Goal: Task Accomplishment & Management: Manage account settings

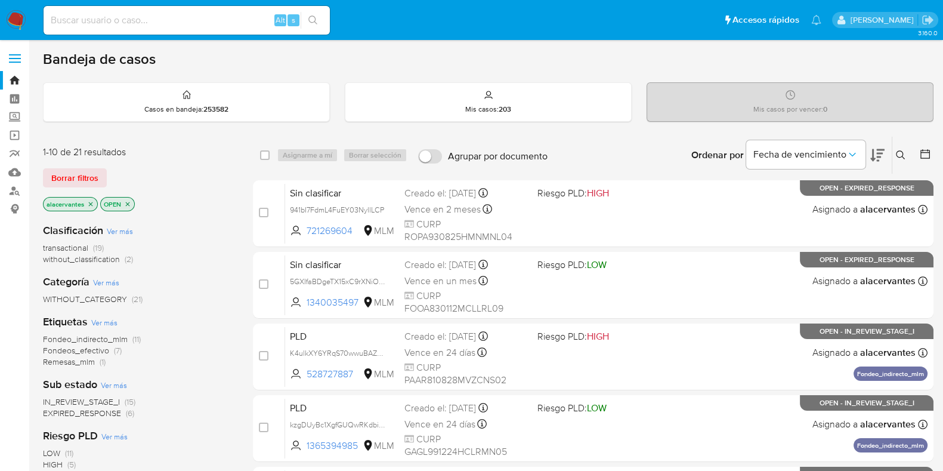
click at [126, 414] on span "(6)" at bounding box center [130, 413] width 8 height 12
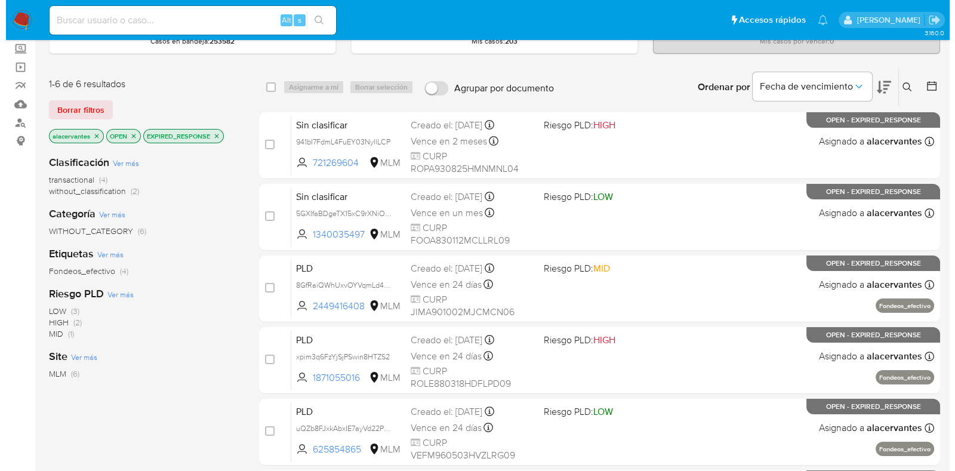
scroll to position [69, 0]
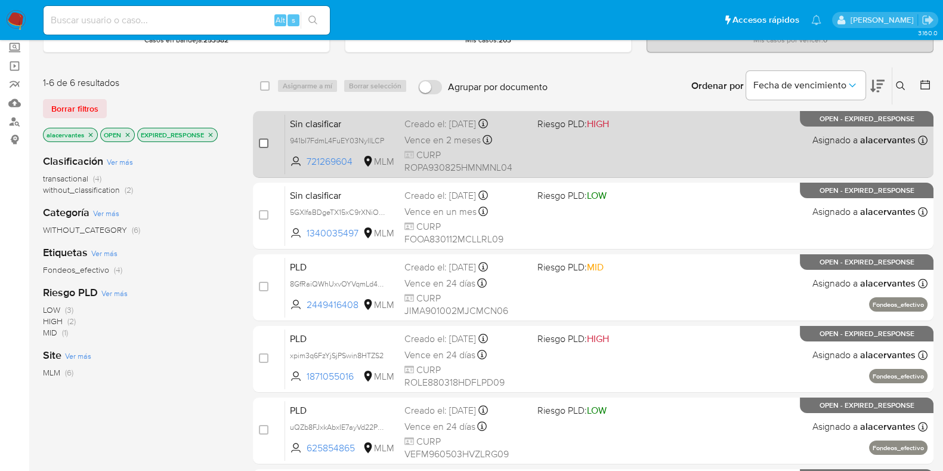
click at [260, 140] on input "checkbox" at bounding box center [264, 143] width 10 height 10
checkbox input "true"
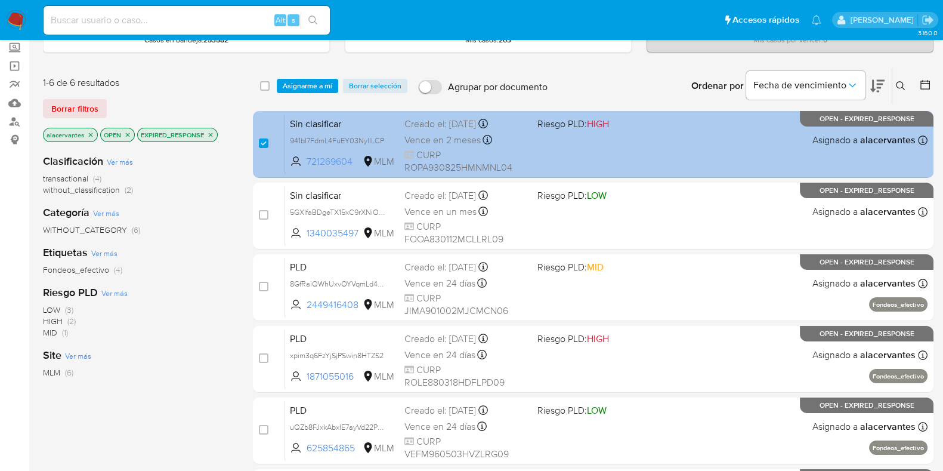
drag, startPoint x: 307, startPoint y: 160, endPoint x: 354, endPoint y: 166, distance: 46.9
click at [354, 166] on span "721269604" at bounding box center [334, 161] width 54 height 13
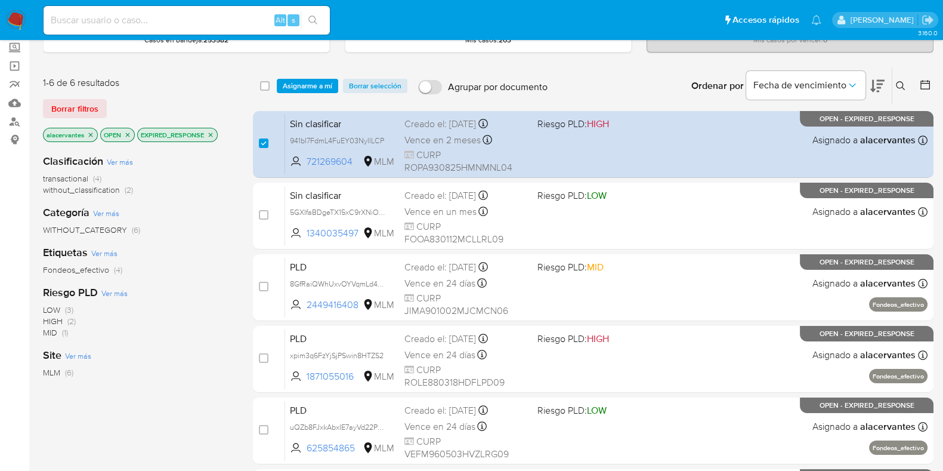
click at [384, 67] on div "select-all-cases-checkbox Asignarme a mí Borrar selección Agrupar por documento…" at bounding box center [593, 85] width 681 height 37
click at [314, 85] on span "Asignarme a mí" at bounding box center [308, 86] width 50 height 12
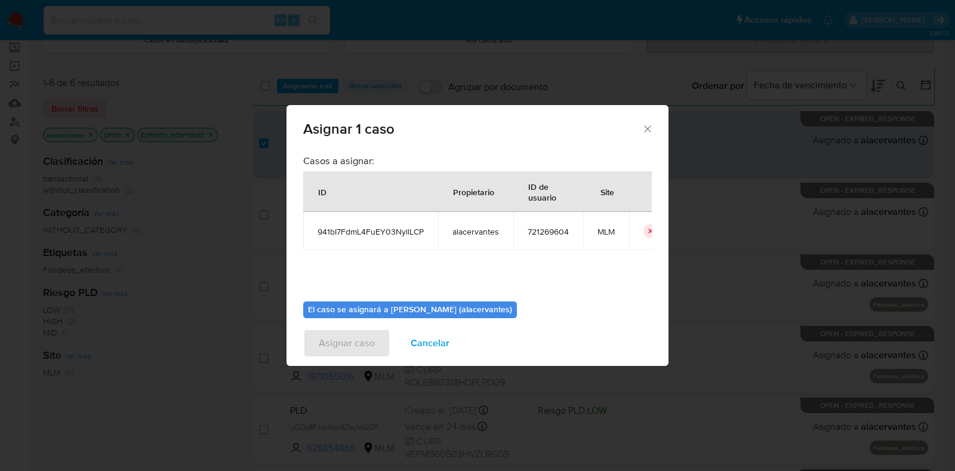
scroll to position [51, 0]
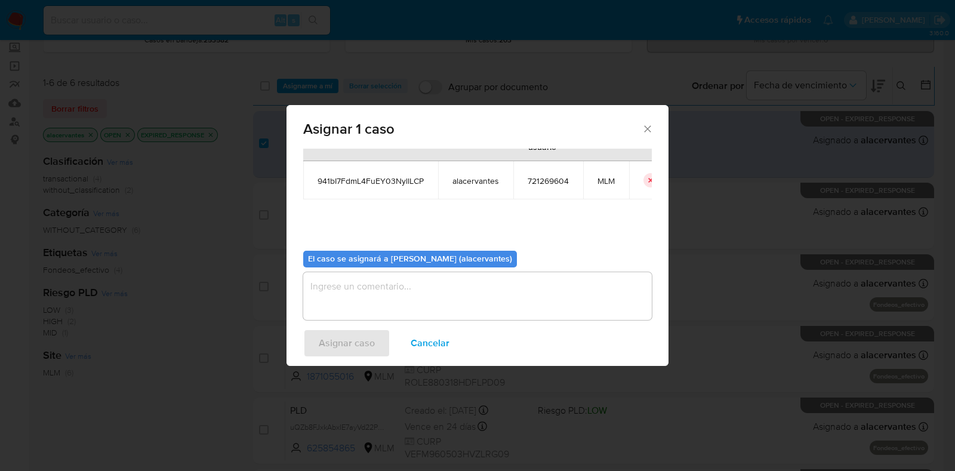
click at [646, 129] on icon "Cerrar ventana" at bounding box center [647, 128] width 7 height 7
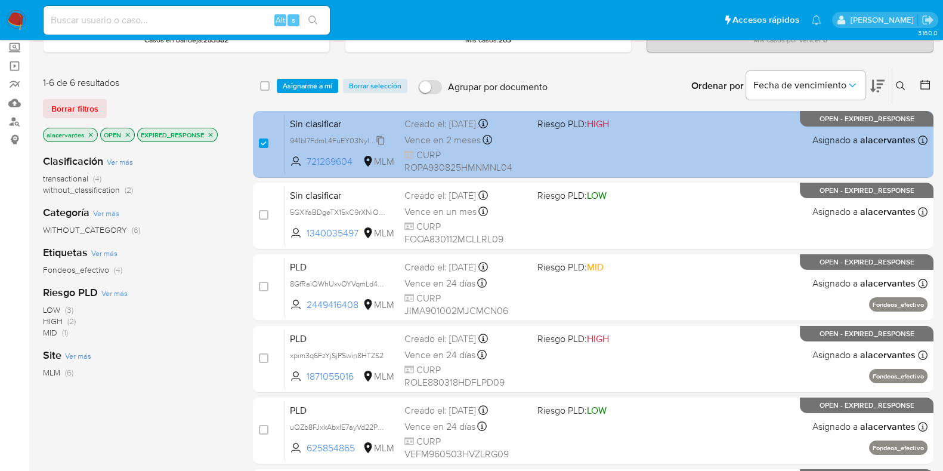
click at [379, 141] on span "941bI7FdmL4FuEY03NyllLCP" at bounding box center [337, 139] width 94 height 13
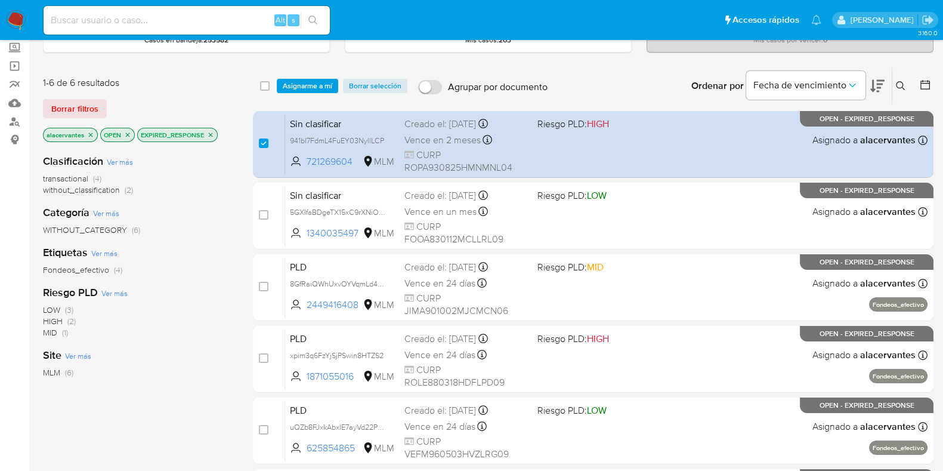
click at [305, 85] on span "Asignarme a mí" at bounding box center [308, 86] width 50 height 12
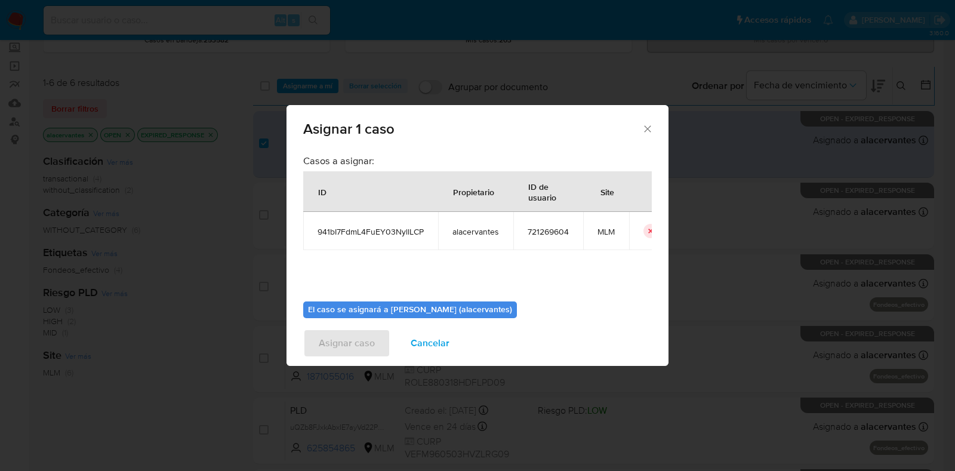
scroll to position [53, 0]
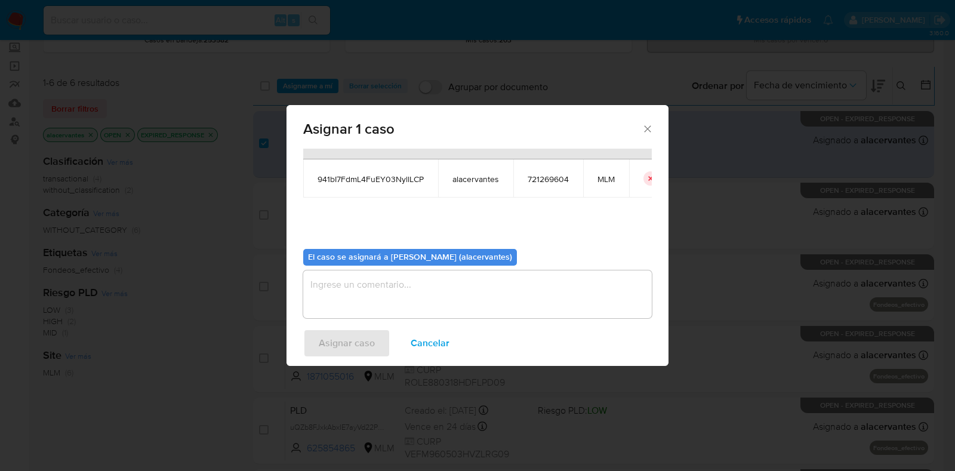
click at [486, 295] on textarea "assign-modal" at bounding box center [477, 294] width 348 height 48
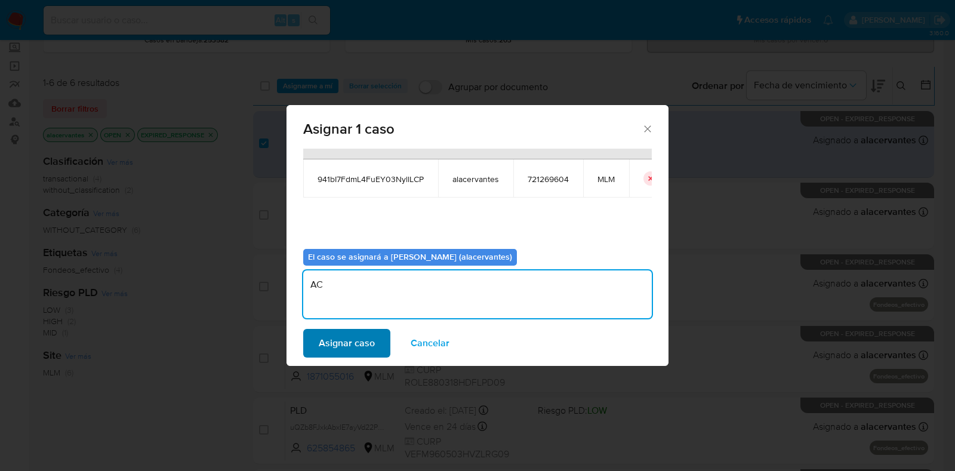
type textarea "AC"
click at [352, 342] on span "Asignar caso" at bounding box center [347, 343] width 56 height 26
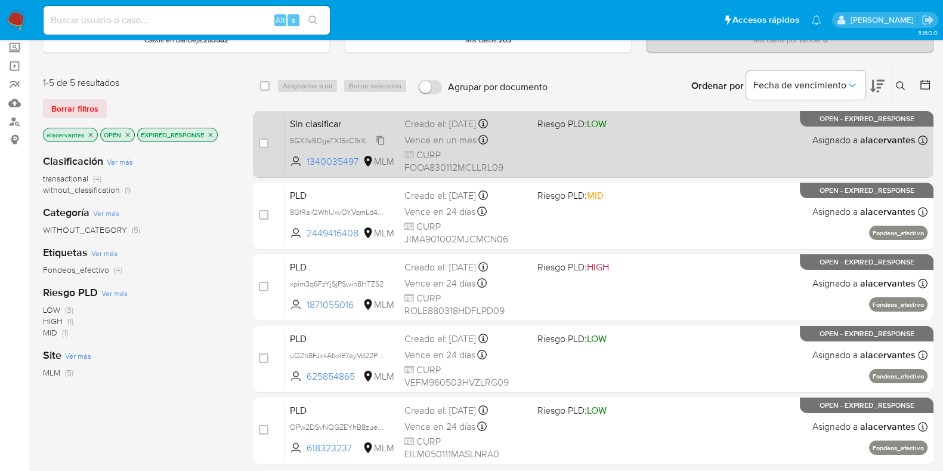
click at [382, 137] on span "5GXIfaBDgeTX15xC9rXNiOuY" at bounding box center [338, 139] width 97 height 13
click at [265, 140] on input "checkbox" at bounding box center [264, 143] width 10 height 10
checkbox input "true"
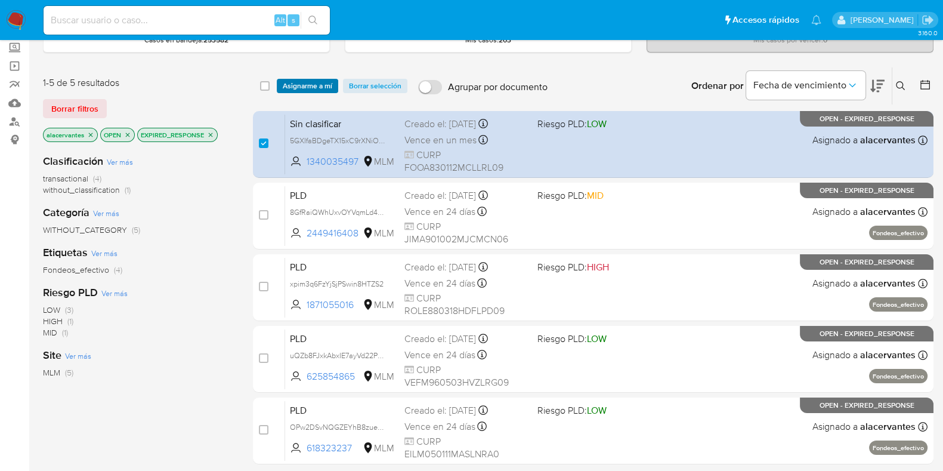
click at [300, 90] on span "Asignarme a mí" at bounding box center [308, 86] width 50 height 12
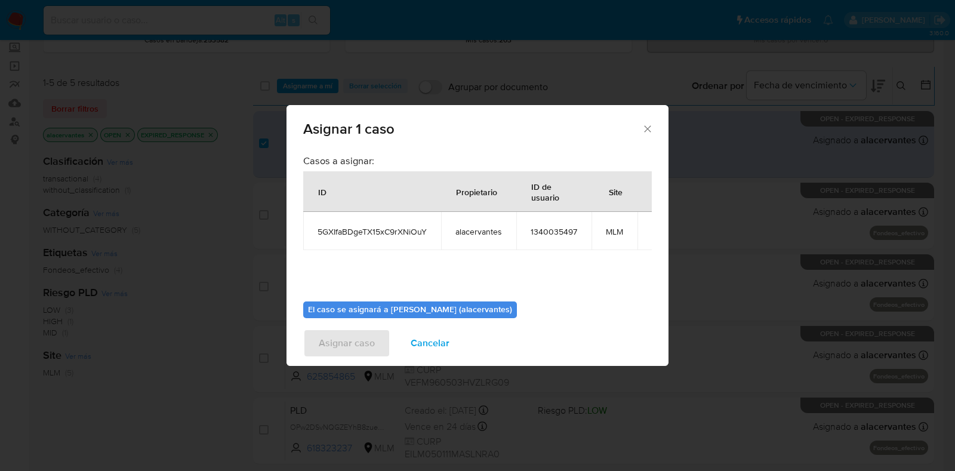
scroll to position [61, 0]
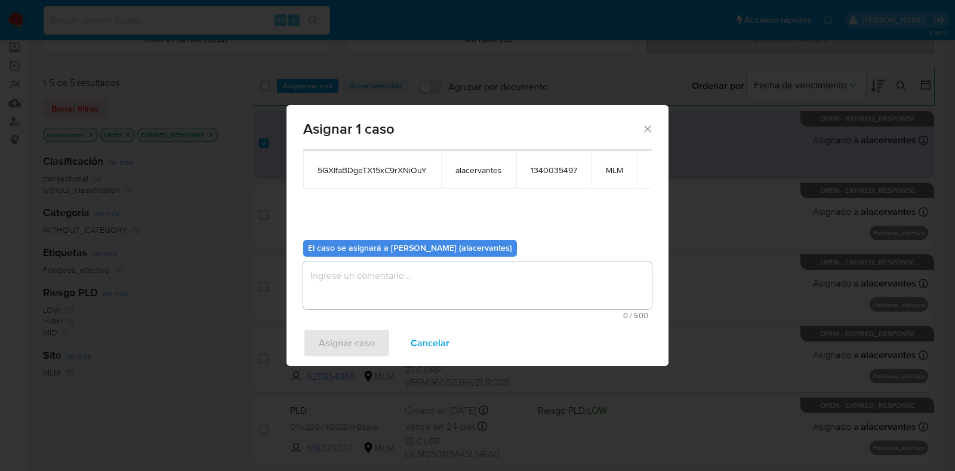
click at [507, 281] on textarea "assign-modal" at bounding box center [477, 285] width 348 height 48
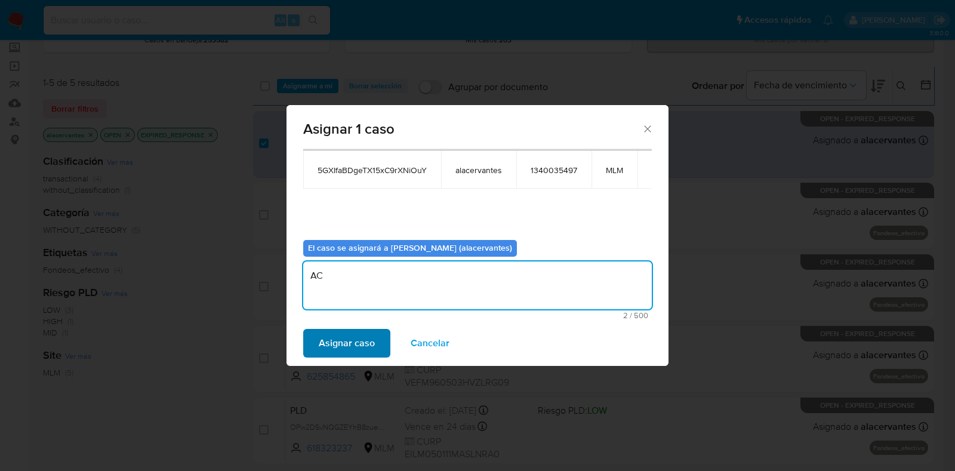
type textarea "AC"
click at [362, 351] on span "Asignar caso" at bounding box center [347, 343] width 56 height 26
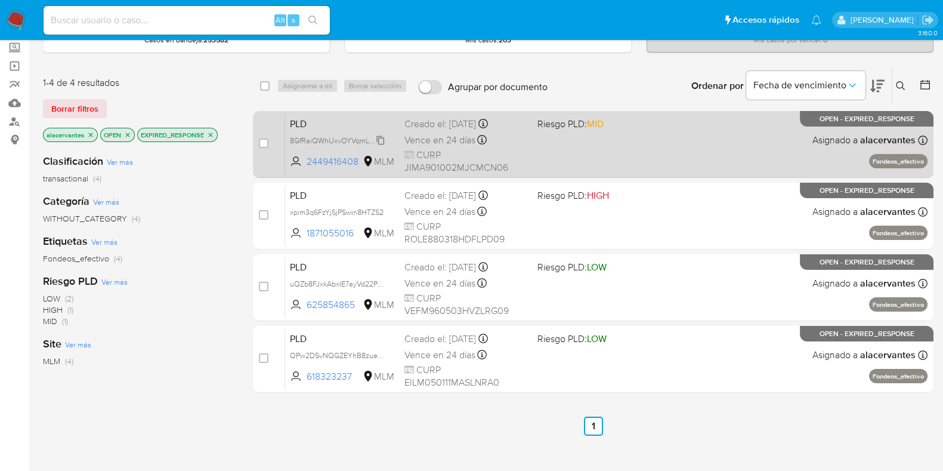
click at [380, 138] on span "8GfRaiQWhUxvOYVqmLd4bW2O" at bounding box center [344, 139] width 108 height 13
click at [264, 144] on input "checkbox" at bounding box center [264, 143] width 10 height 10
checkbox input "true"
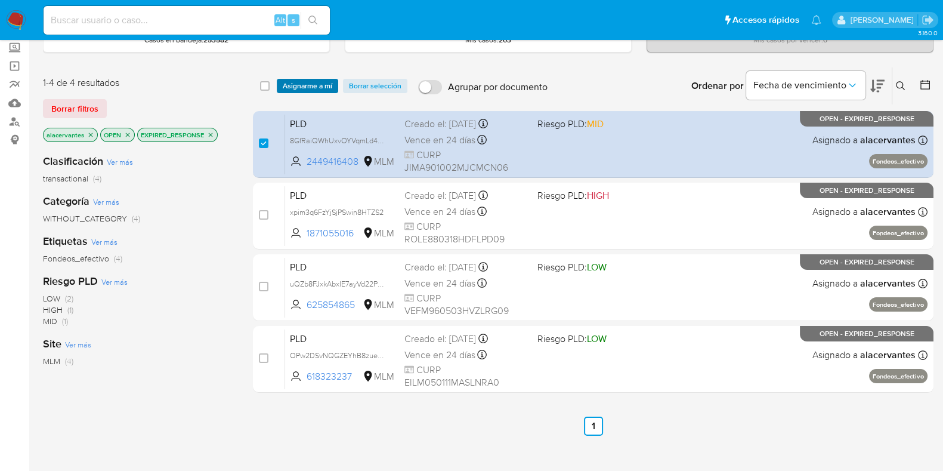
click at [291, 85] on span "Asignarme a mí" at bounding box center [308, 86] width 50 height 12
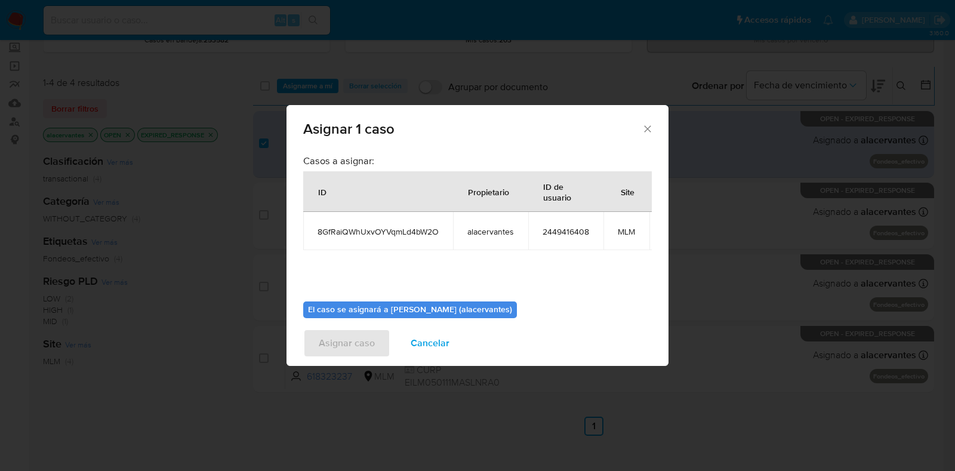
scroll to position [73, 0]
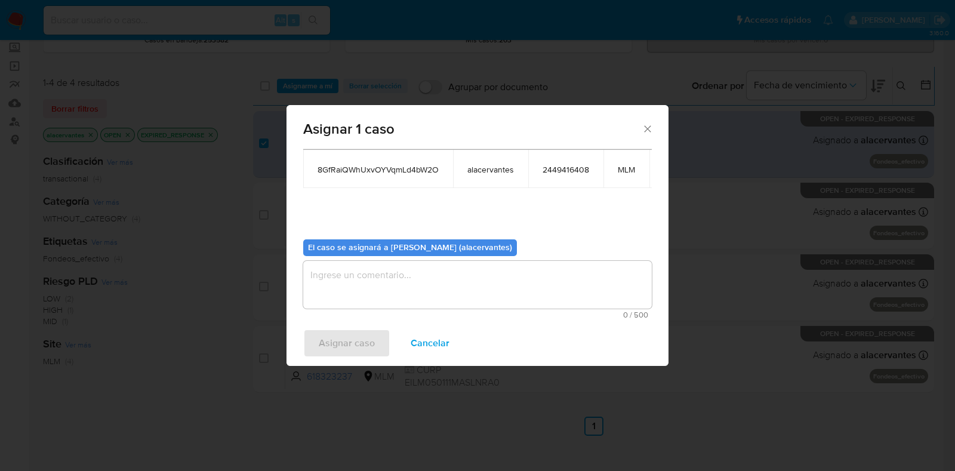
click at [502, 282] on textarea "assign-modal" at bounding box center [477, 285] width 348 height 48
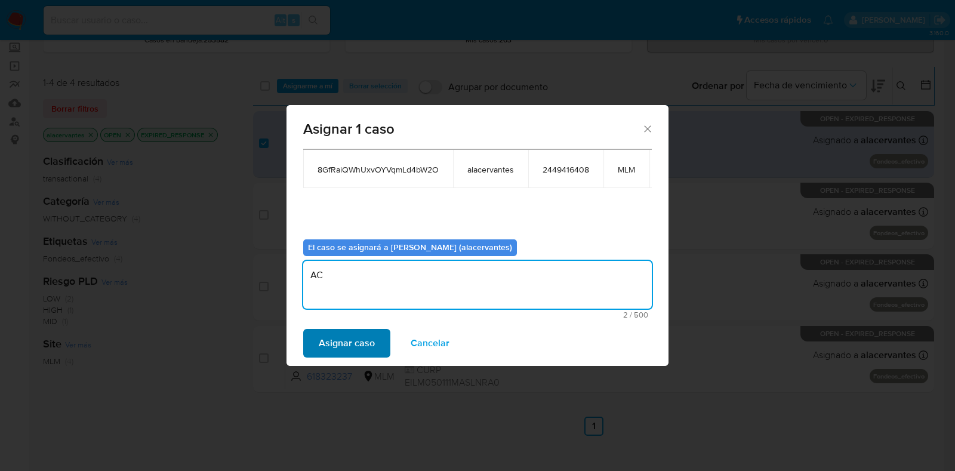
type textarea "AC"
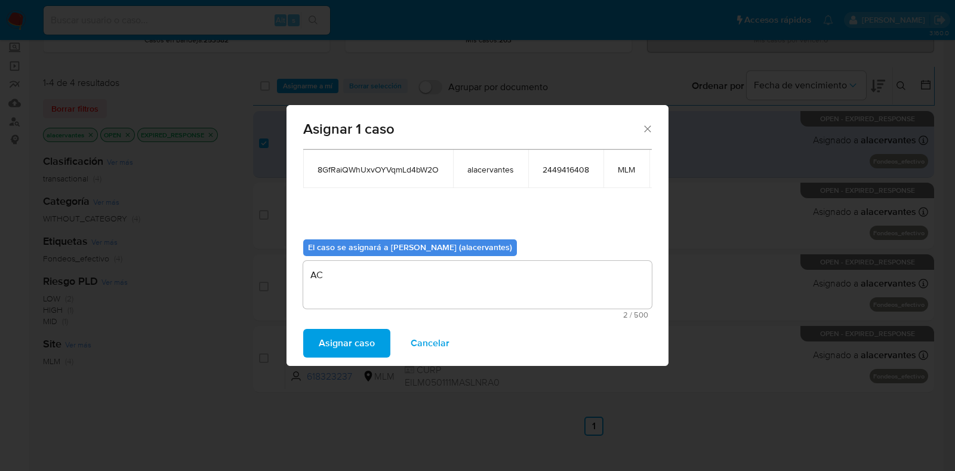
click at [340, 346] on span "Asignar caso" at bounding box center [347, 343] width 56 height 26
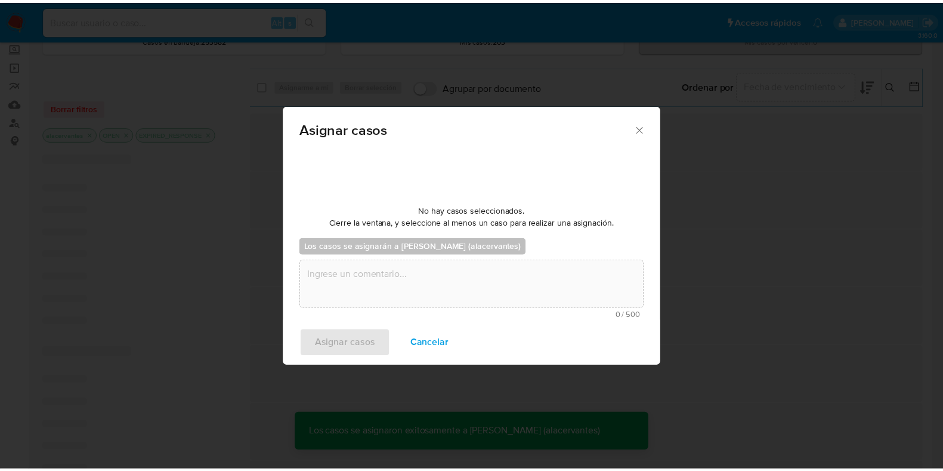
scroll to position [71, 0]
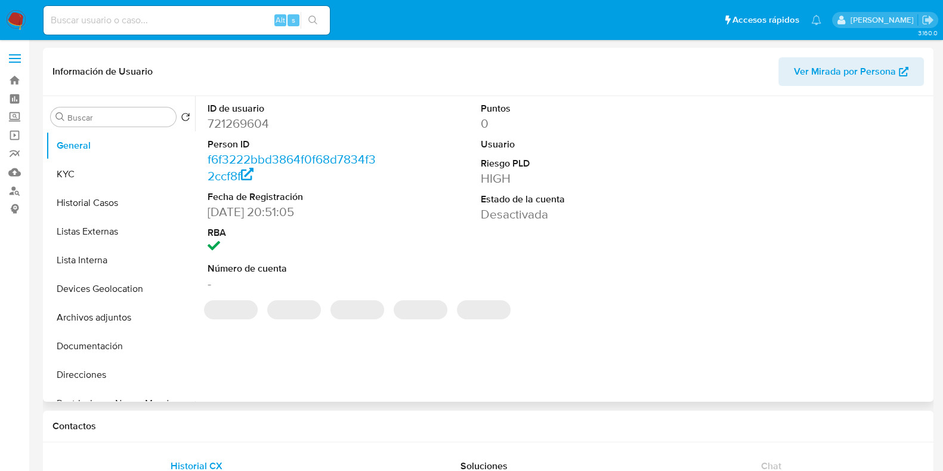
select select "10"
drag, startPoint x: 214, startPoint y: 92, endPoint x: 245, endPoint y: 120, distance: 41.9
click at [245, 120] on dd "721269604" at bounding box center [293, 123] width 171 height 17
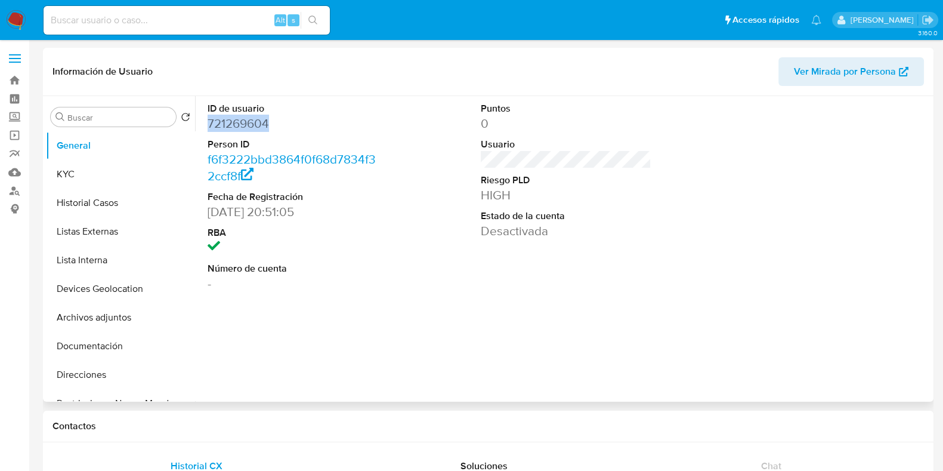
copy dd "721269604"
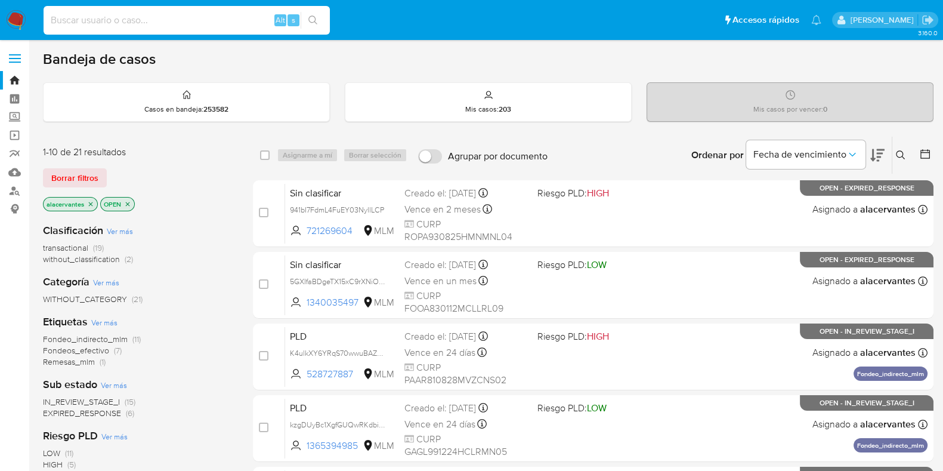
click at [168, 25] on input at bounding box center [187, 21] width 286 height 16
paste input "941bI7FdmL4FuEY03NyllLCP"
type input "941bI7FdmL4FuEY03NyllLCP"
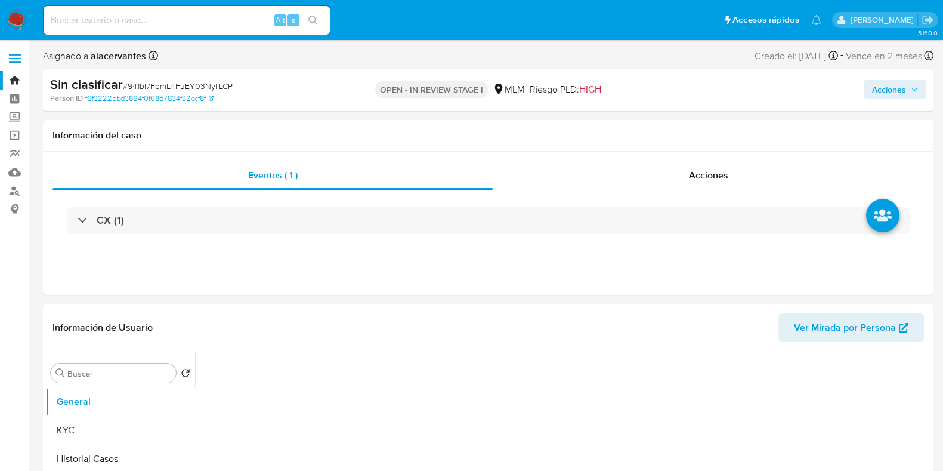
select select "10"
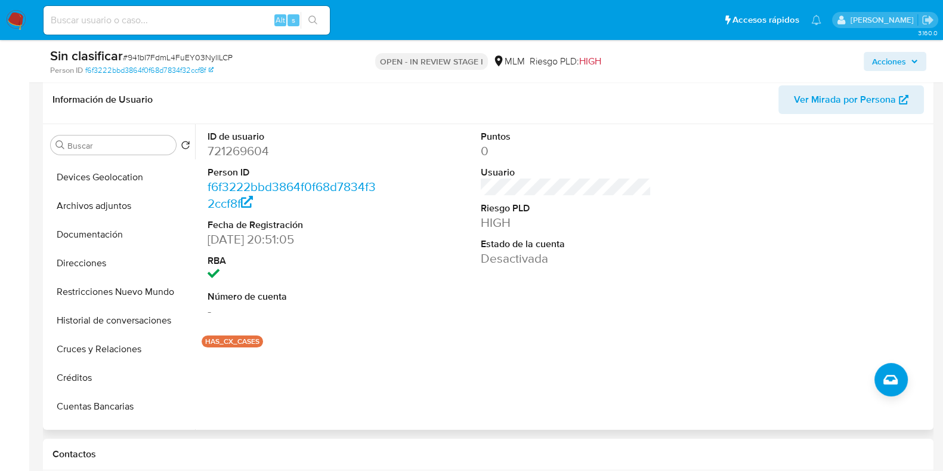
scroll to position [150, 0]
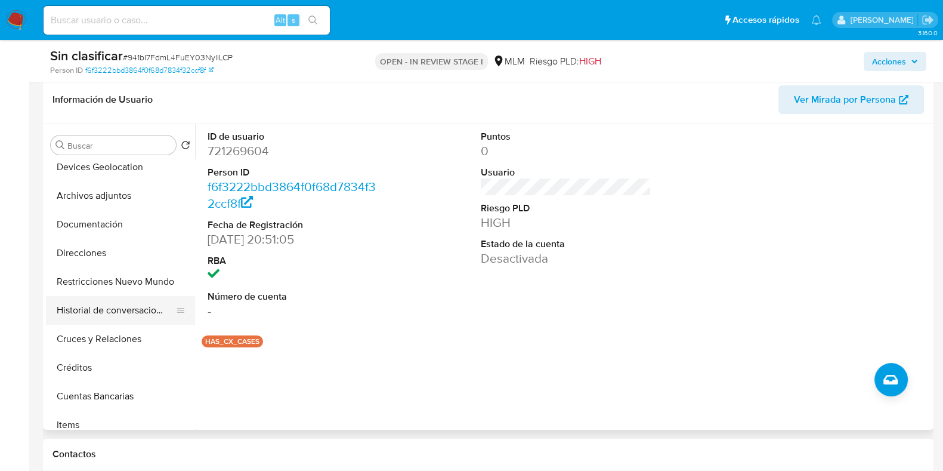
click at [110, 322] on button "Historial de conversaciones" at bounding box center [116, 310] width 140 height 29
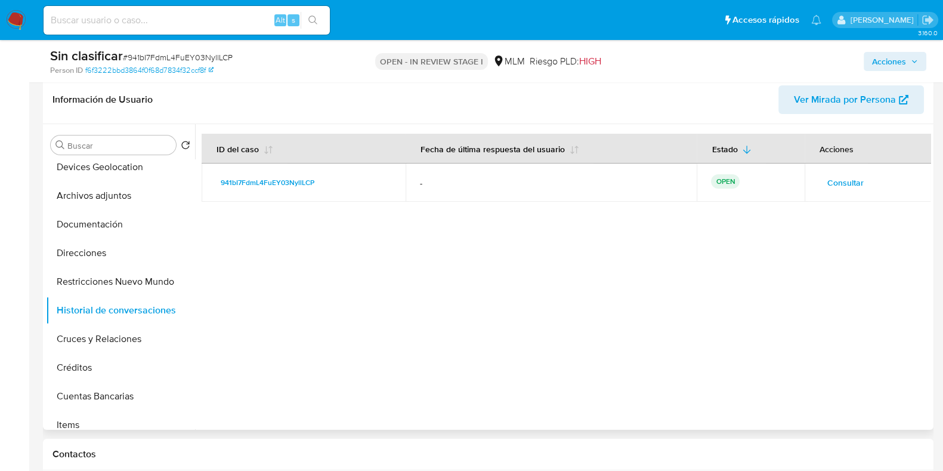
click at [862, 181] on button "Consultar" at bounding box center [845, 182] width 53 height 19
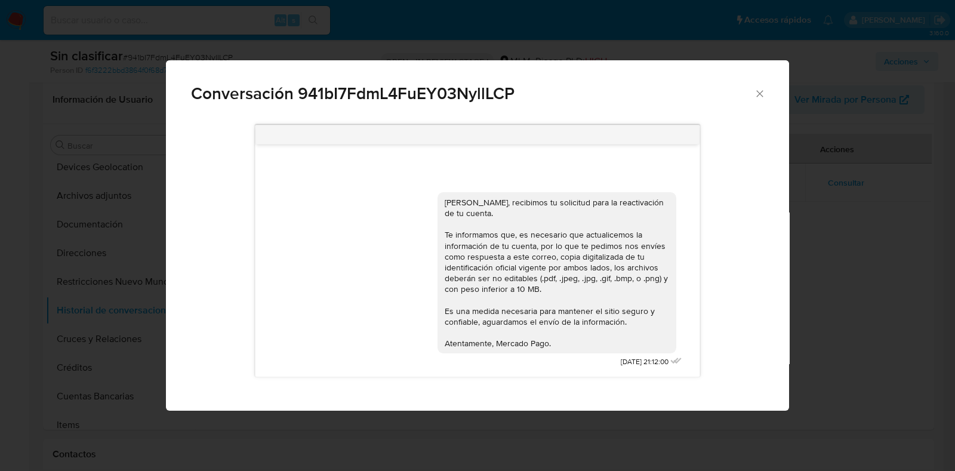
click at [761, 88] on icon "Cerrar" at bounding box center [760, 94] width 12 height 12
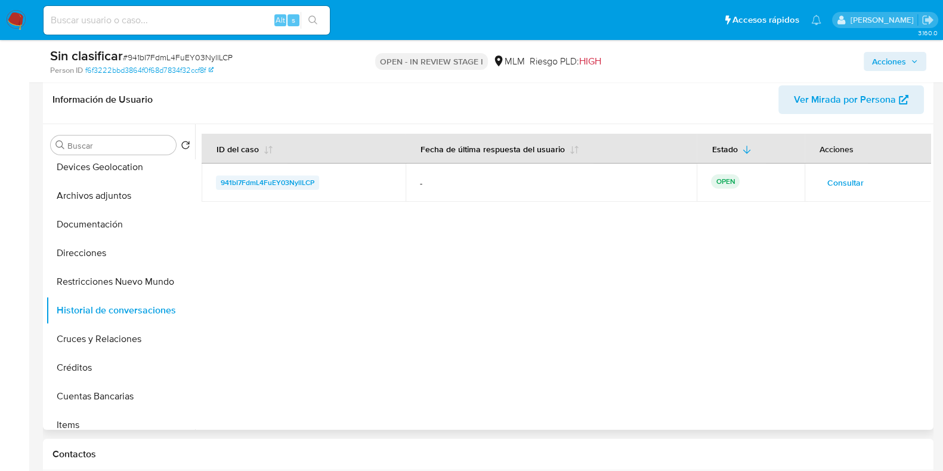
click at [295, 181] on span "941bI7FdmL4FuEY03NyllLCP" at bounding box center [268, 182] width 94 height 14
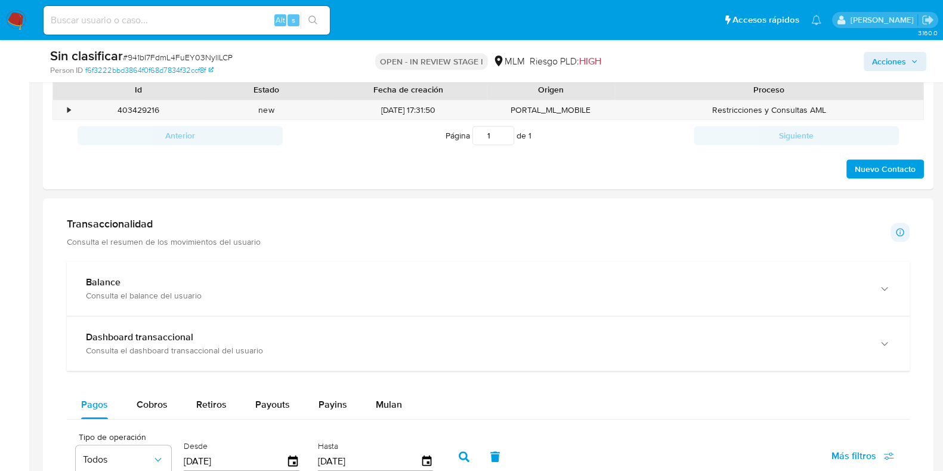
scroll to position [573, 0]
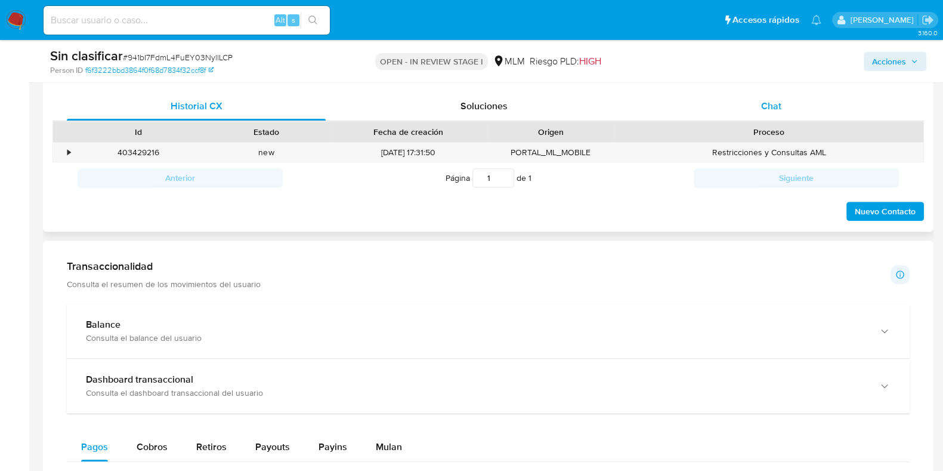
click at [777, 99] on span "Chat" at bounding box center [771, 106] width 20 height 14
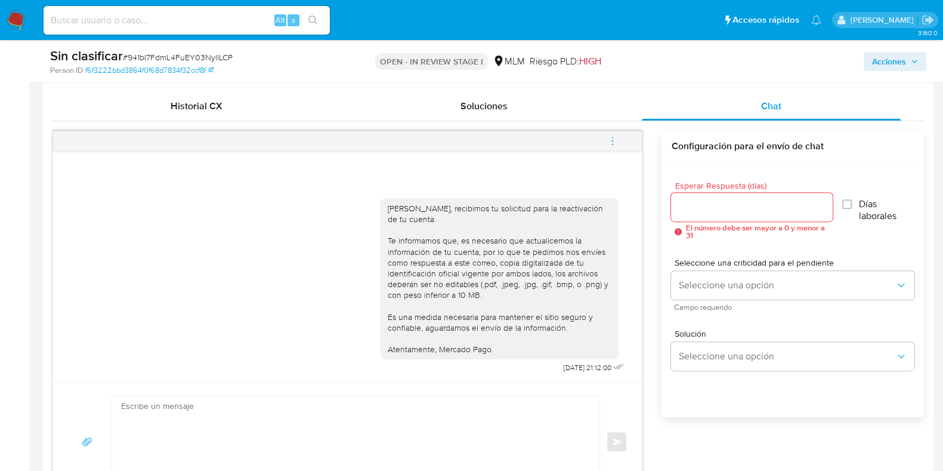
click at [611, 144] on icon "menu-action" at bounding box center [612, 140] width 11 height 11
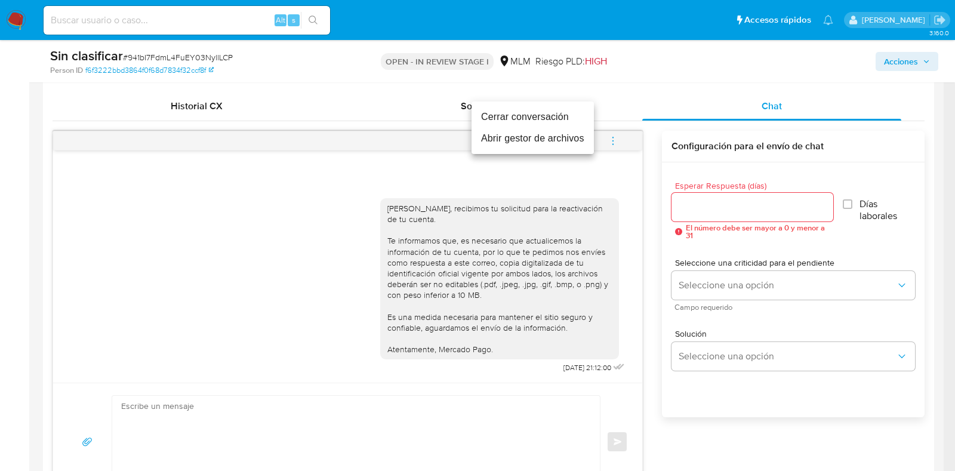
click at [543, 115] on li "Cerrar conversación" at bounding box center [532, 116] width 122 height 21
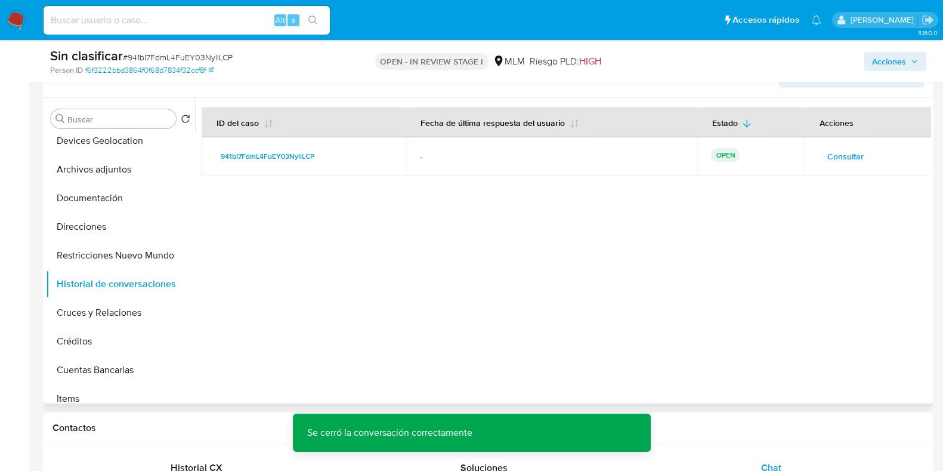
scroll to position [144, 0]
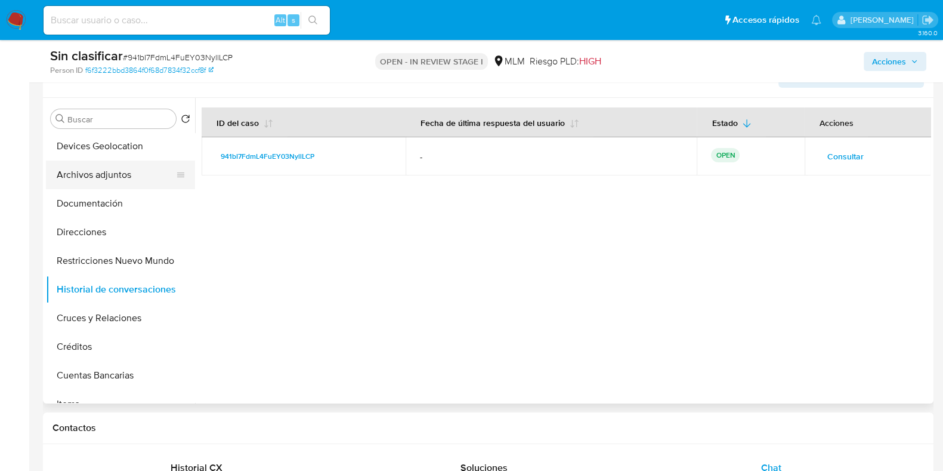
click at [110, 177] on button "Archivos adjuntos" at bounding box center [116, 175] width 140 height 29
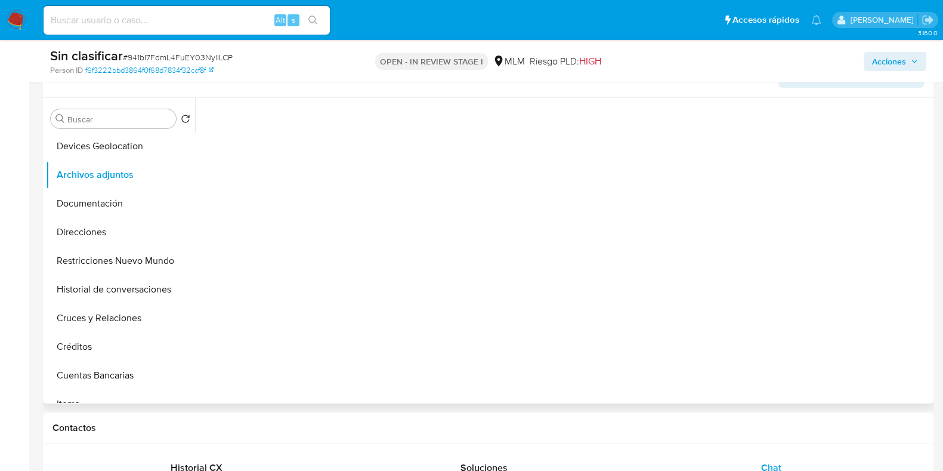
scroll to position [0, 0]
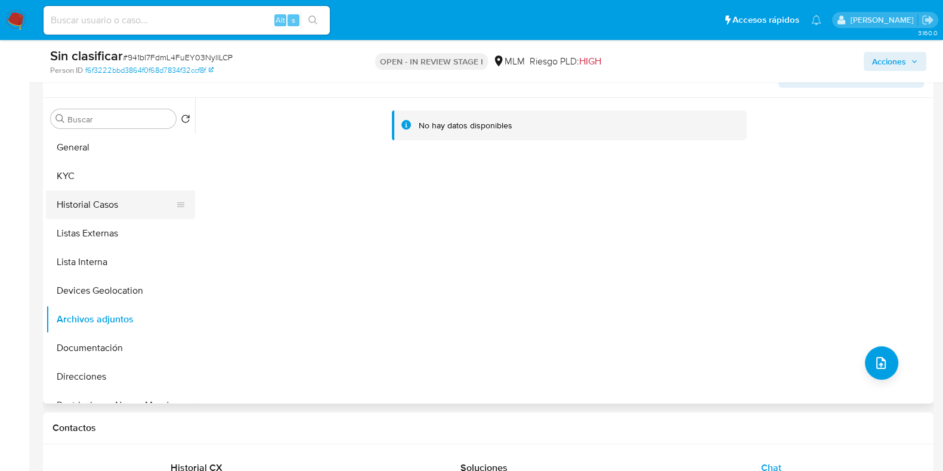
click at [110, 212] on button "Historial Casos" at bounding box center [116, 204] width 140 height 29
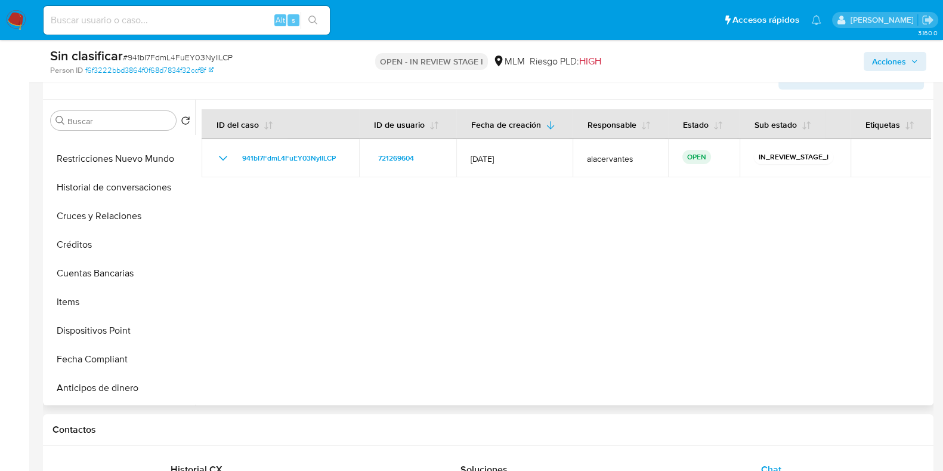
scroll to position [260, 0]
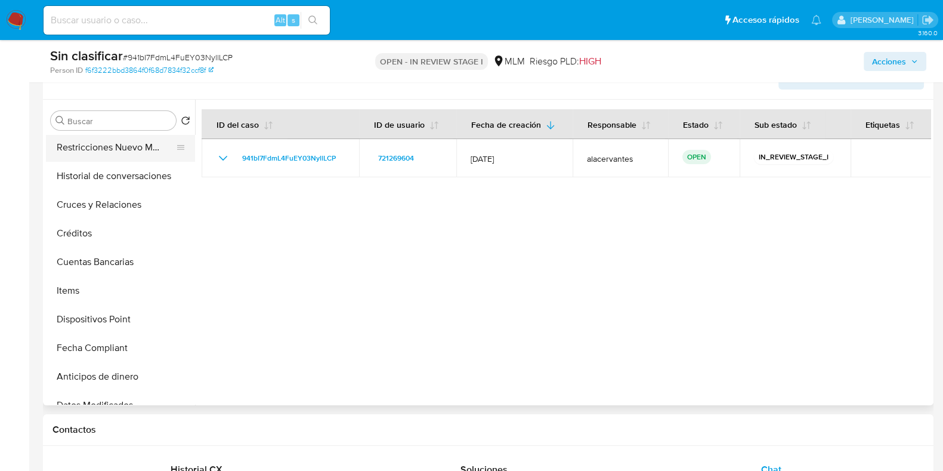
click at [150, 140] on button "Restricciones Nuevo Mundo" at bounding box center [116, 147] width 140 height 29
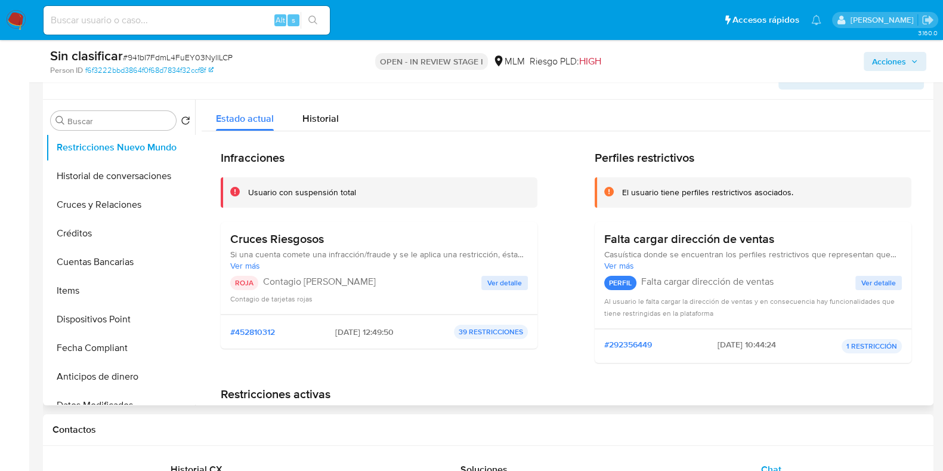
click at [499, 288] on span "Ver detalle" at bounding box center [504, 283] width 35 height 12
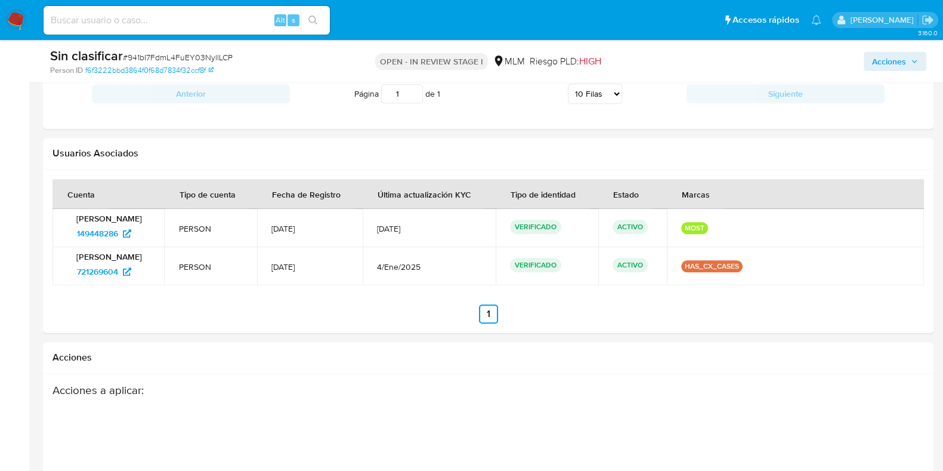
scroll to position [1514, 0]
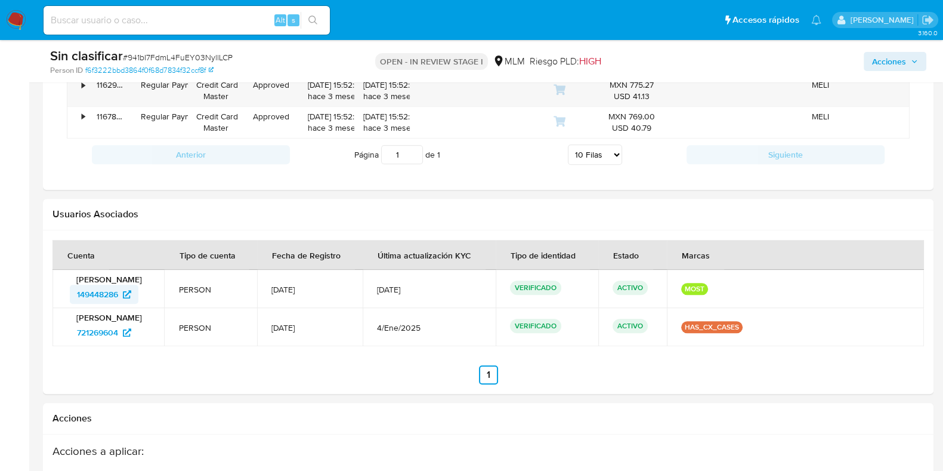
click at [116, 291] on span "149448286" at bounding box center [97, 294] width 41 height 19
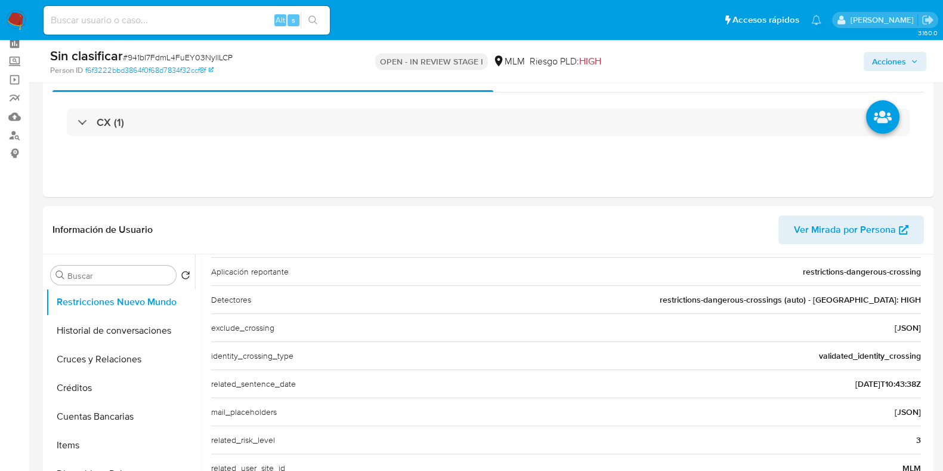
scroll to position [0, 0]
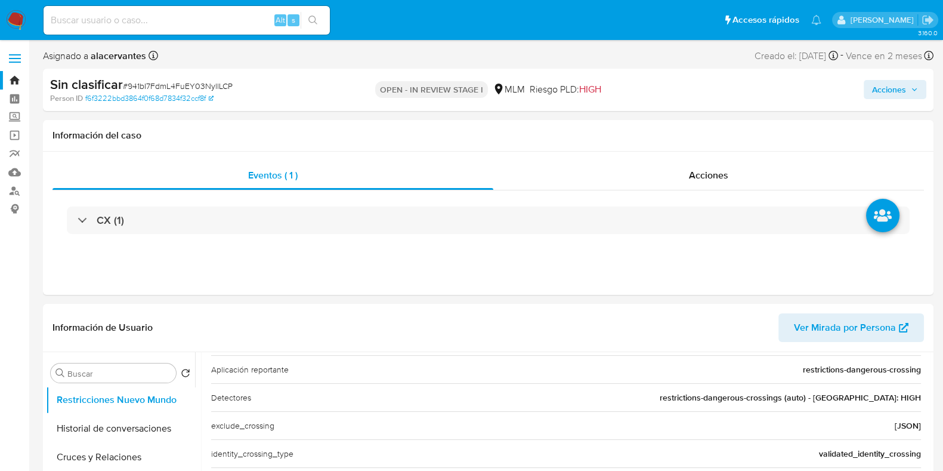
click at [907, 97] on span "Acciones" at bounding box center [895, 89] width 46 height 17
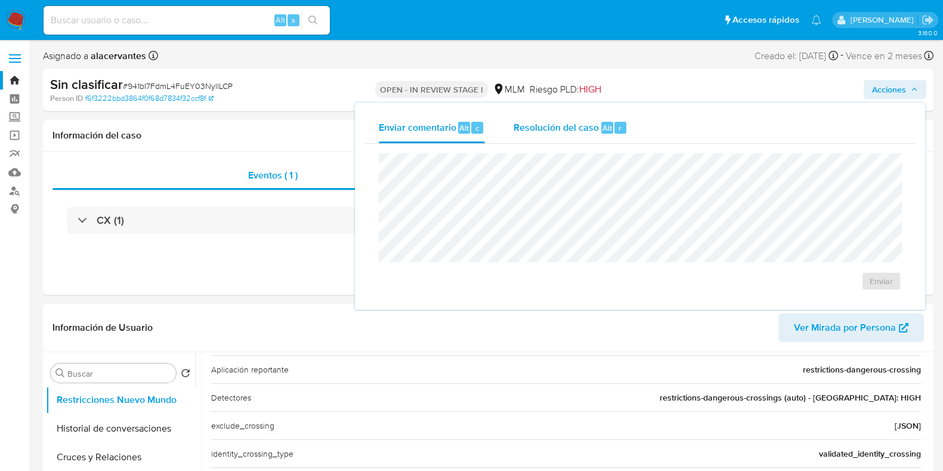
click at [601, 132] on div "Alt r" at bounding box center [613, 128] width 25 height 12
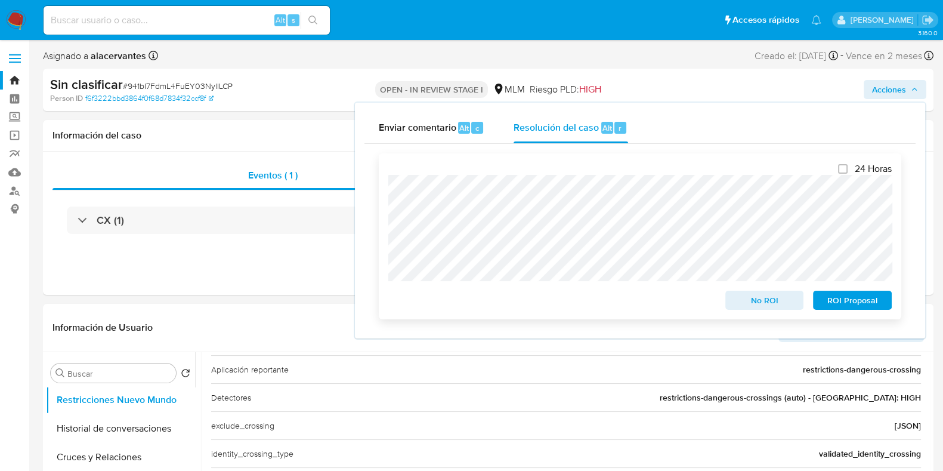
click at [752, 315] on div "24 Horas No ROI ROI Proposal" at bounding box center [640, 236] width 523 height 166
click at [752, 307] on span "No ROI" at bounding box center [765, 300] width 62 height 17
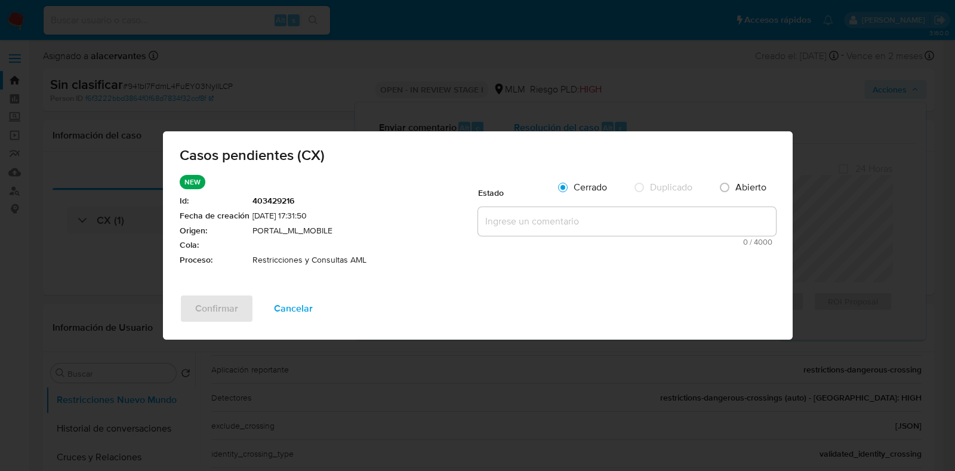
click at [584, 213] on textarea at bounding box center [627, 221] width 298 height 29
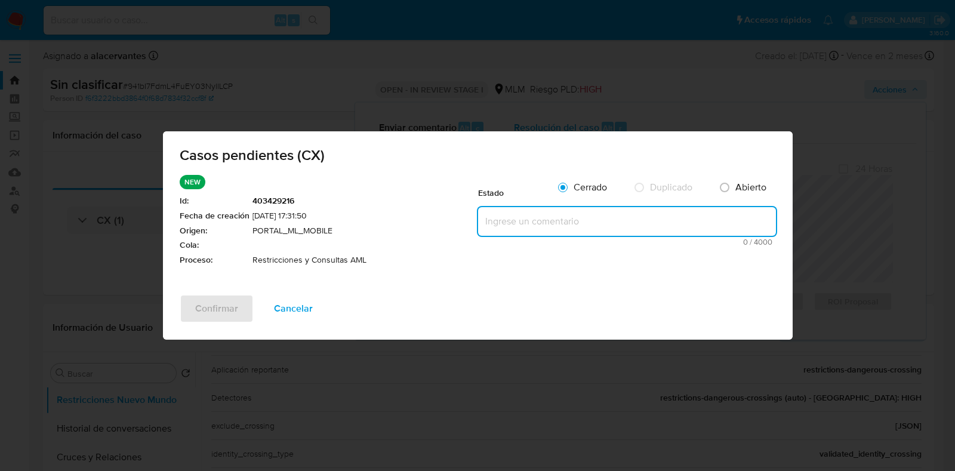
paste textarea "Se valida caso CX. Se solicita información a cliente para desestimar hit en lis…"
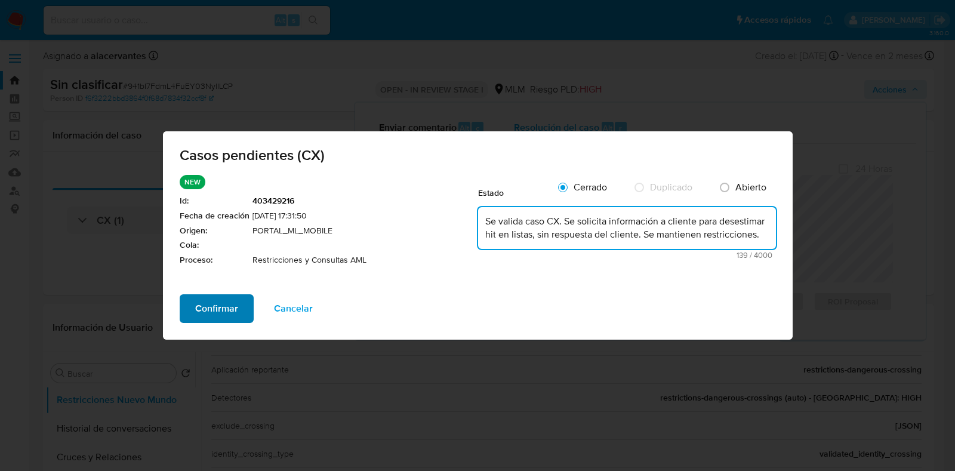
type textarea "Se valida caso CX. Se solicita información a cliente para desestimar hit en lis…"
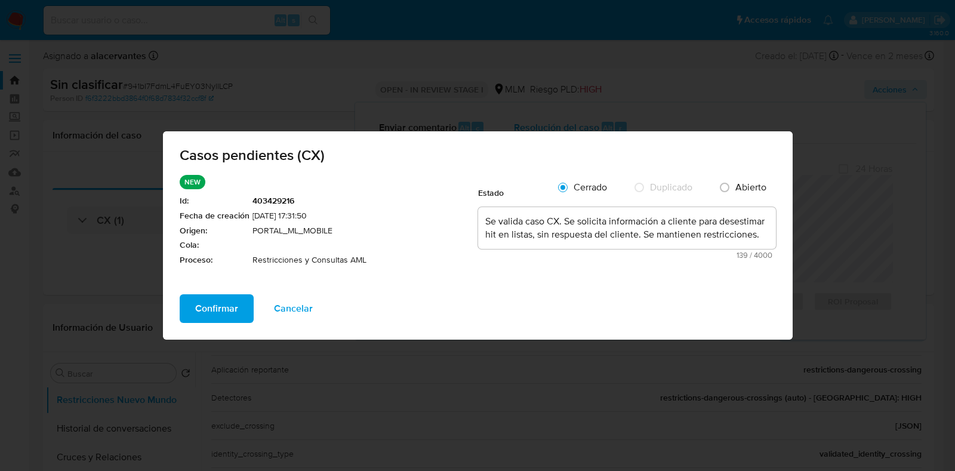
click at [230, 297] on span "Confirmar" at bounding box center [216, 308] width 43 height 26
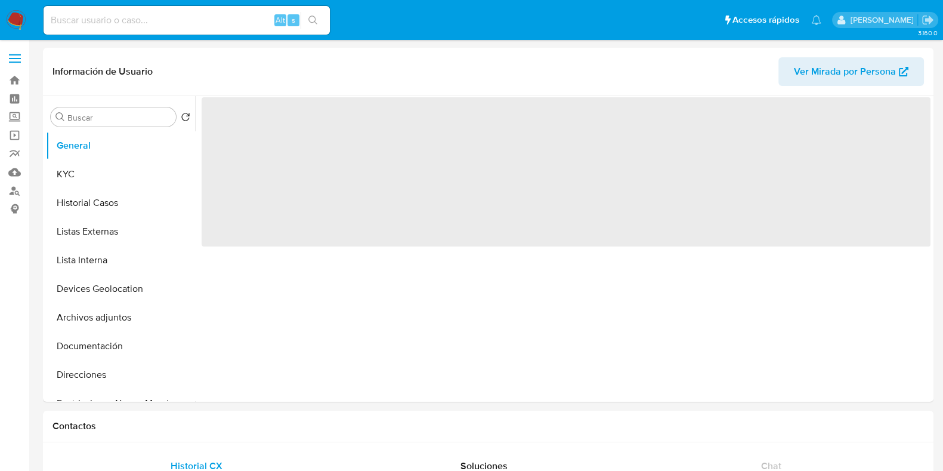
select select "10"
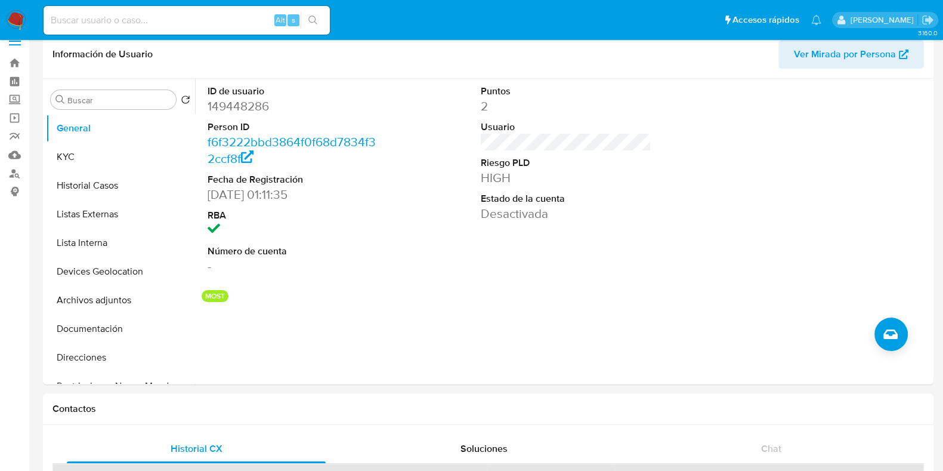
scroll to position [45, 0]
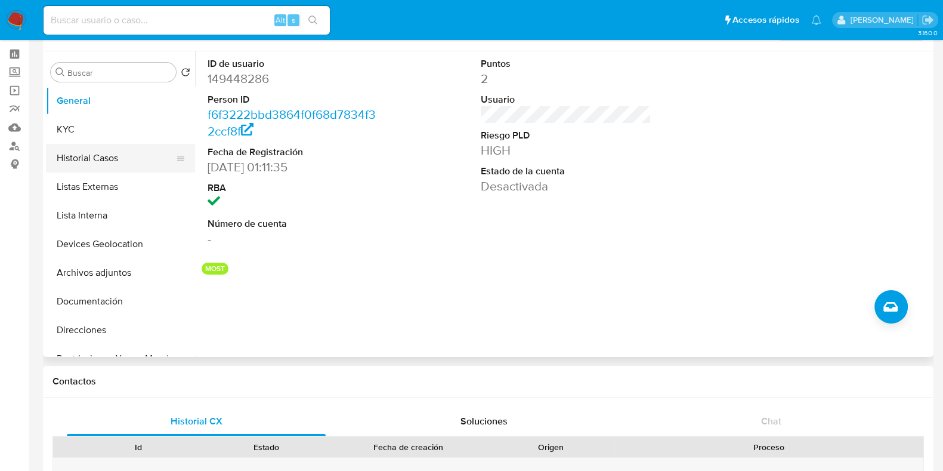
click at [66, 146] on button "Historial Casos" at bounding box center [116, 158] width 140 height 29
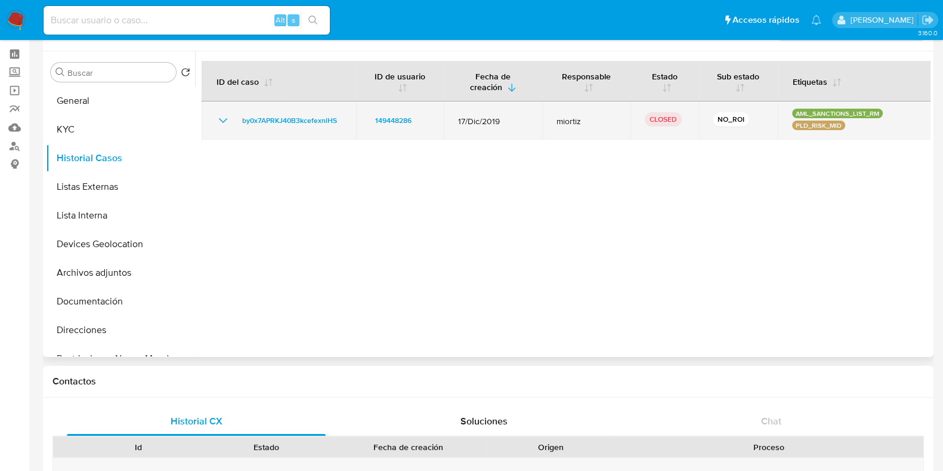
click at [217, 121] on icon "Mostrar/Ocultar" at bounding box center [223, 120] width 14 height 14
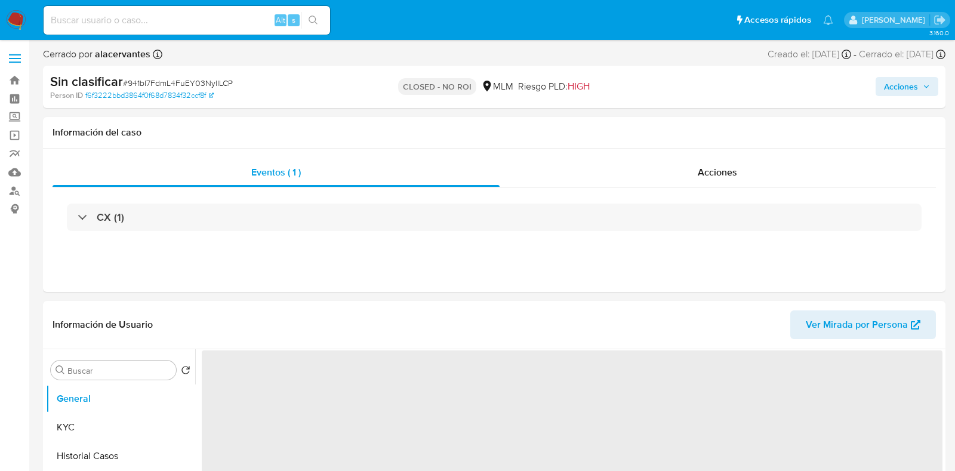
select select "10"
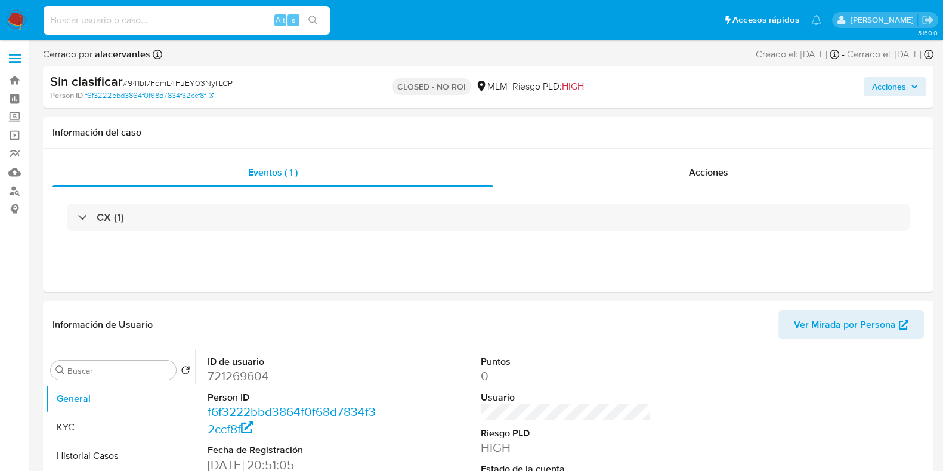
click at [212, 16] on input at bounding box center [187, 21] width 286 height 16
paste input "5GXIfaBDgeTX15xC9rXNiOuY"
type input "5GXIfaBDgeTX15xC9rXNiOuY"
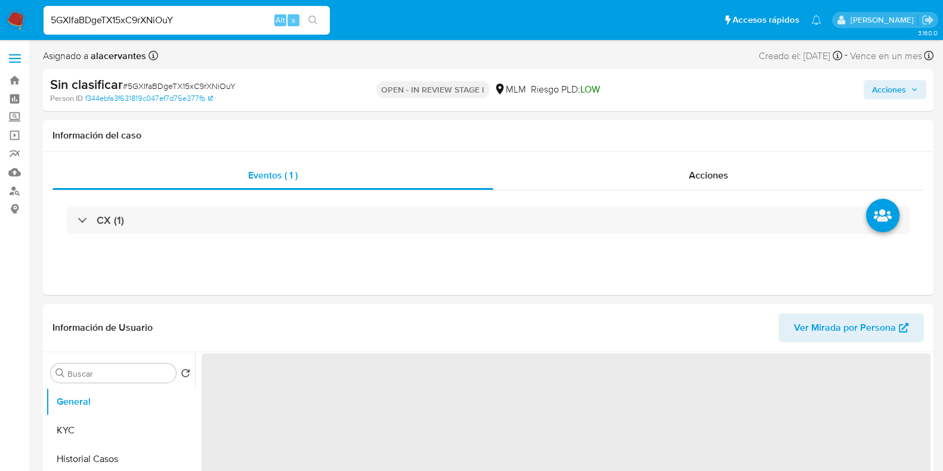
select select "10"
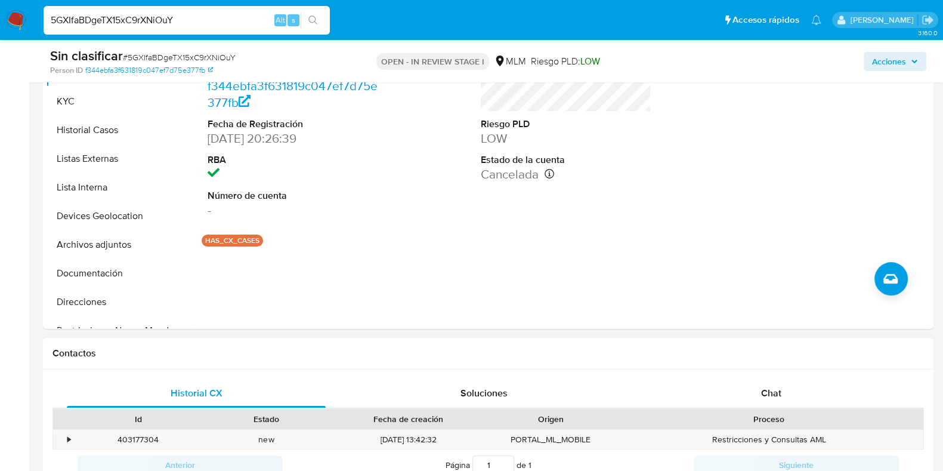
scroll to position [292, 0]
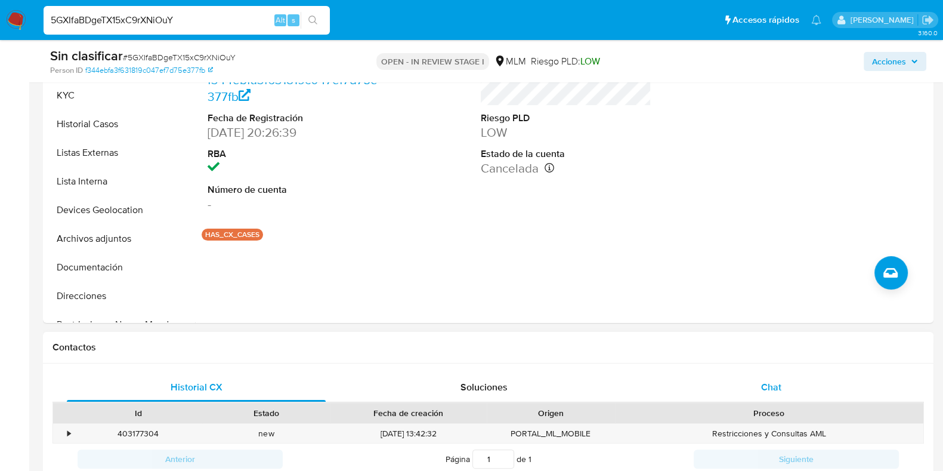
click at [771, 398] on div "Chat" at bounding box center [771, 387] width 259 height 29
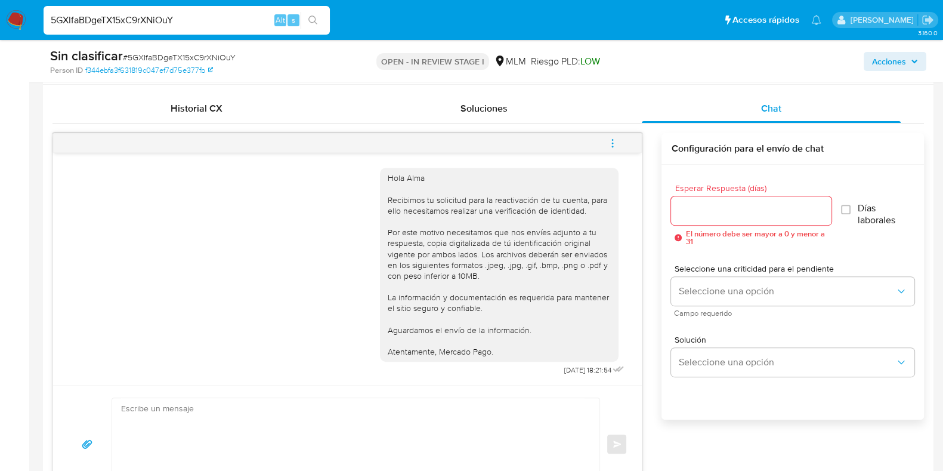
scroll to position [566, 0]
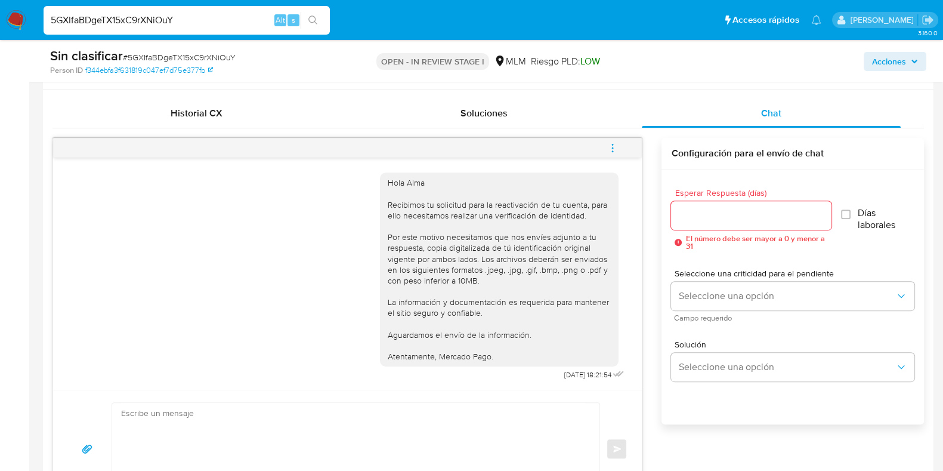
click at [616, 147] on icon "menu-action" at bounding box center [612, 148] width 11 height 11
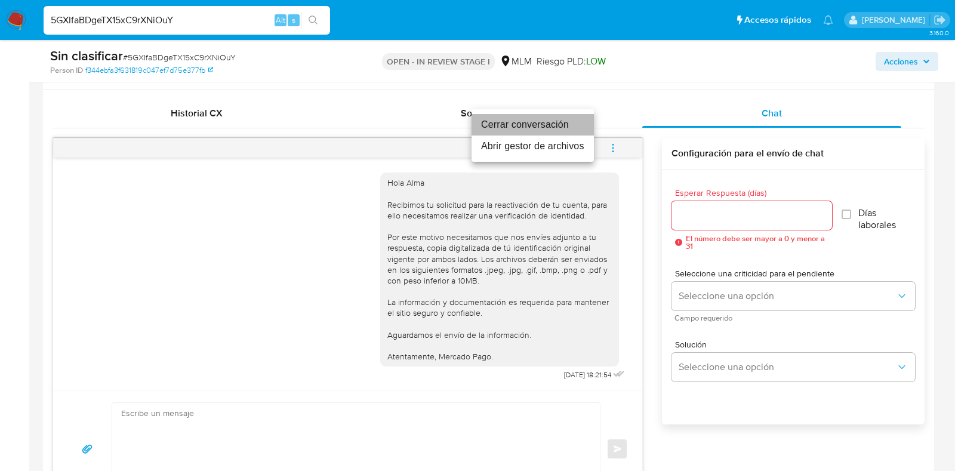
click at [573, 128] on li "Cerrar conversación" at bounding box center [532, 124] width 122 height 21
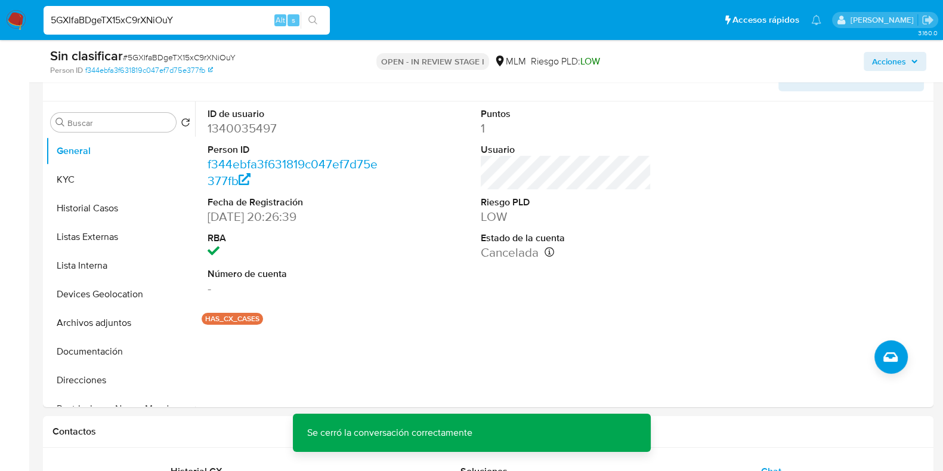
scroll to position [222, 0]
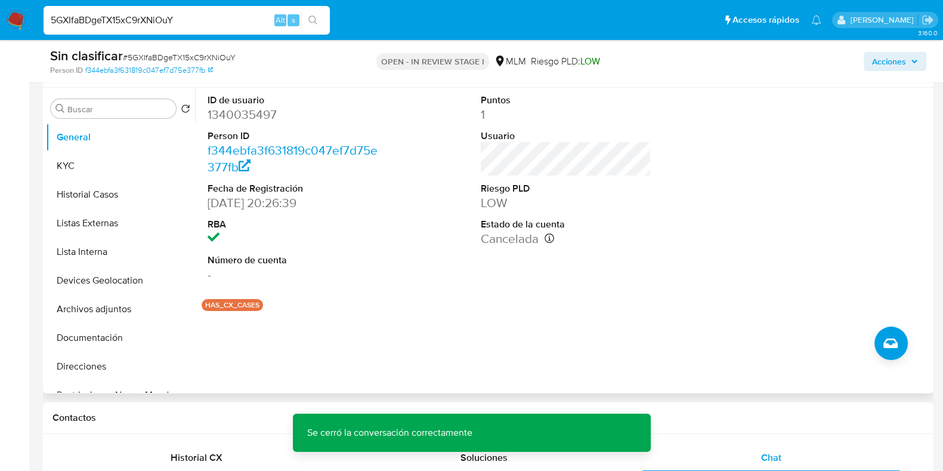
click at [45, 193] on div "Buscar Volver al orden por defecto General KYC Historial Casos Listas Externas …" at bounding box center [488, 240] width 891 height 305
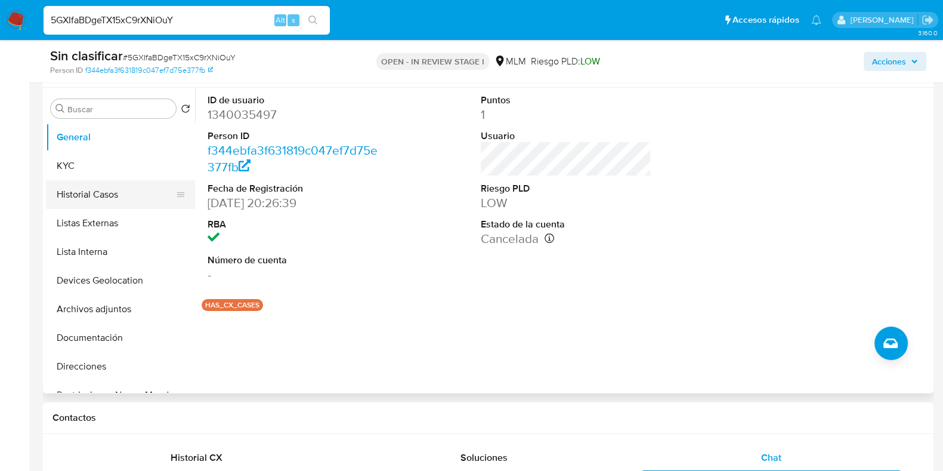
click at [66, 193] on button "Historial Casos" at bounding box center [116, 194] width 140 height 29
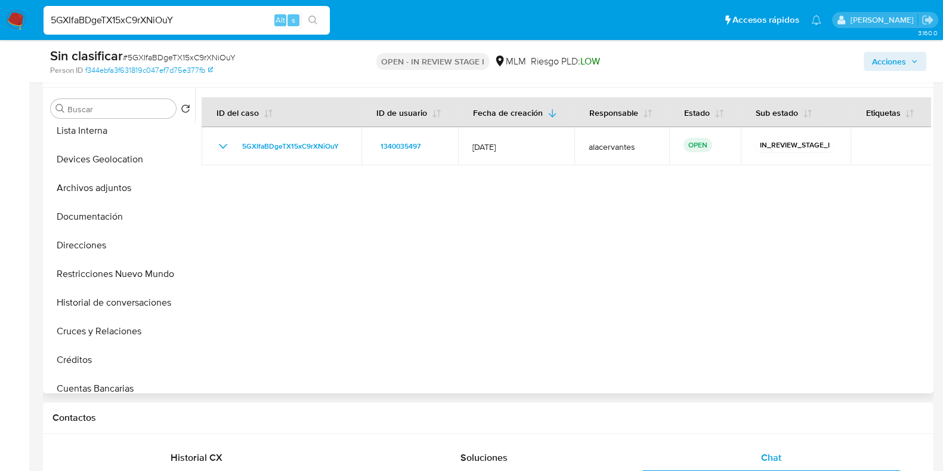
scroll to position [137, 0]
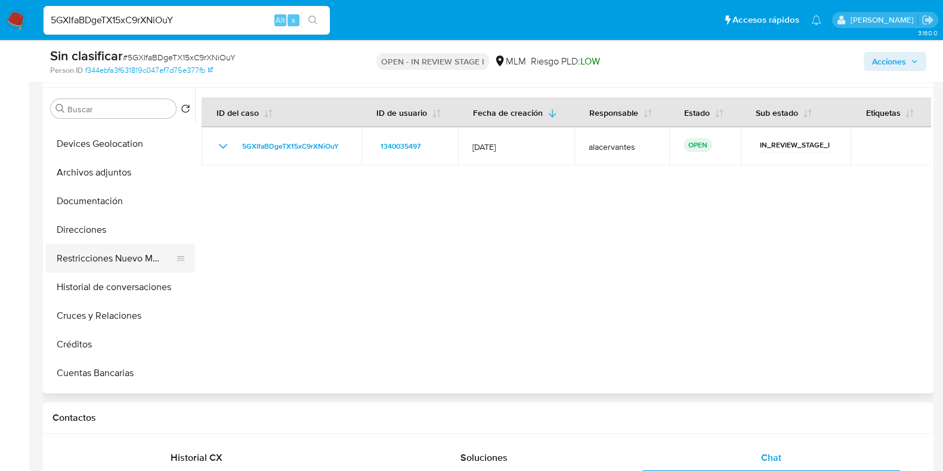
click at [112, 265] on button "Restricciones Nuevo Mundo" at bounding box center [116, 258] width 140 height 29
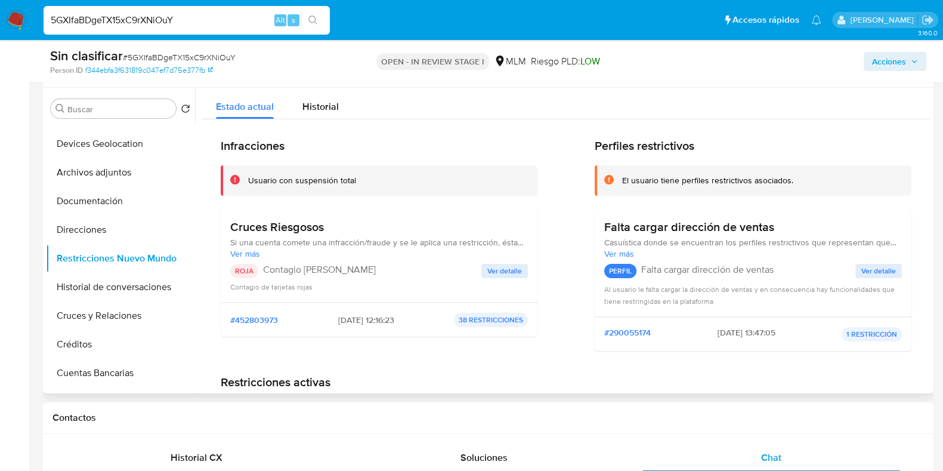
click at [499, 265] on span "Ver detalle" at bounding box center [504, 271] width 35 height 12
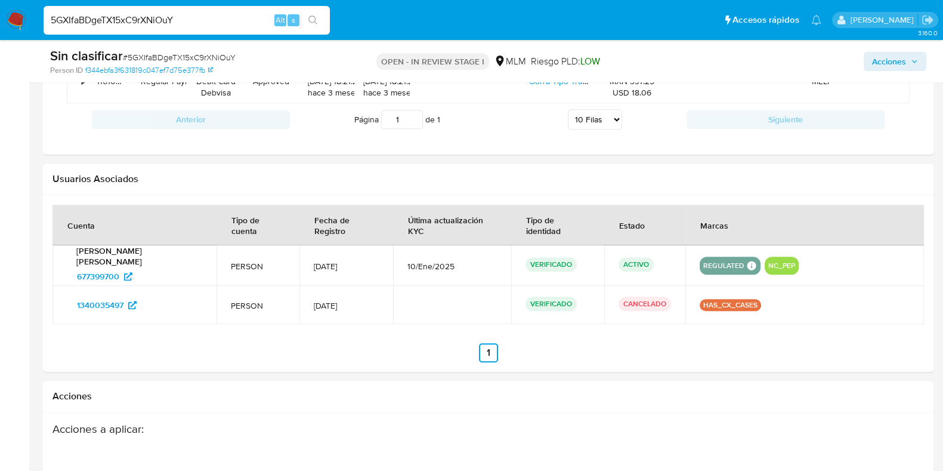
scroll to position [1414, 0]
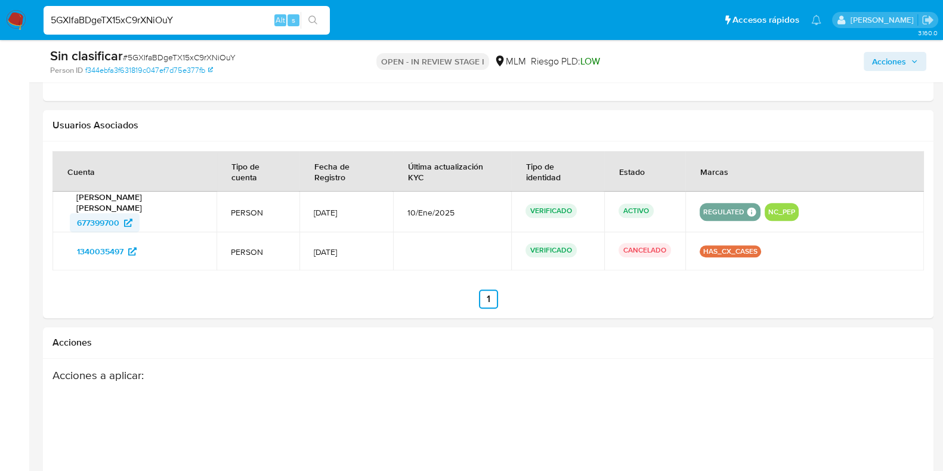
click at [95, 213] on span "677399700" at bounding box center [98, 222] width 42 height 19
click at [907, 69] on span "Acciones" at bounding box center [895, 61] width 46 height 17
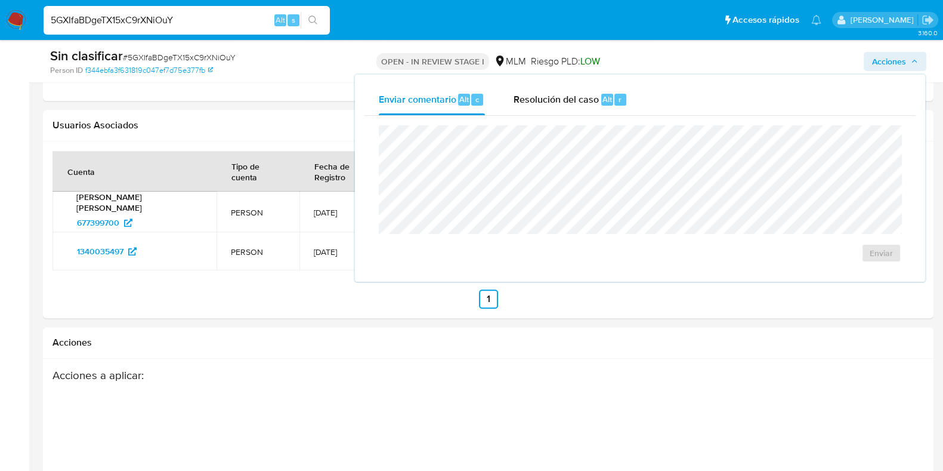
click at [552, 177] on div "Enviar comentario Alt c Resolución del caso Alt r Enviar" at bounding box center [640, 178] width 551 height 188
click at [534, 97] on span "Resolución del caso" at bounding box center [556, 99] width 85 height 14
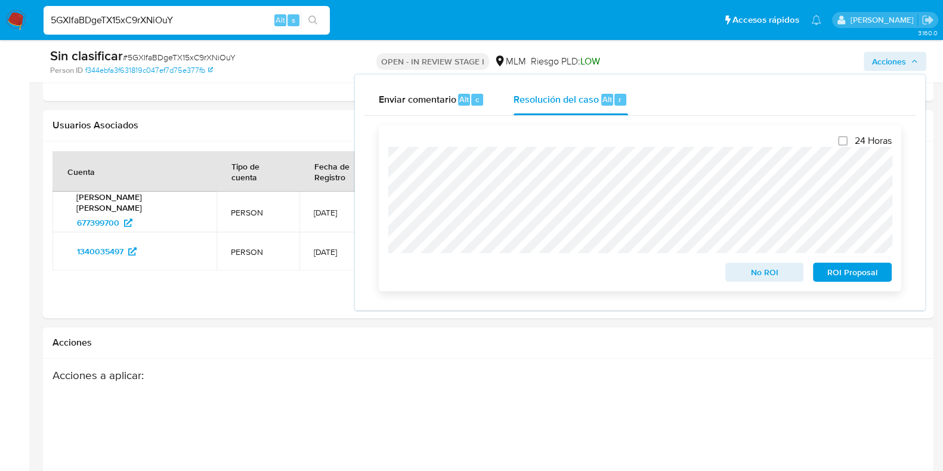
click at [772, 280] on span "No ROI" at bounding box center [765, 272] width 62 height 17
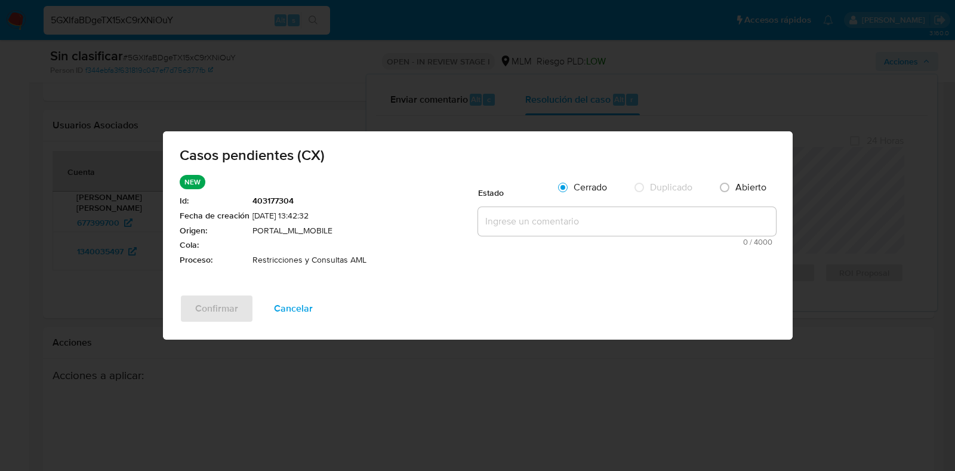
click at [518, 210] on textarea at bounding box center [627, 221] width 298 height 29
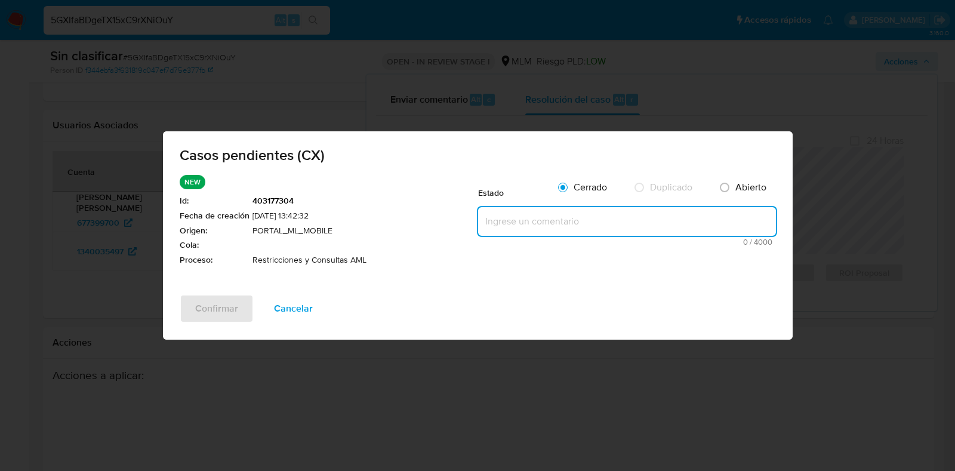
paste textarea "Se valida caso generado por CX. No se recibe información por parte del cliente …"
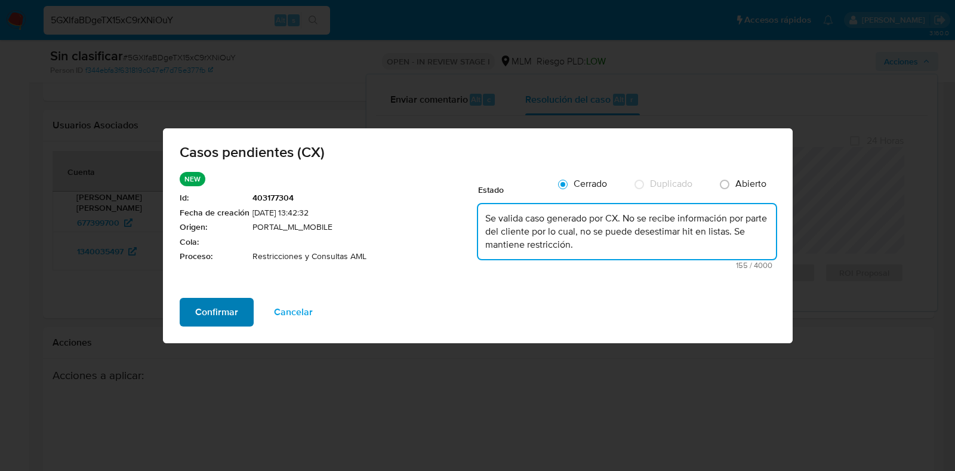
type textarea "Se valida caso generado por CX. No se recibe información por parte del cliente …"
click at [212, 300] on span "Confirmar" at bounding box center [216, 312] width 43 height 26
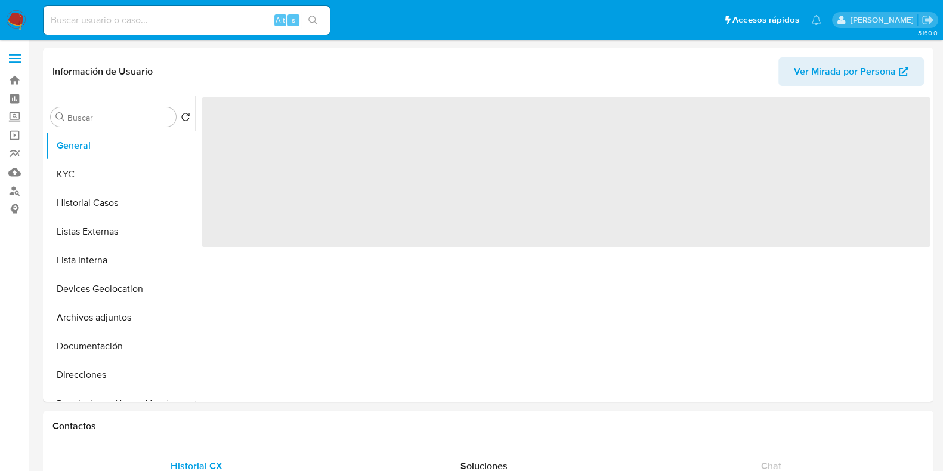
select select "10"
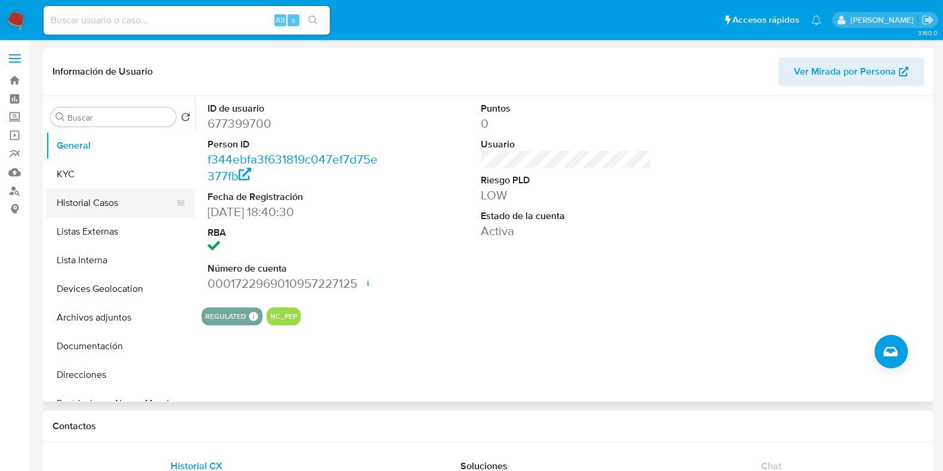
click at [125, 204] on button "Historial Casos" at bounding box center [116, 203] width 140 height 29
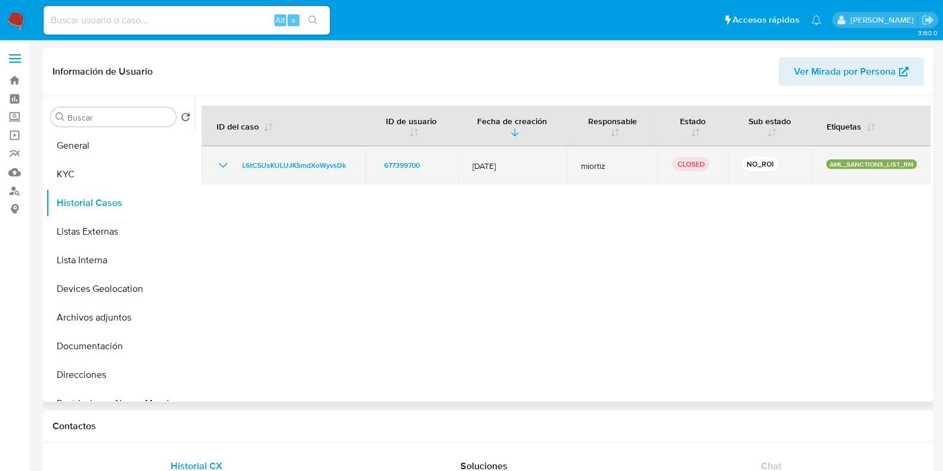
click at [223, 161] on icon "Mostrar/Ocultar" at bounding box center [223, 165] width 14 height 14
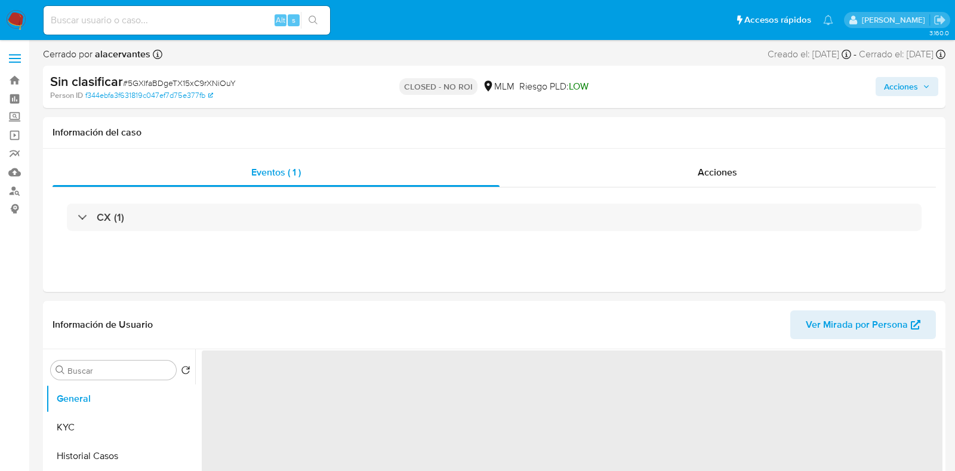
select select "10"
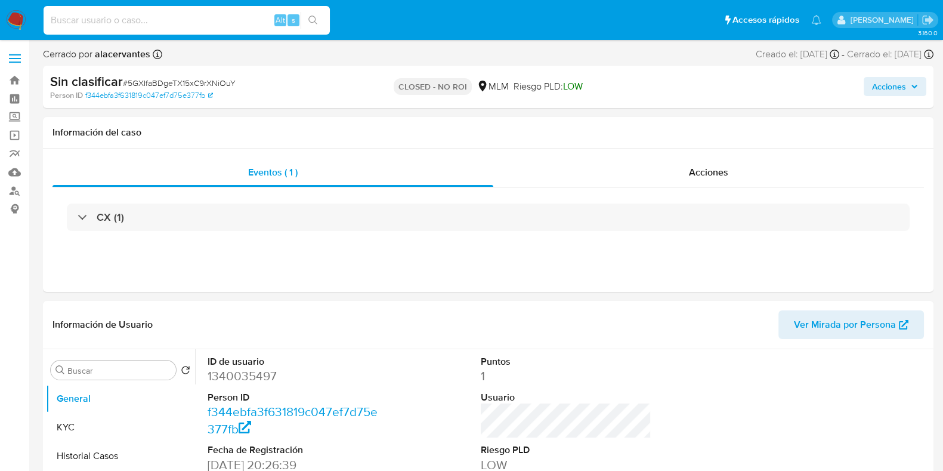
click at [231, 19] on input at bounding box center [187, 21] width 286 height 16
paste input "8GfRaiQWhUxvOYVqmLd4bW2O"
type input "8GfRaiQWhUxvOYVqmLd4bW2O"
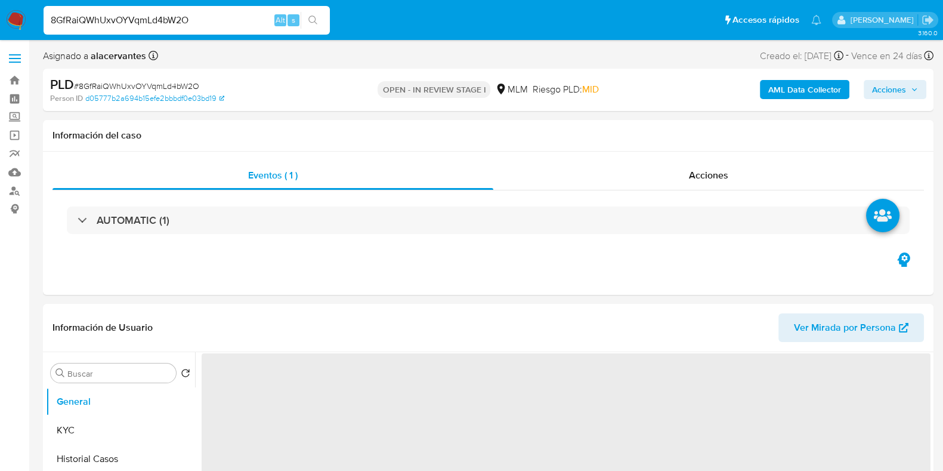
select select "10"
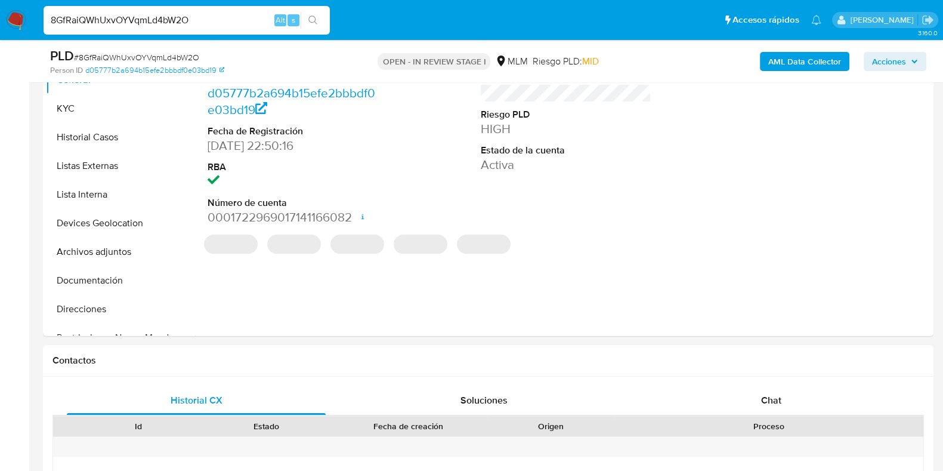
scroll to position [282, 0]
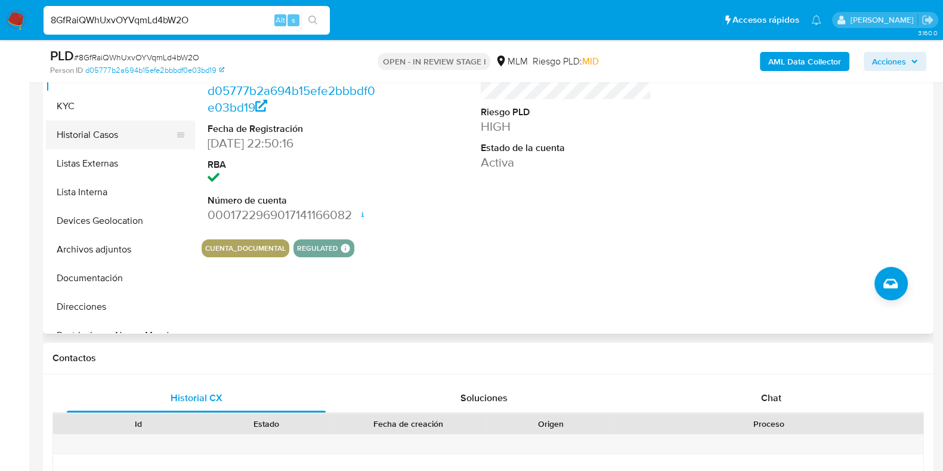
click at [96, 134] on button "Historial Casos" at bounding box center [116, 135] width 140 height 29
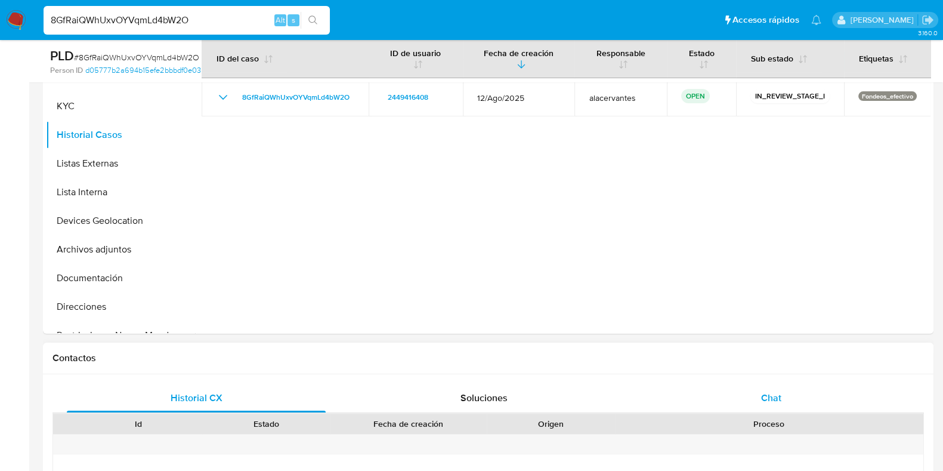
click at [746, 405] on div "Chat" at bounding box center [771, 398] width 259 height 29
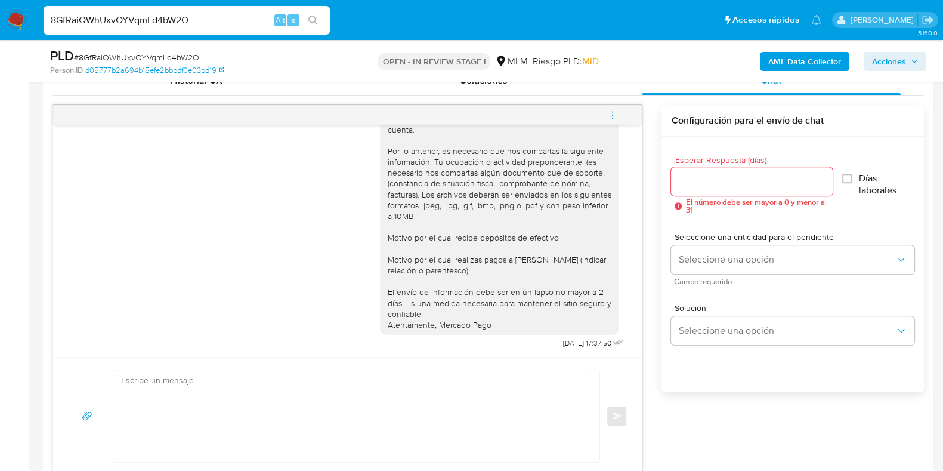
scroll to position [588, 0]
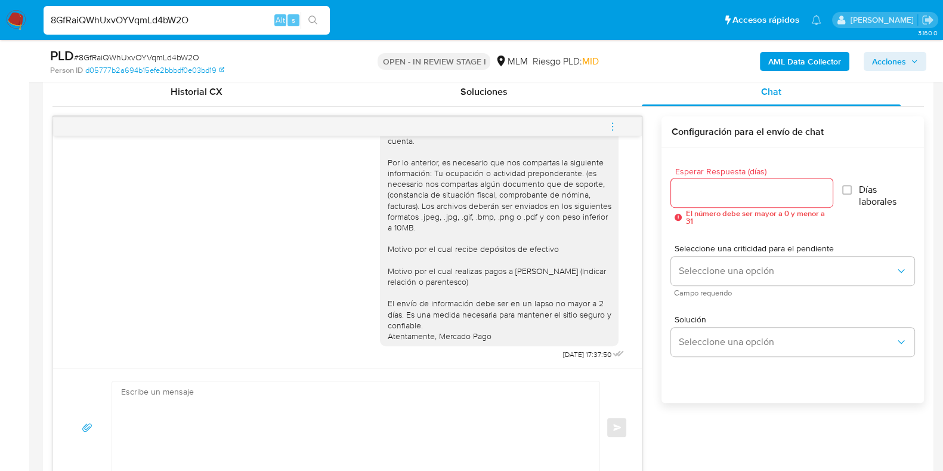
click at [616, 128] on icon "menu-action" at bounding box center [612, 126] width 11 height 11
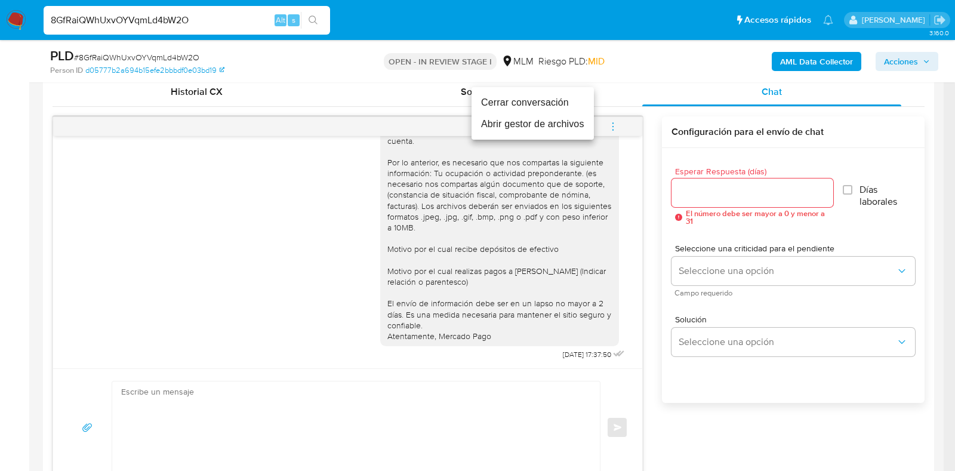
click at [558, 107] on li "Cerrar conversación" at bounding box center [532, 102] width 122 height 21
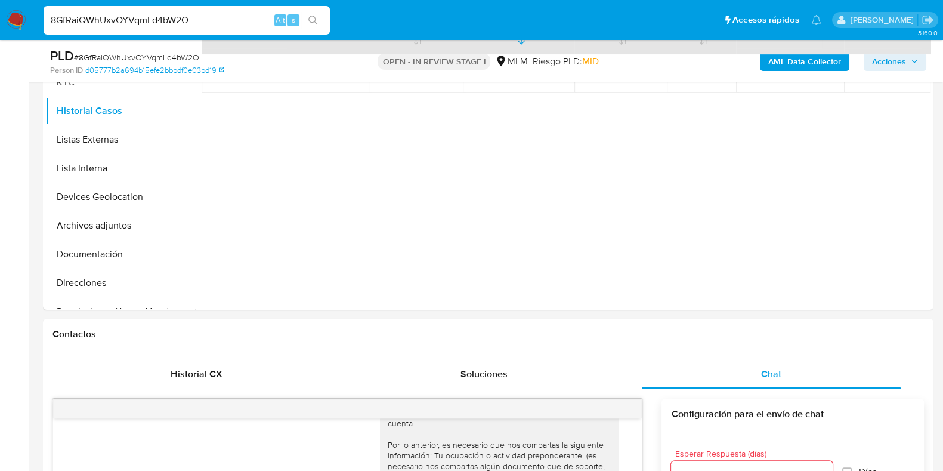
scroll to position [300, 0]
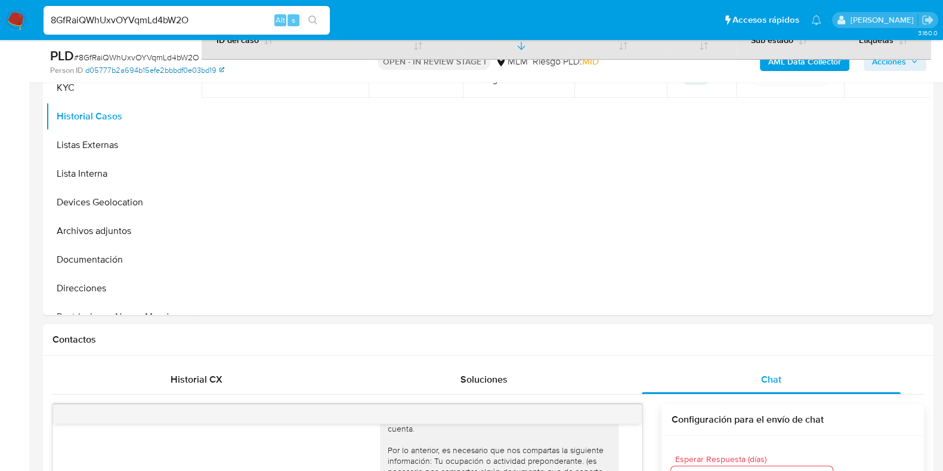
click at [97, 74] on link "d05777b2a694b15efe2bbbdf0e03bd19" at bounding box center [154, 70] width 139 height 11
click at [116, 88] on button "KYC" at bounding box center [116, 87] width 140 height 29
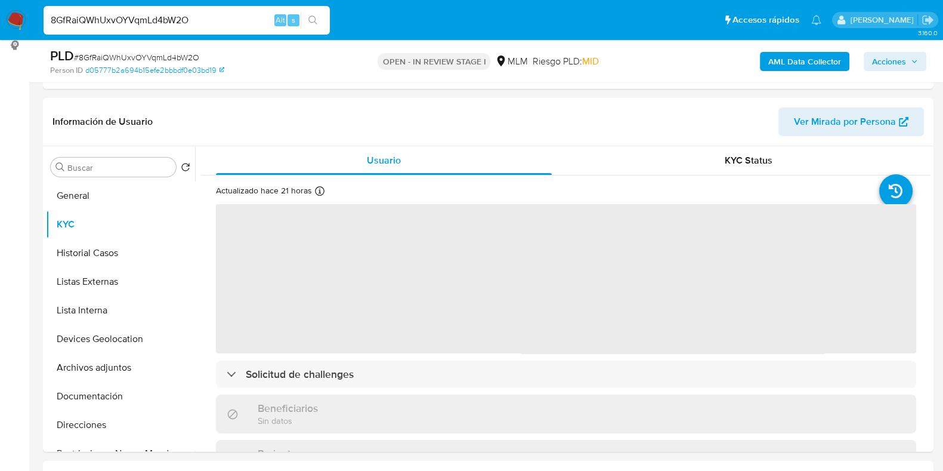
scroll to position [150, 0]
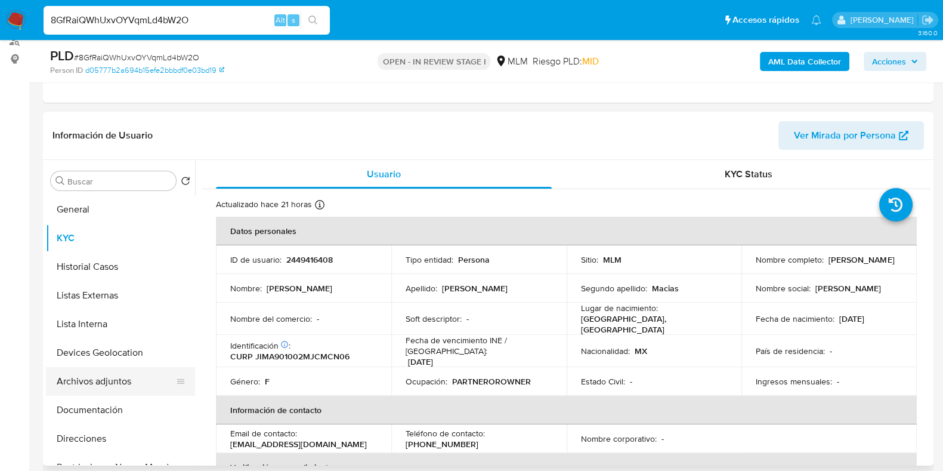
click at [98, 375] on button "Archivos adjuntos" at bounding box center [116, 381] width 140 height 29
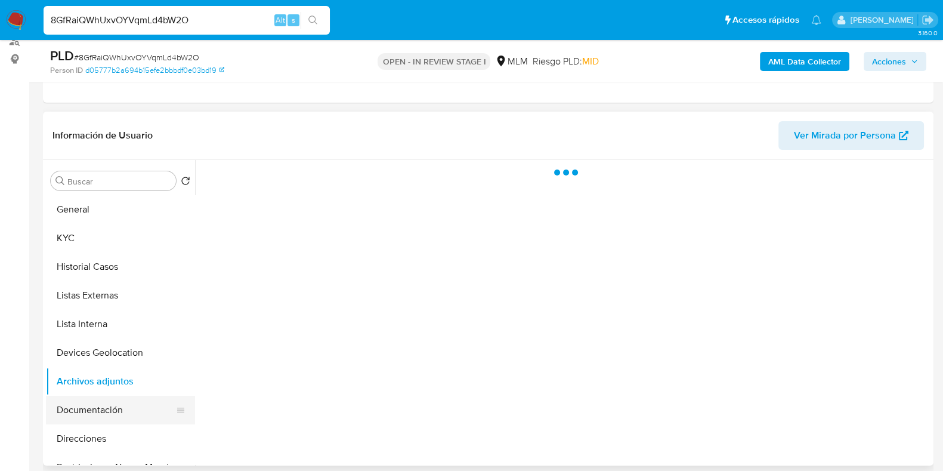
click at [96, 405] on button "Documentación" at bounding box center [116, 410] width 140 height 29
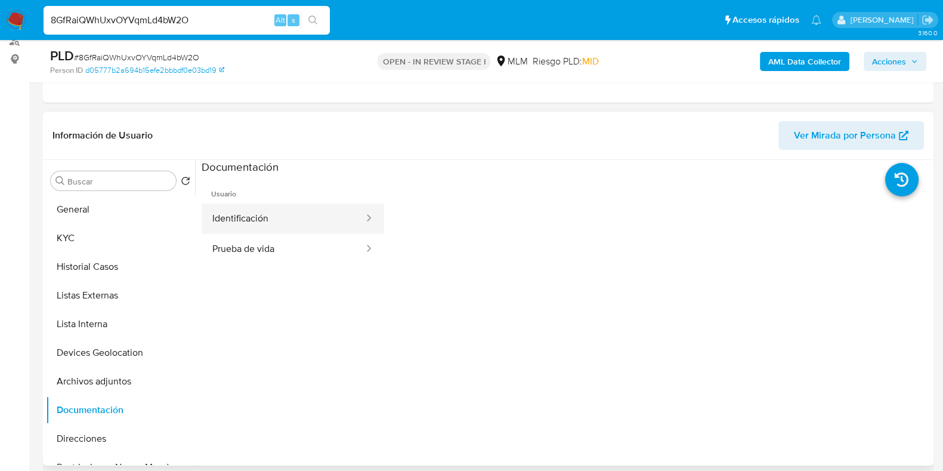
click at [270, 224] on button "Identificación" at bounding box center [283, 218] width 163 height 30
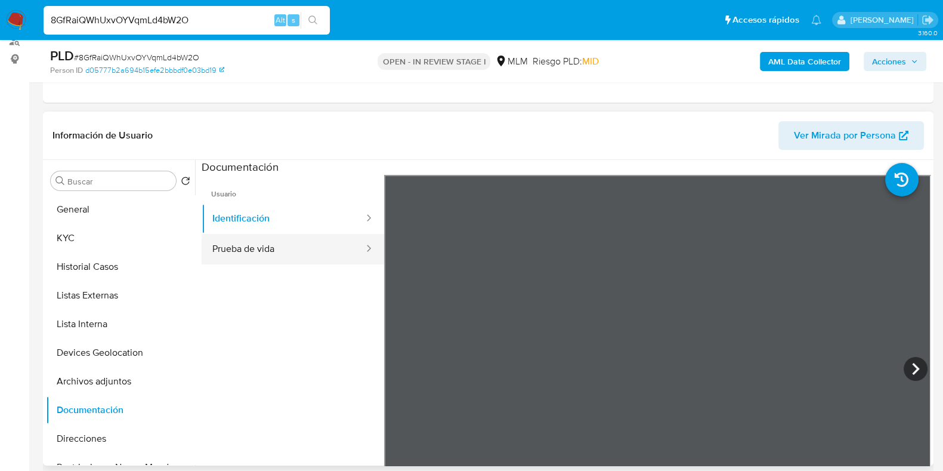
click at [288, 261] on button "Prueba de vida" at bounding box center [283, 249] width 163 height 30
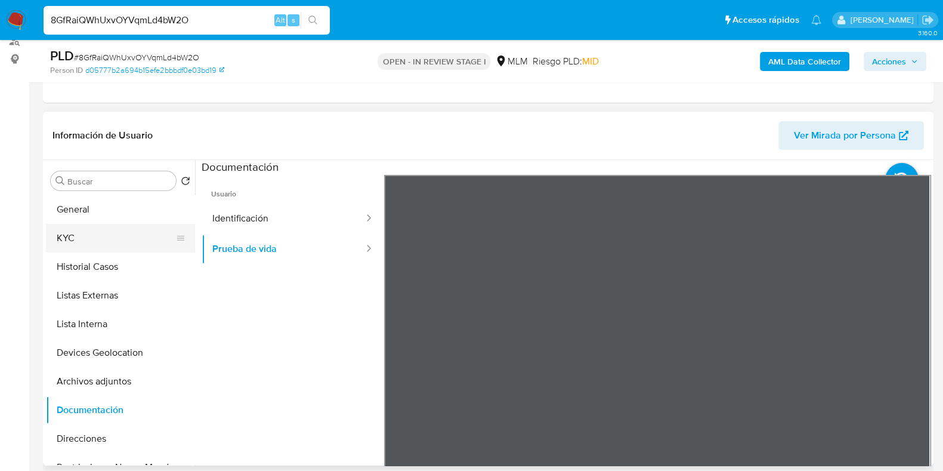
click at [99, 232] on button "KYC" at bounding box center [116, 238] width 140 height 29
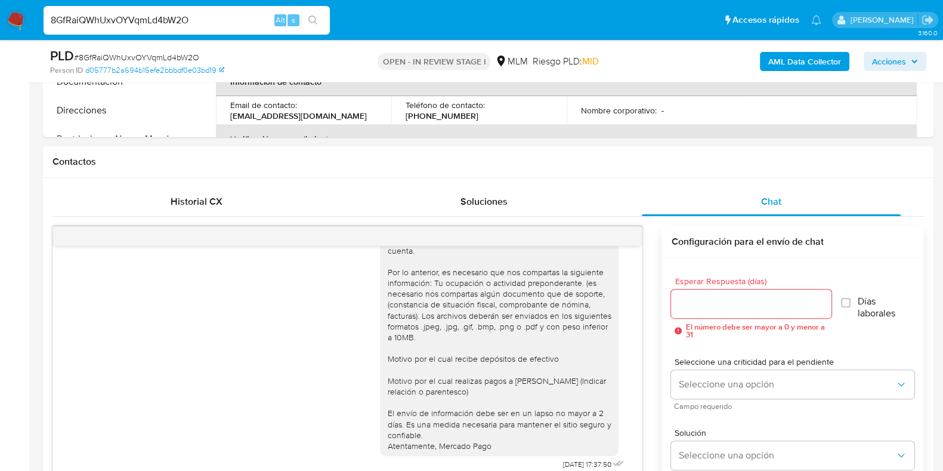
scroll to position [480, 0]
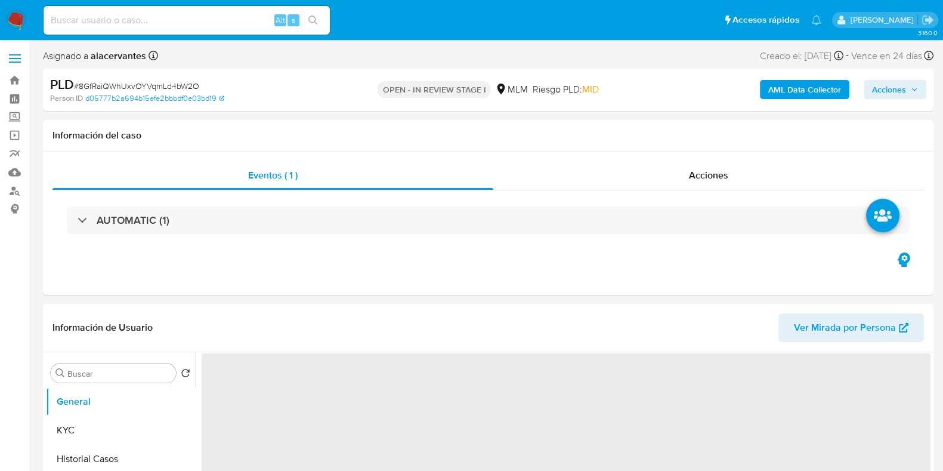
select select "10"
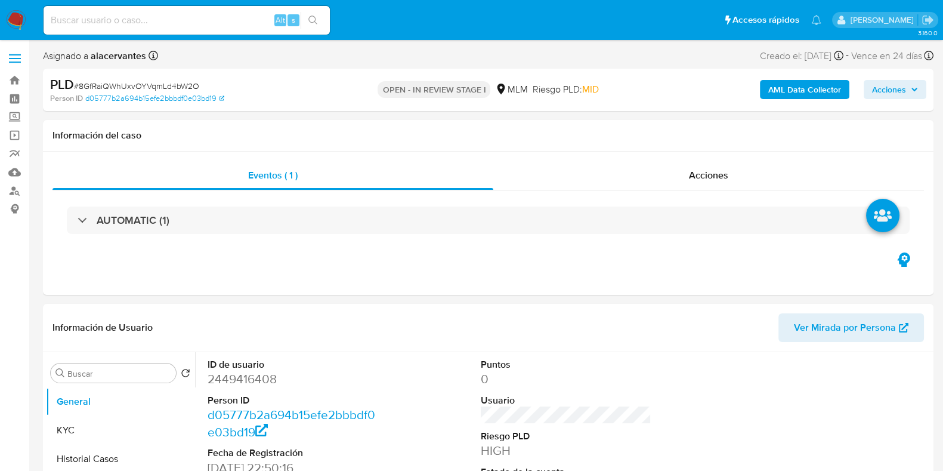
click at [177, 21] on input at bounding box center [187, 21] width 286 height 16
paste input "xpim3q6FzYjSjPSwin8HTZS2"
type input "xpim3q6FzYjSjPSwin8HTZS2"
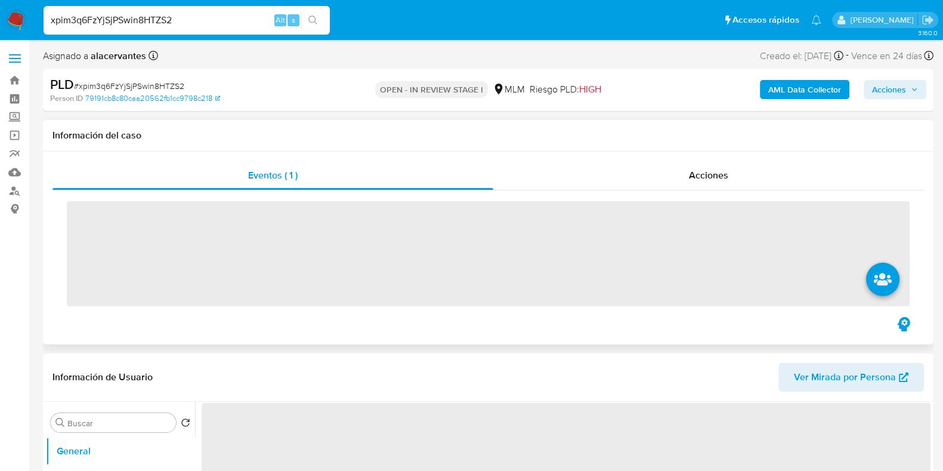
select select "10"
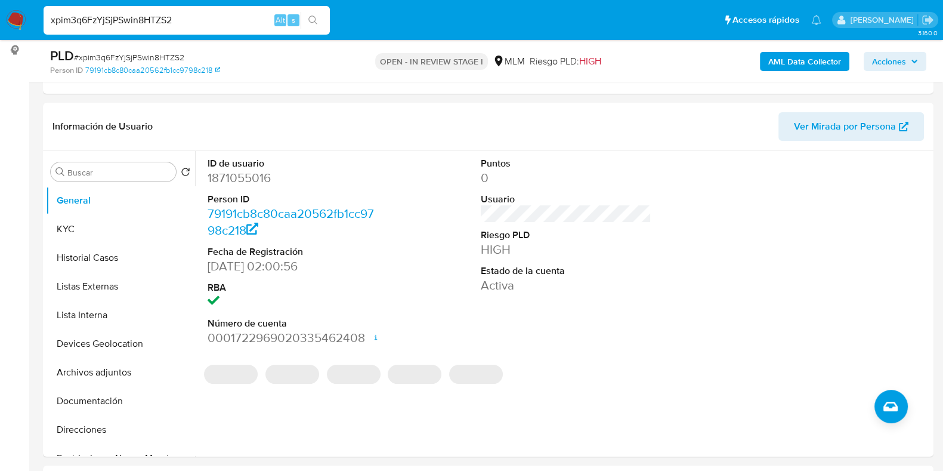
scroll to position [179, 0]
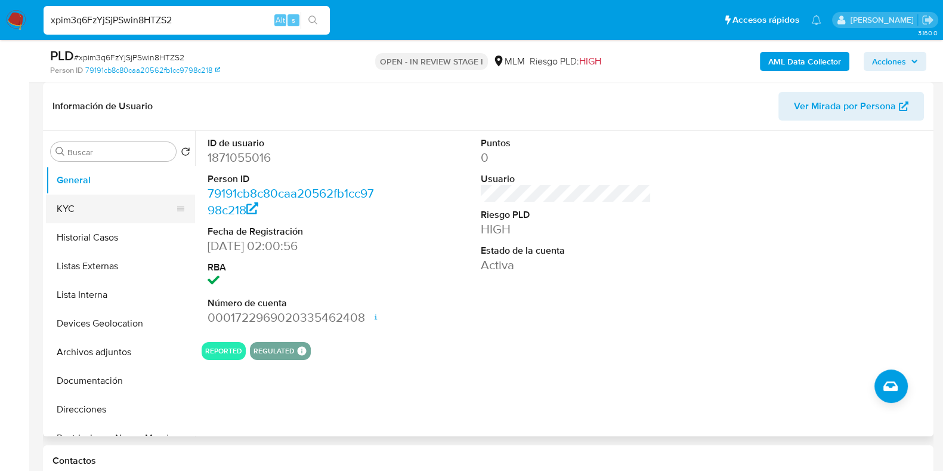
click at [64, 201] on button "KYC" at bounding box center [116, 209] width 140 height 29
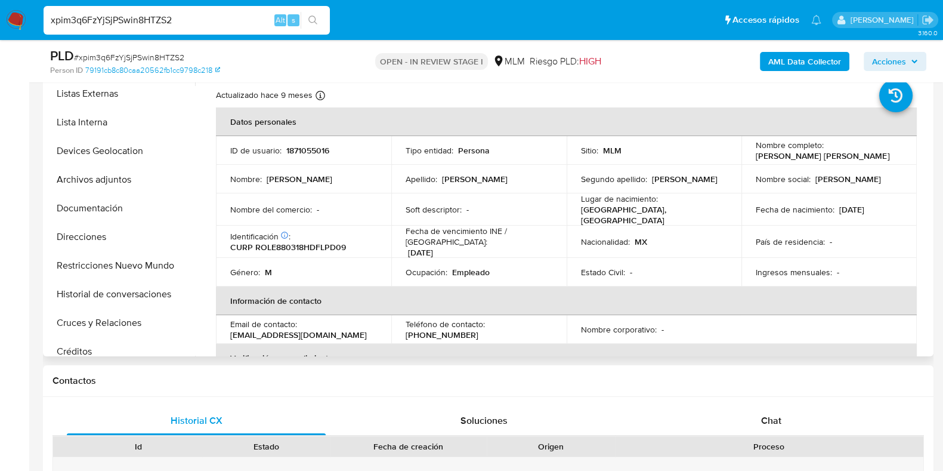
scroll to position [101, 0]
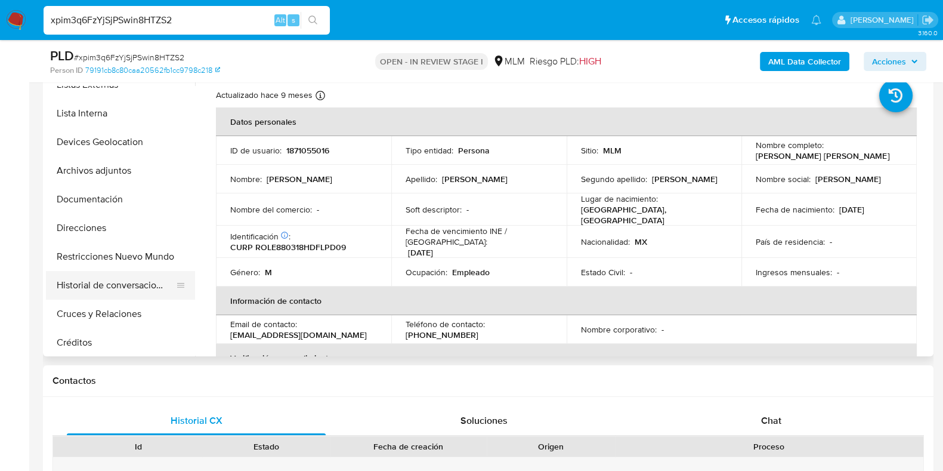
click at [136, 294] on button "Historial de conversaciones" at bounding box center [116, 285] width 140 height 29
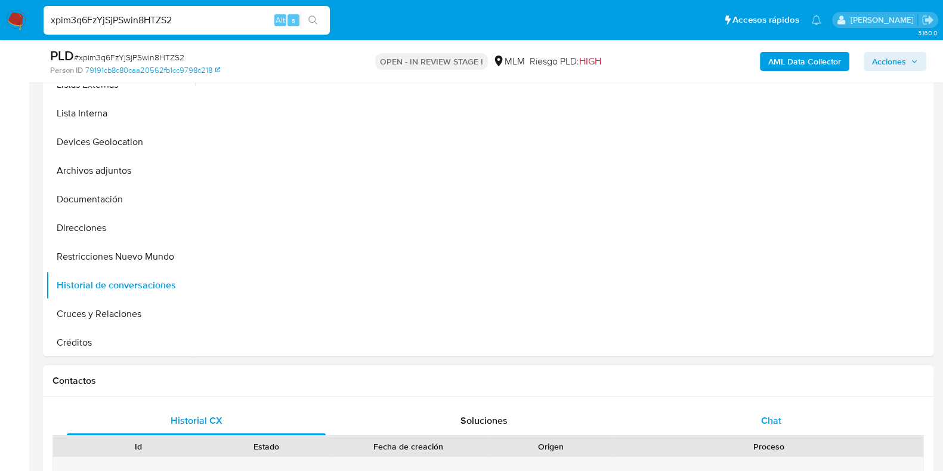
click at [758, 409] on div "Chat" at bounding box center [771, 420] width 259 height 29
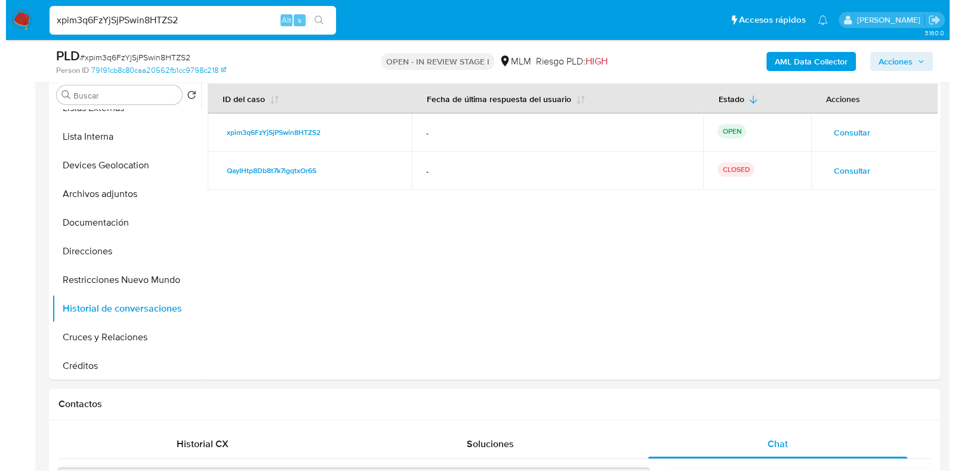
scroll to position [233, 0]
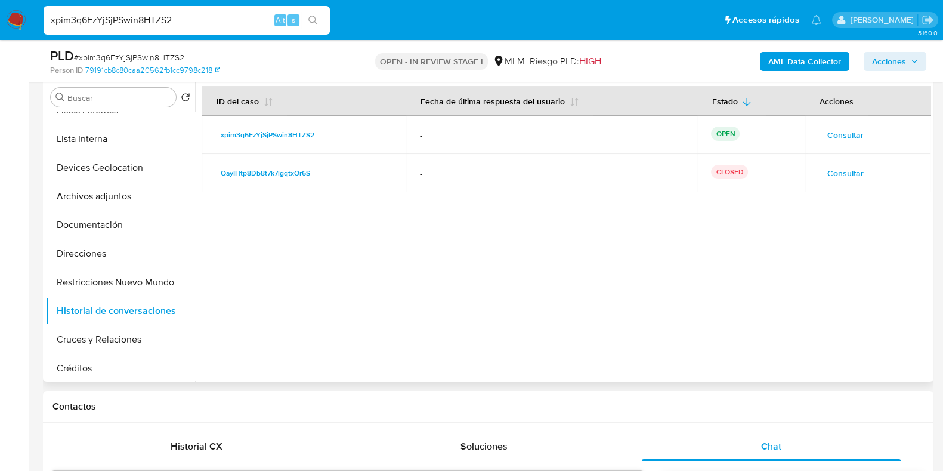
click at [839, 173] on span "Consultar" at bounding box center [846, 173] width 36 height 17
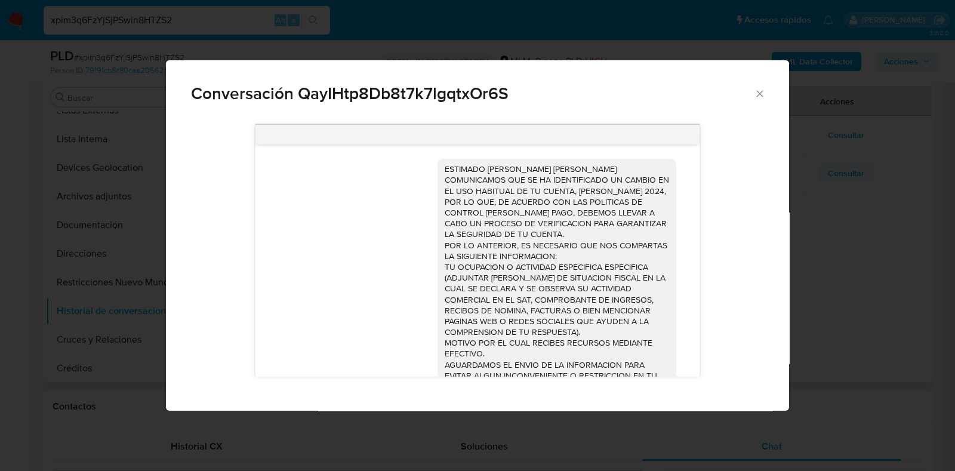
scroll to position [96, 0]
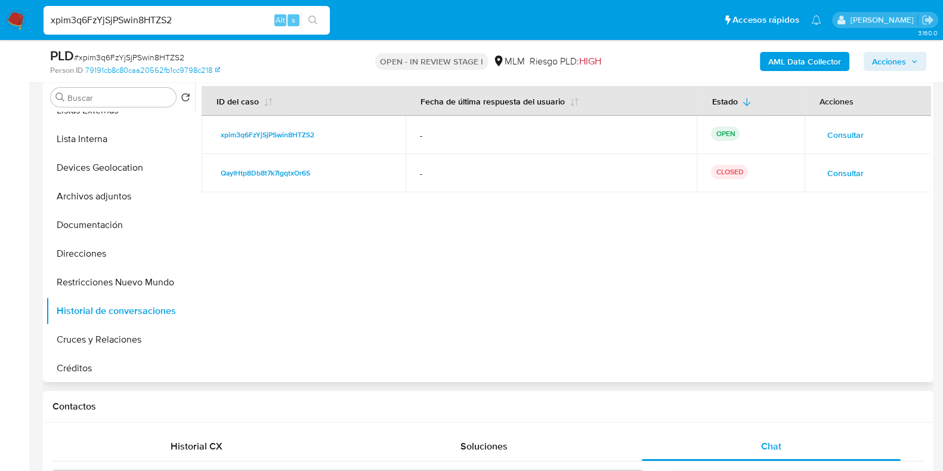
click at [842, 140] on span "Consultar" at bounding box center [846, 134] width 36 height 17
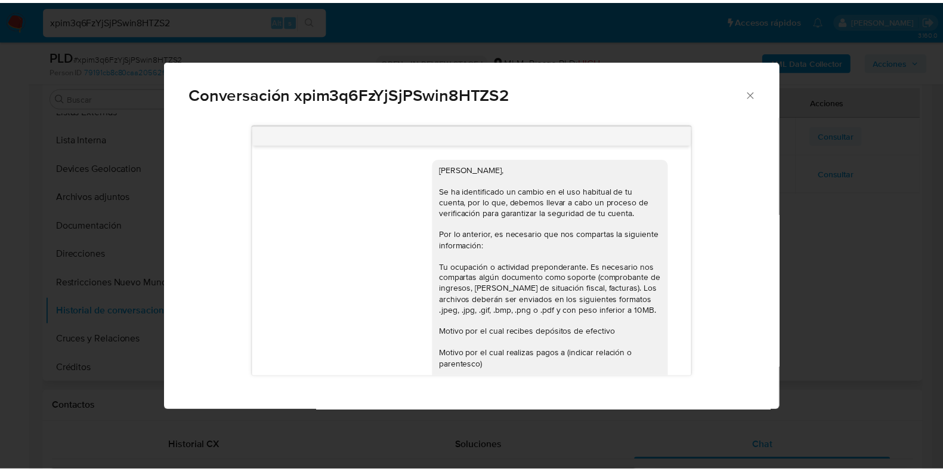
scroll to position [107, 0]
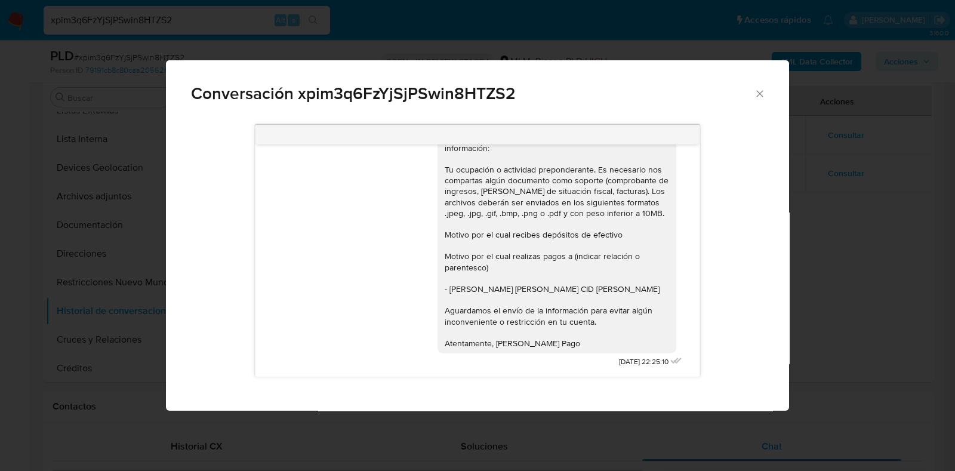
click at [768, 97] on div "Conversación xpim3q6FzYjSjPSwin8HTZS2" at bounding box center [477, 88] width 623 height 57
click at [761, 97] on icon "Cerrar" at bounding box center [759, 93] width 7 height 7
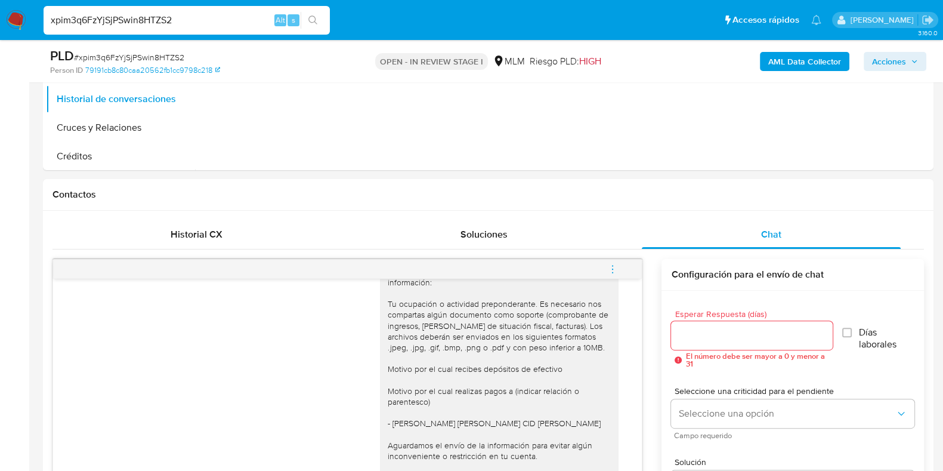
scroll to position [448, 0]
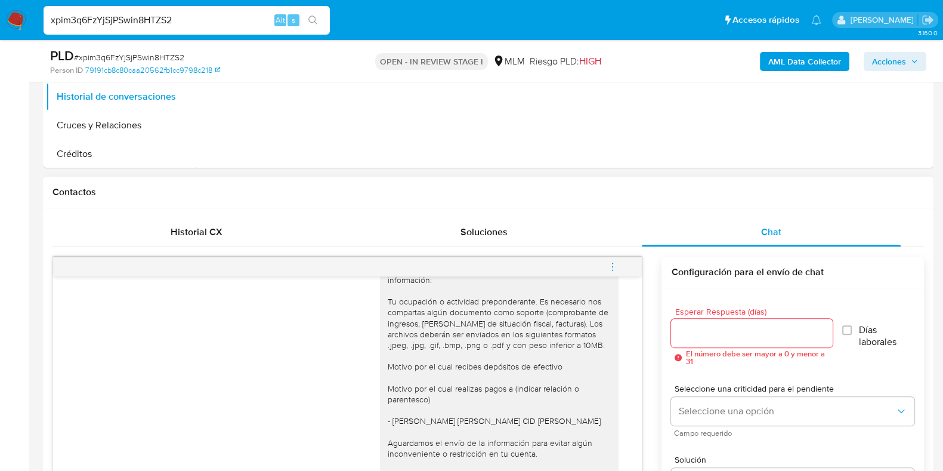
click at [606, 270] on button "menu-action" at bounding box center [612, 266] width 39 height 29
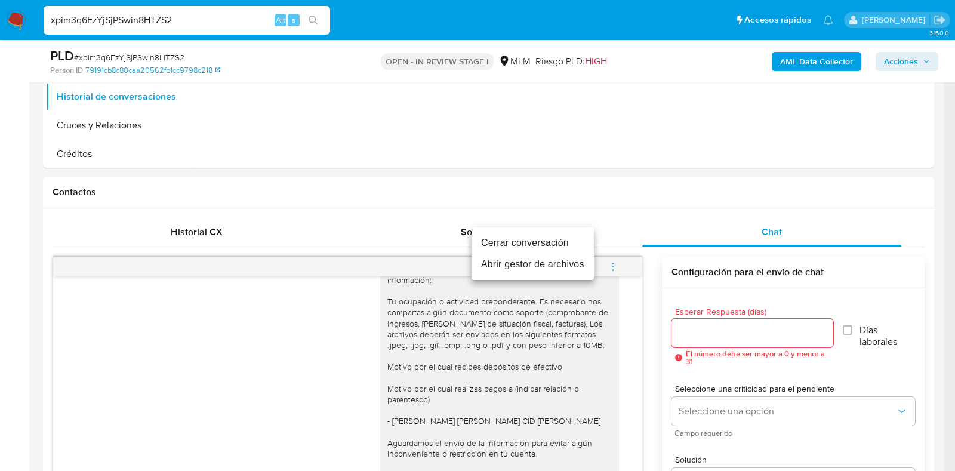
click at [566, 248] on li "Cerrar conversación" at bounding box center [532, 242] width 122 height 21
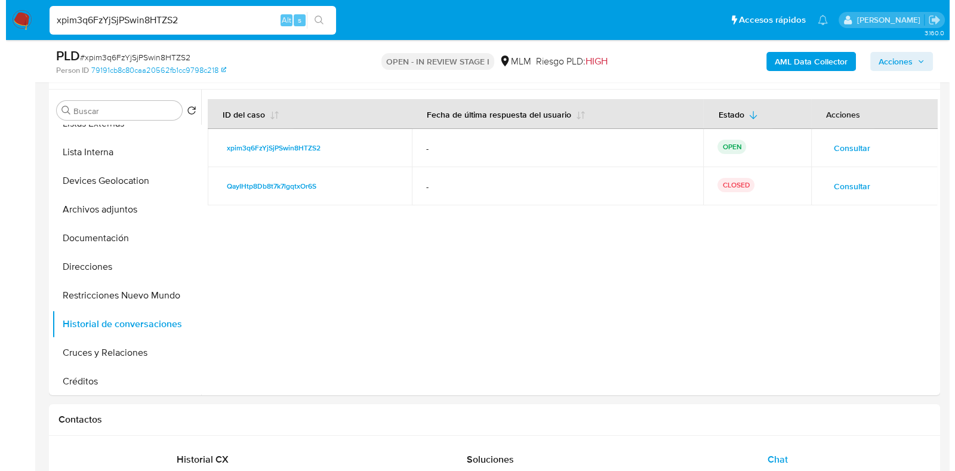
scroll to position [223, 0]
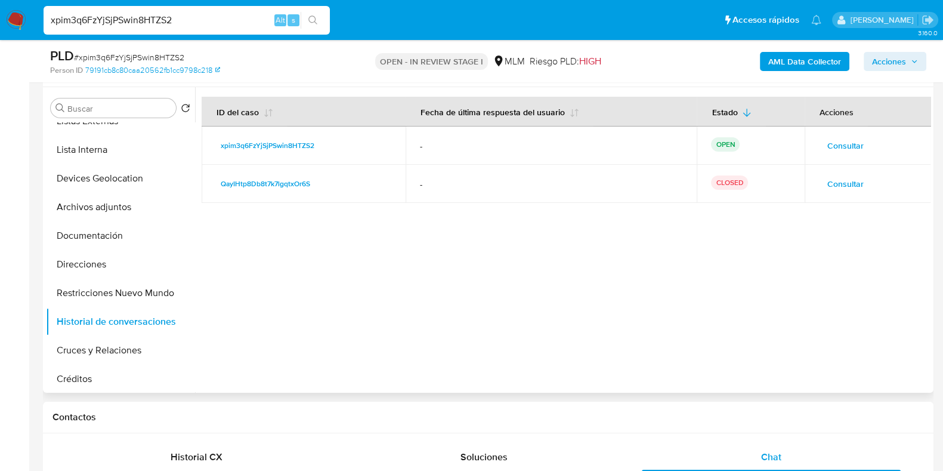
click at [830, 142] on span "Consultar" at bounding box center [846, 145] width 36 height 17
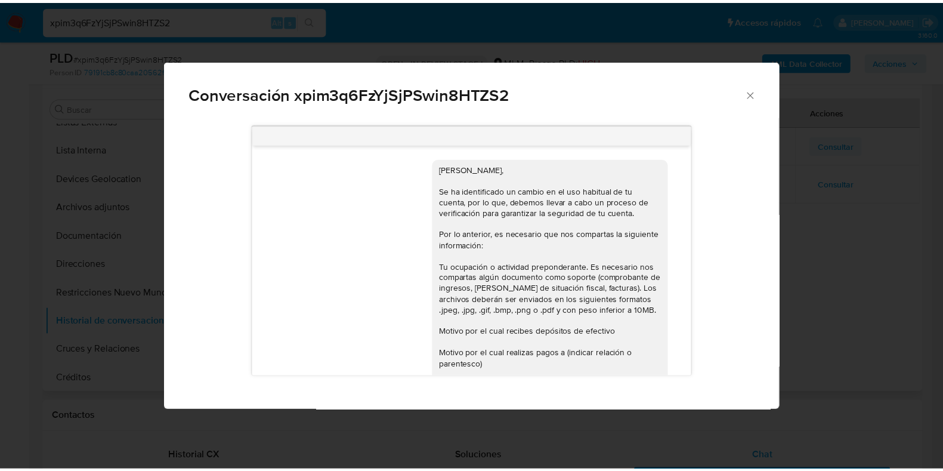
scroll to position [107, 0]
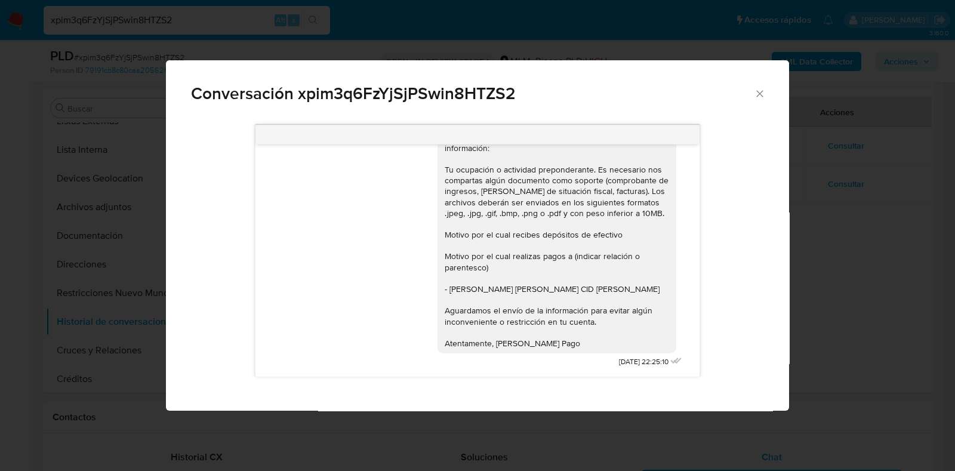
click at [767, 91] on div "Conversación xpim3q6FzYjSjPSwin8HTZS2" at bounding box center [477, 88] width 623 height 57
click at [751, 95] on span "Conversación xpim3q6FzYjSjPSwin8HTZS2" at bounding box center [472, 93] width 563 height 17
click at [761, 99] on icon "Cerrar" at bounding box center [760, 94] width 12 height 12
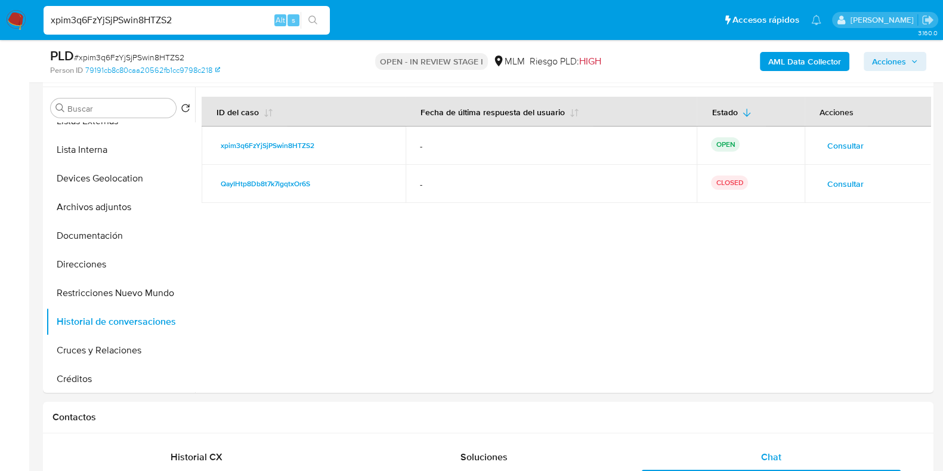
click at [194, 17] on input "xpim3q6FzYjSjPSwin8HTZS2" at bounding box center [187, 21] width 286 height 16
paste input "uQZb8FJxkAbxIE7ayVd22PVp"
type input "uQZb8FJxkAbxIE7ayVd22PVp"
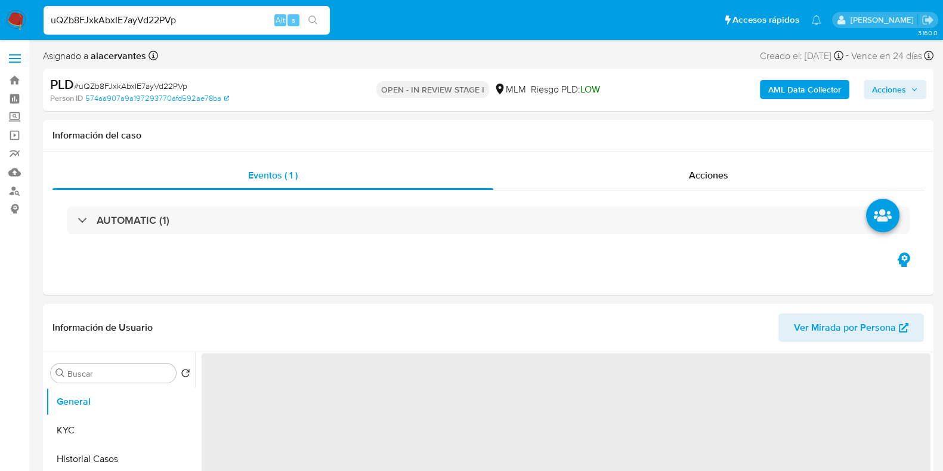
select select "10"
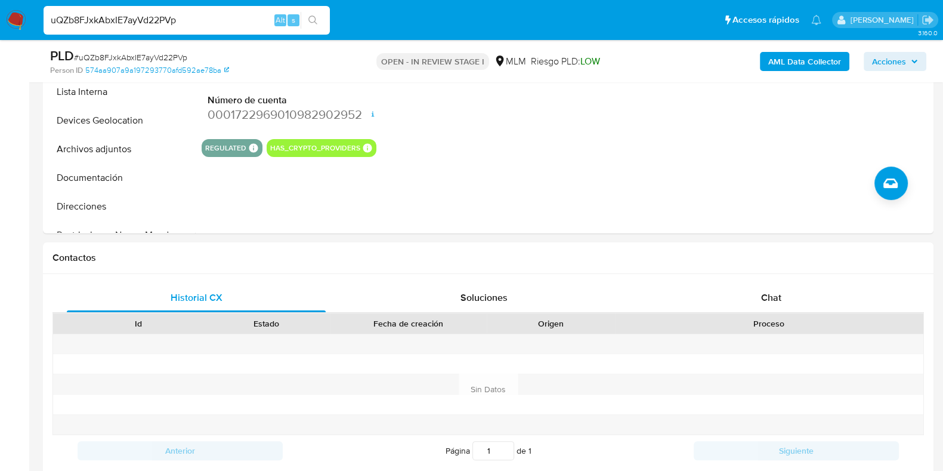
scroll to position [391, 0]
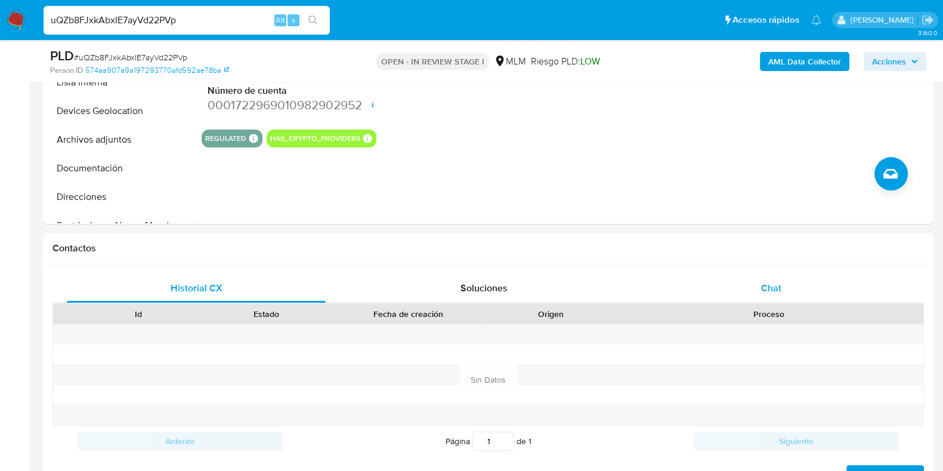
click at [770, 289] on span "Chat" at bounding box center [771, 288] width 20 height 14
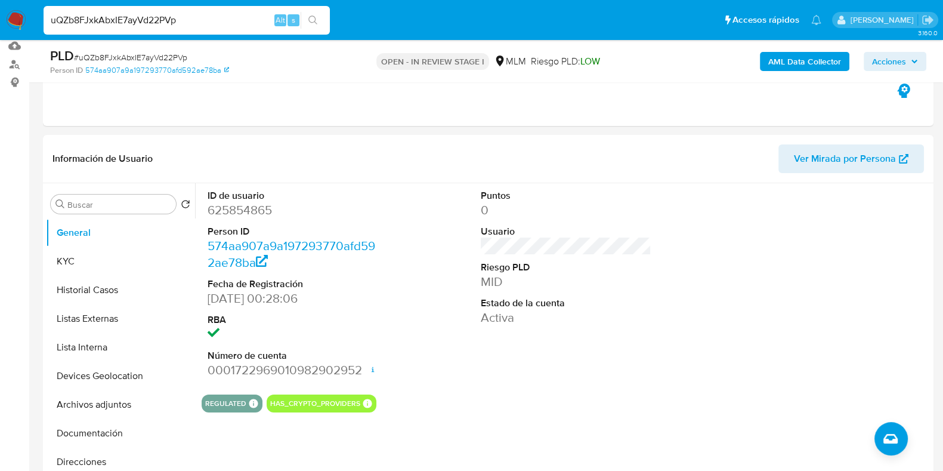
scroll to position [60, 0]
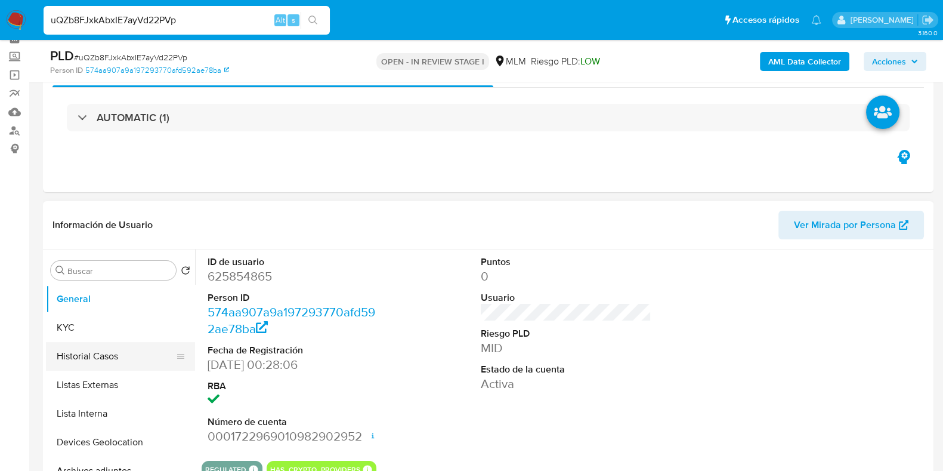
click at [97, 365] on button "Historial Casos" at bounding box center [116, 356] width 140 height 29
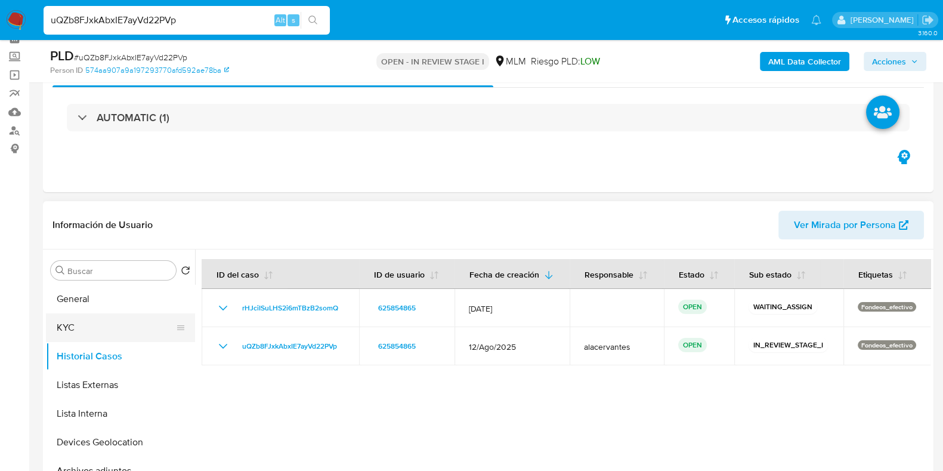
click at [109, 319] on button "KYC" at bounding box center [116, 327] width 140 height 29
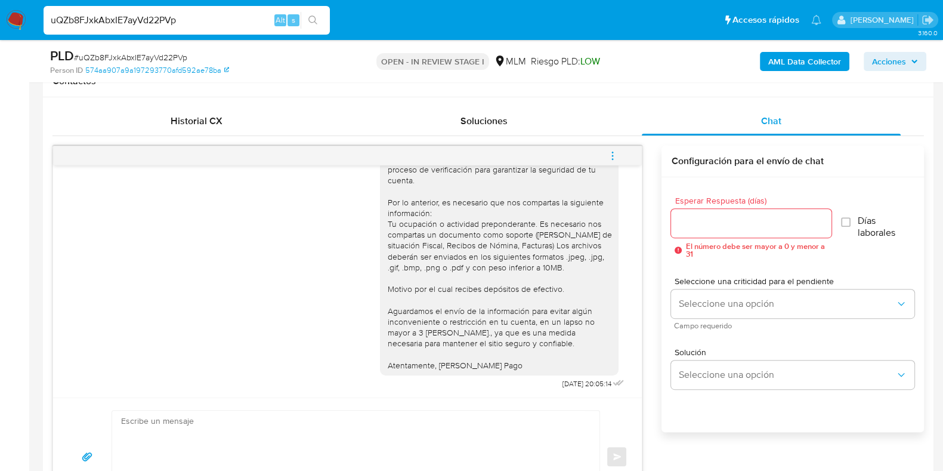
scroll to position [6, 0]
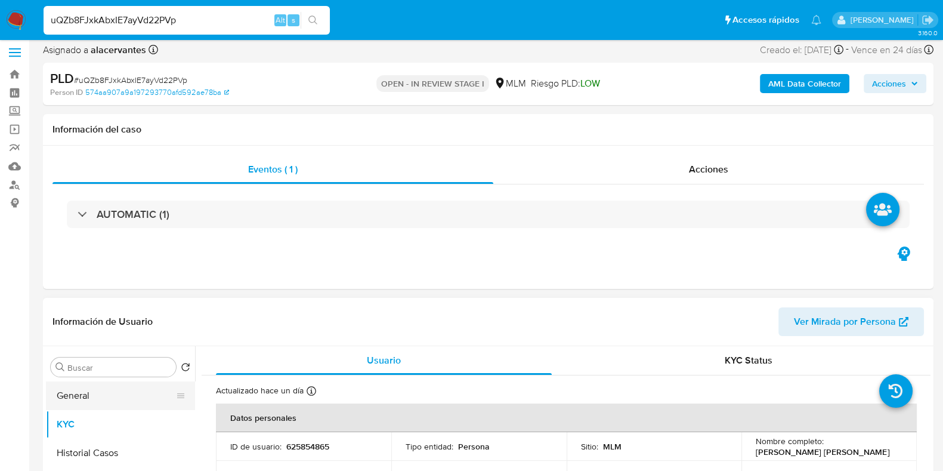
click at [104, 391] on button "General" at bounding box center [116, 395] width 140 height 29
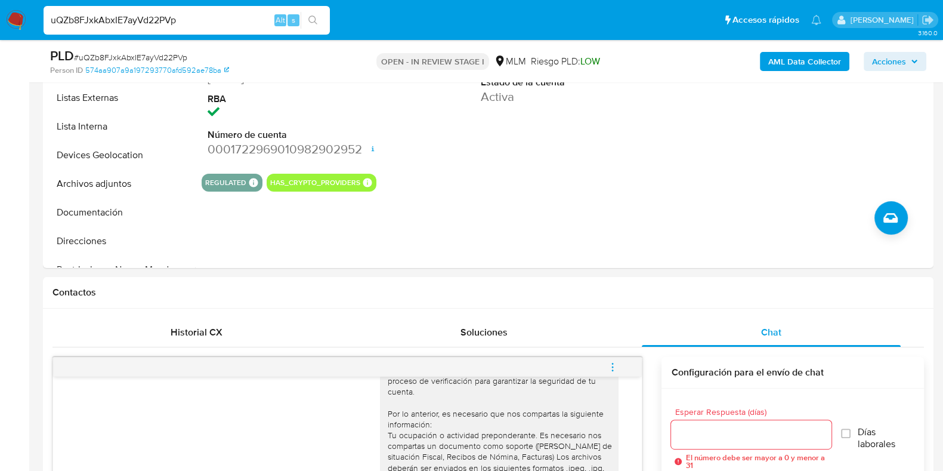
scroll to position [195, 0]
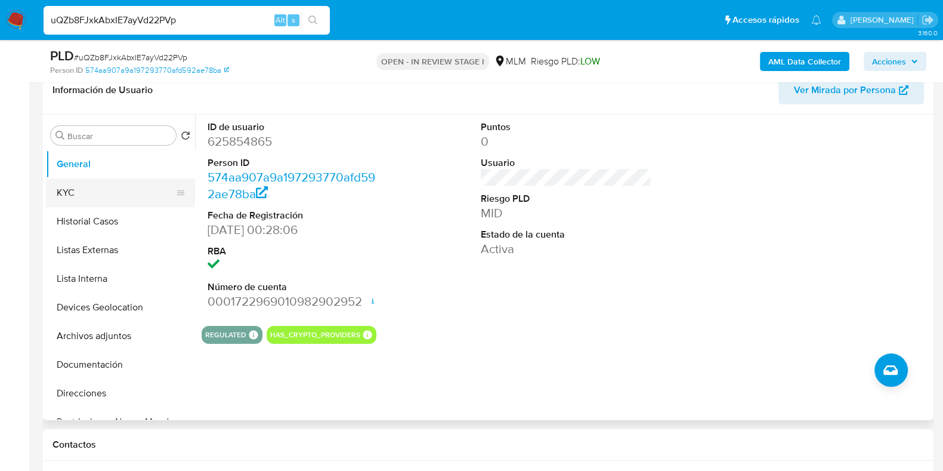
click at [97, 200] on button "KYC" at bounding box center [116, 192] width 140 height 29
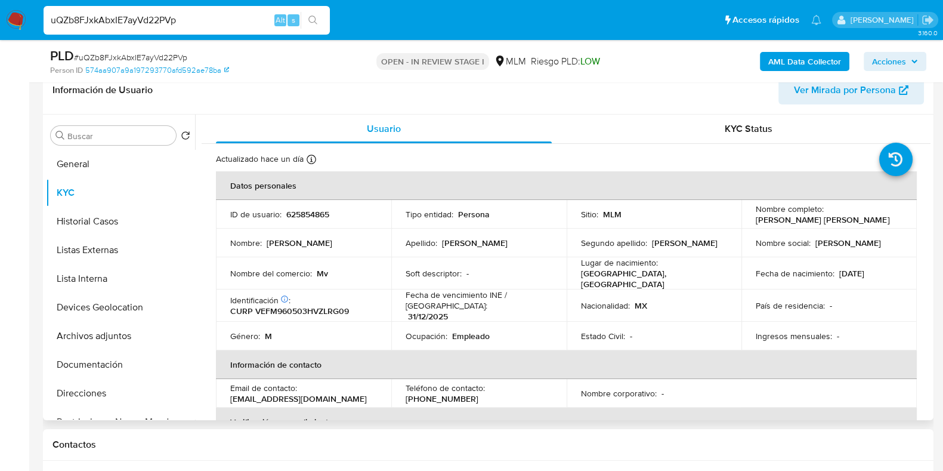
click at [567, 281] on td "Lugar de nacimiento : MEXICO, VERACRUZ" at bounding box center [654, 273] width 175 height 32
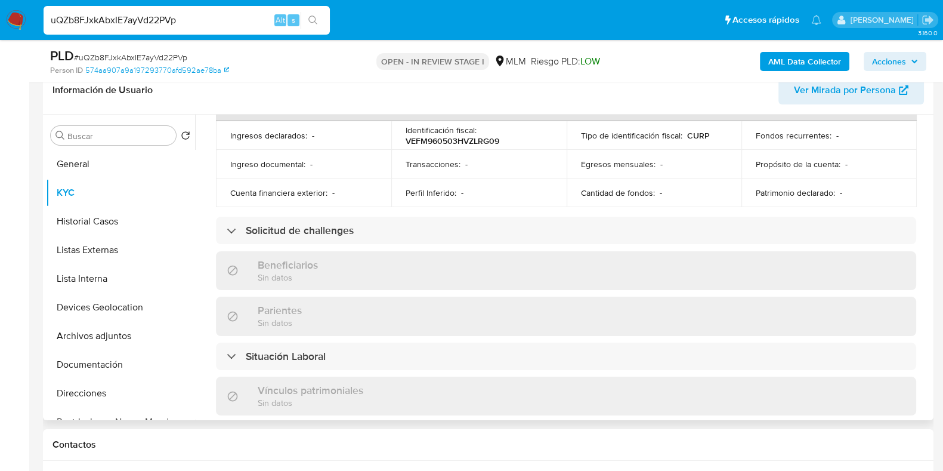
scroll to position [0, 0]
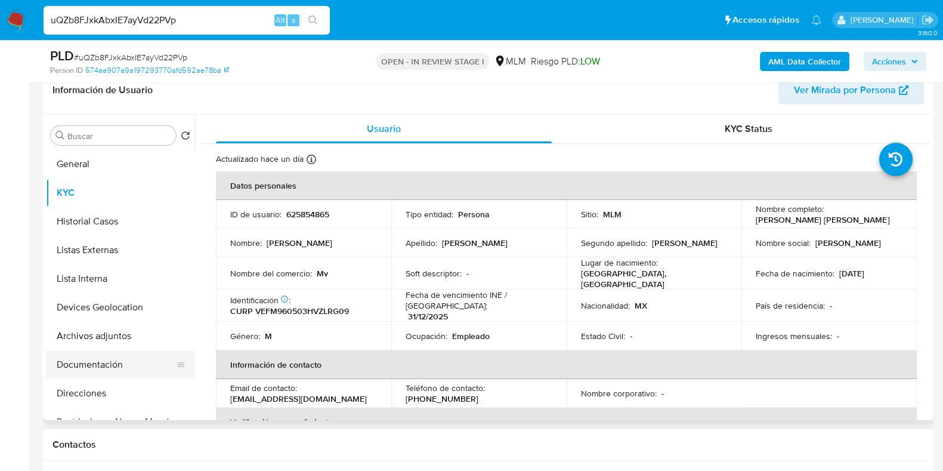
click at [98, 356] on button "Documentación" at bounding box center [116, 364] width 140 height 29
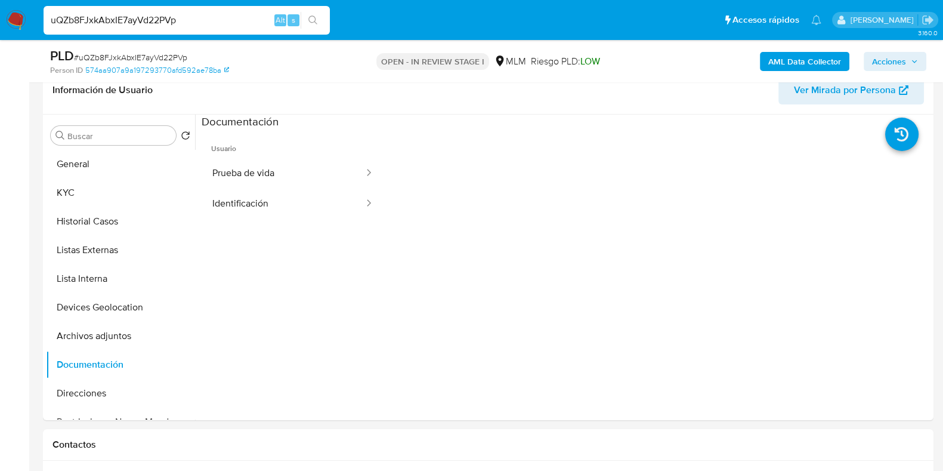
click at [260, 195] on button "Identificación" at bounding box center [283, 204] width 163 height 30
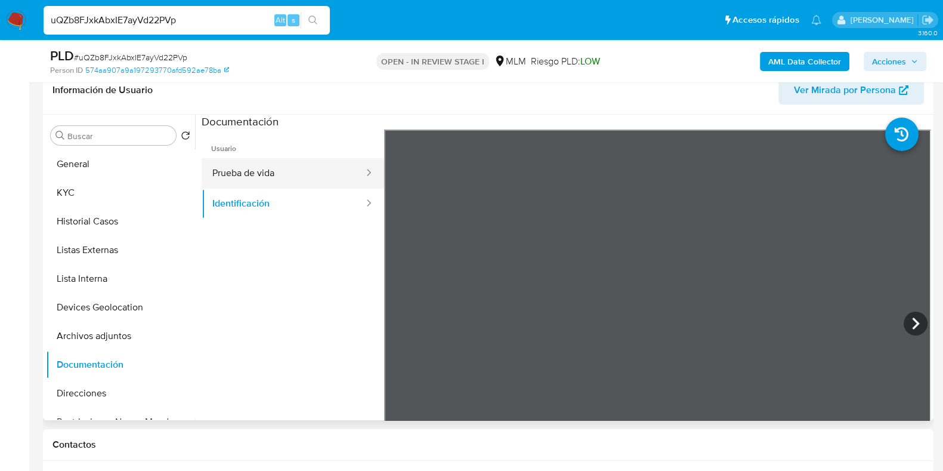
click at [323, 168] on button "Prueba de vida" at bounding box center [283, 173] width 163 height 30
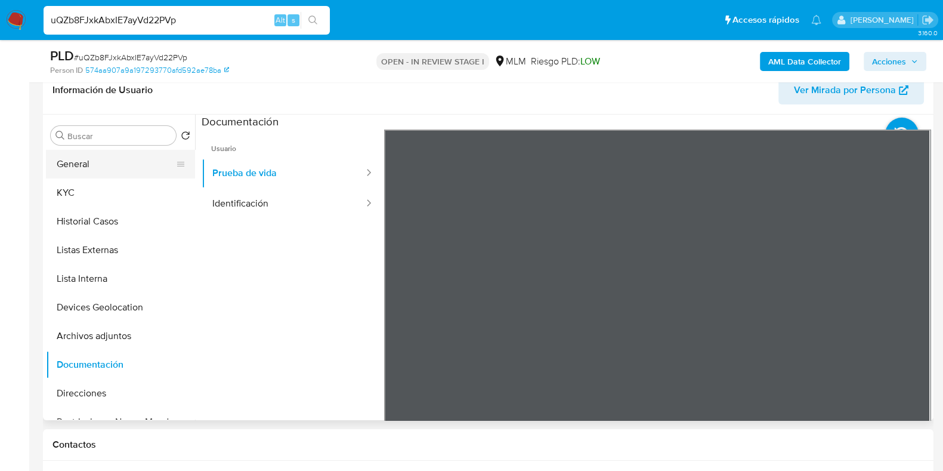
click at [109, 165] on button "General" at bounding box center [116, 164] width 140 height 29
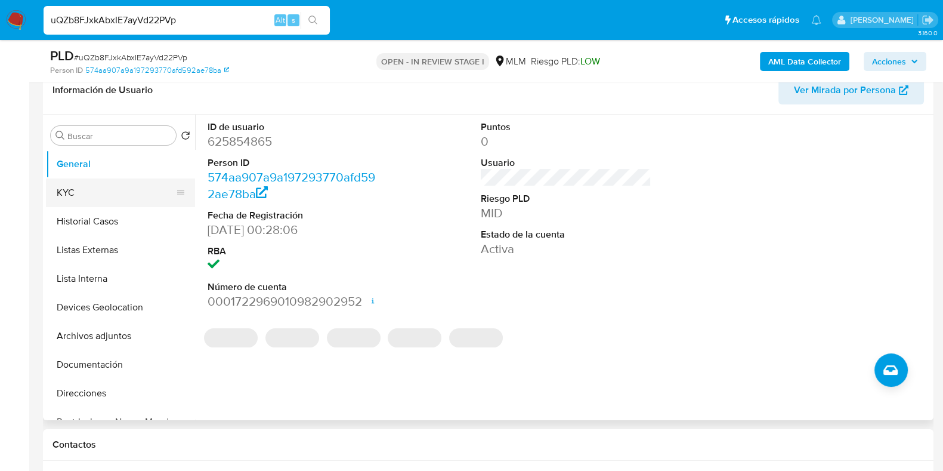
click at [87, 196] on button "KYC" at bounding box center [116, 192] width 140 height 29
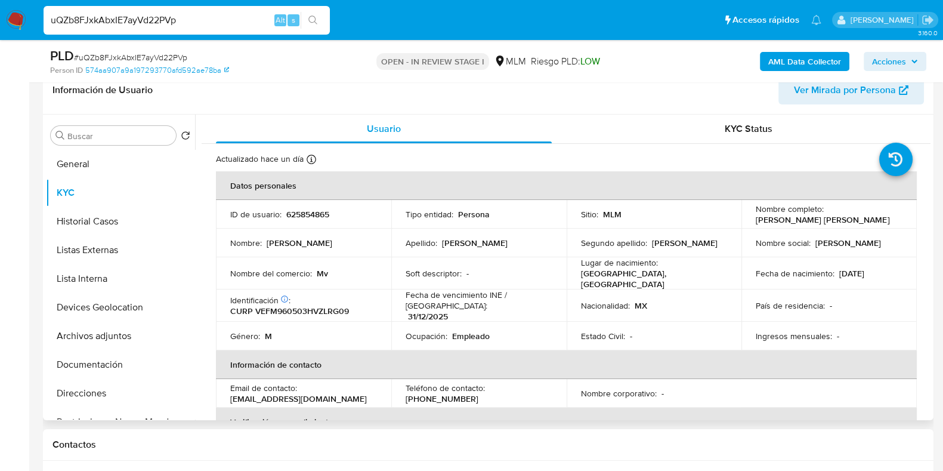
click at [931, 195] on div "Buscar Volver al orden por defecto General KYC Historial Casos Listas Externas …" at bounding box center [488, 267] width 891 height 305
drag, startPoint x: 931, startPoint y: 195, endPoint x: 928, endPoint y: 204, distance: 9.3
click at [928, 204] on div "Buscar Volver al orden por defecto General KYC Historial Casos Listas Externas …" at bounding box center [488, 267] width 891 height 305
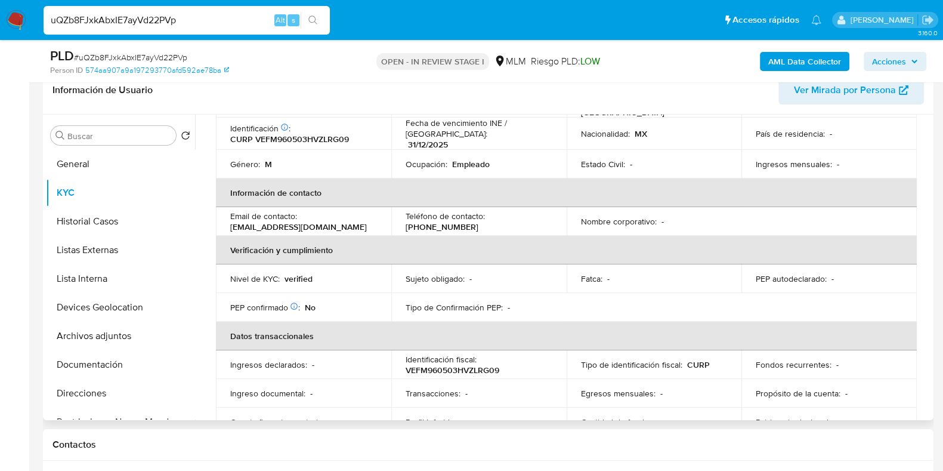
scroll to position [166, 0]
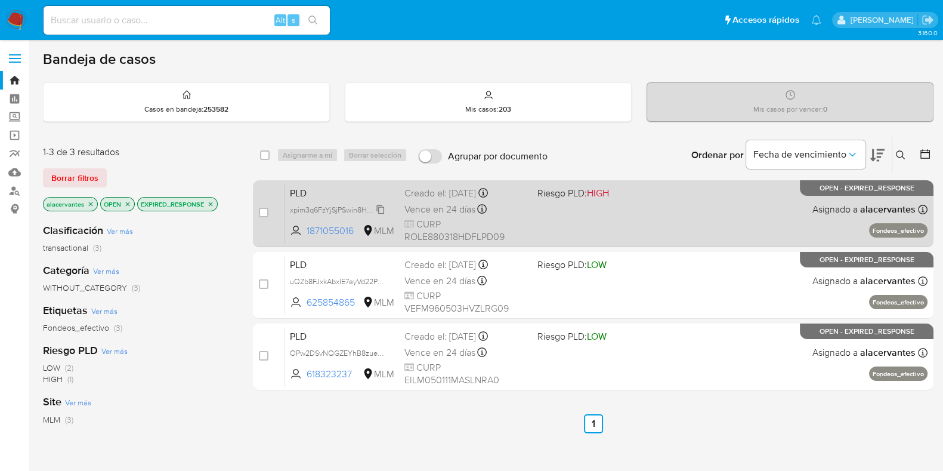
click at [378, 204] on span "xpim3q6FzYjSjPSwin8HTZS2" at bounding box center [337, 208] width 94 height 13
click at [267, 218] on div "case-item-checkbox" at bounding box center [264, 213] width 10 height 14
click at [266, 213] on input "checkbox" at bounding box center [264, 213] width 10 height 10
checkbox input "true"
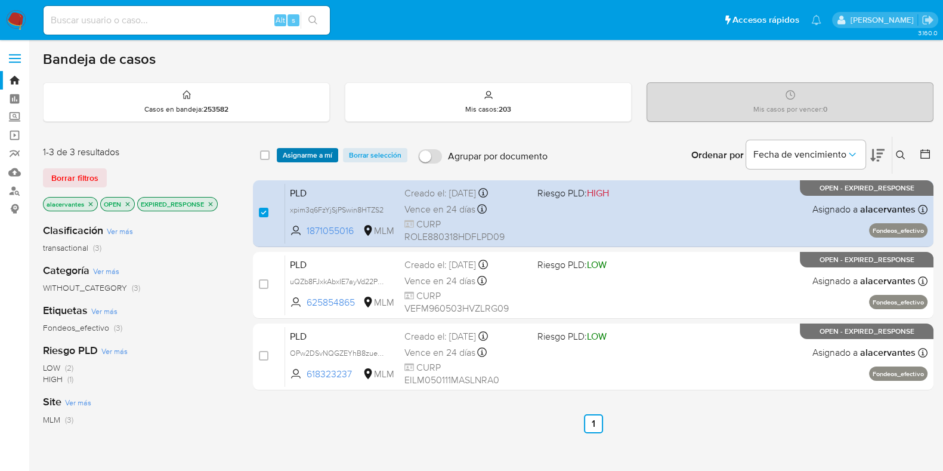
click at [295, 158] on span "Asignarme a mí" at bounding box center [308, 155] width 50 height 12
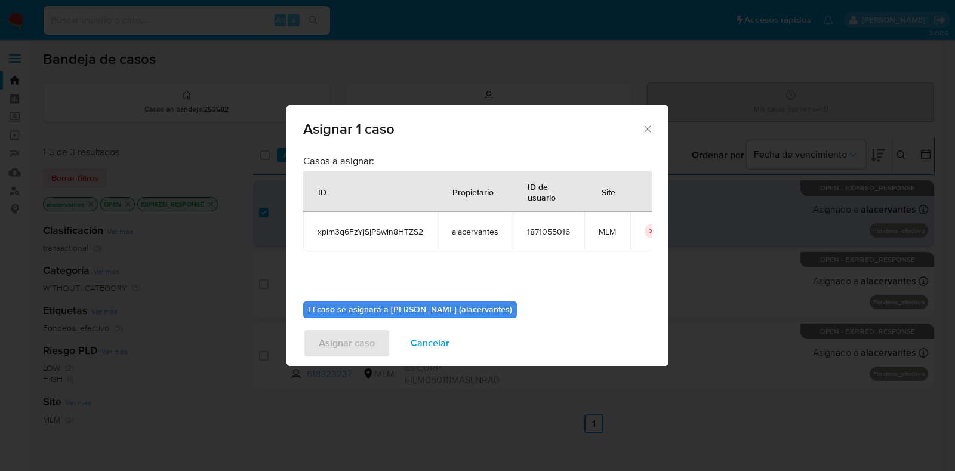
scroll to position [61, 0]
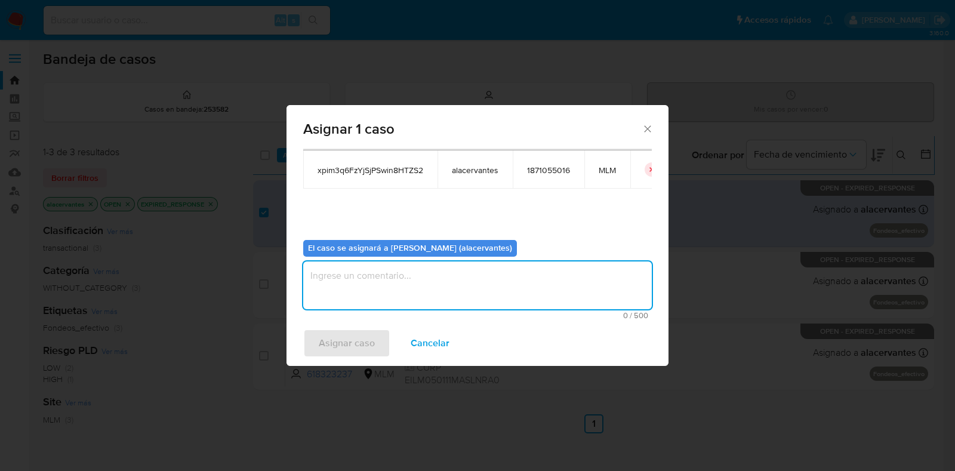
click at [471, 267] on textarea "assign-modal" at bounding box center [477, 285] width 348 height 48
type textarea "AC"
click at [340, 355] on span "Asignar caso" at bounding box center [347, 343] width 56 height 26
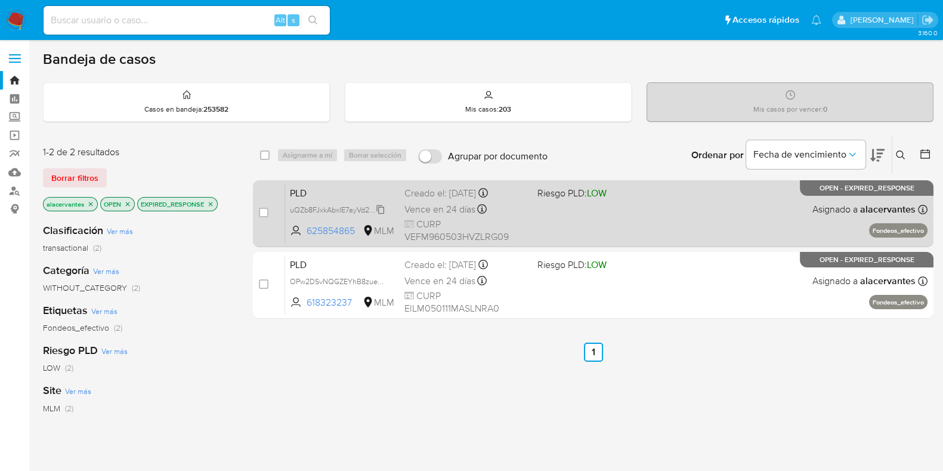
click at [381, 207] on span "uQZb8FJxkAbxIE7ayVd22PVp" at bounding box center [338, 208] width 97 height 13
click at [262, 209] on input "checkbox" at bounding box center [264, 213] width 10 height 10
checkbox input "true"
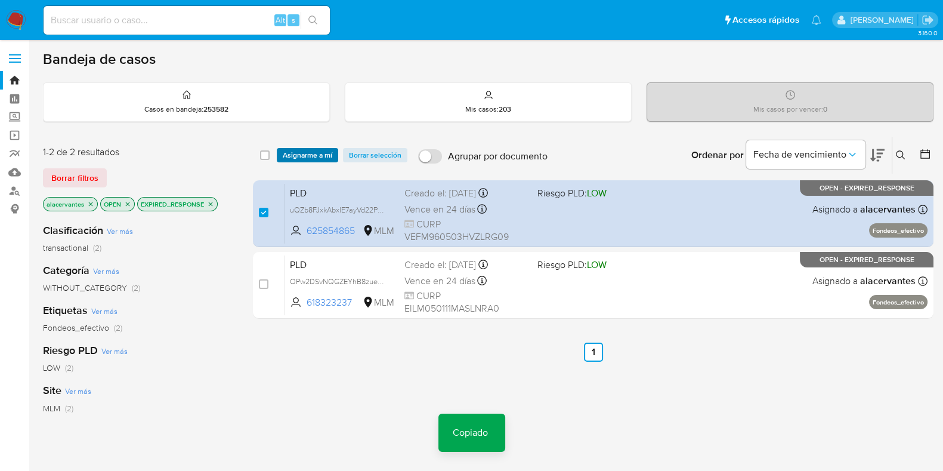
click at [298, 160] on span "Asignarme a mí" at bounding box center [308, 155] width 50 height 12
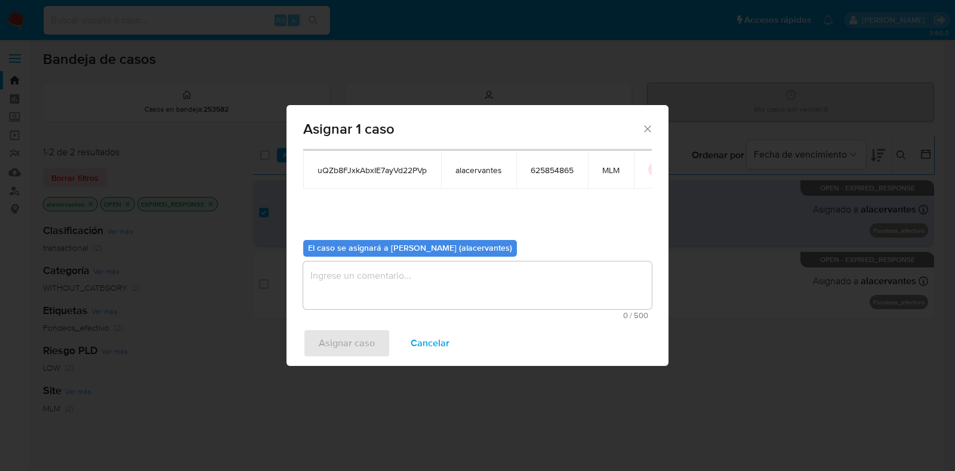
click at [523, 267] on textarea "assign-modal" at bounding box center [477, 285] width 348 height 48
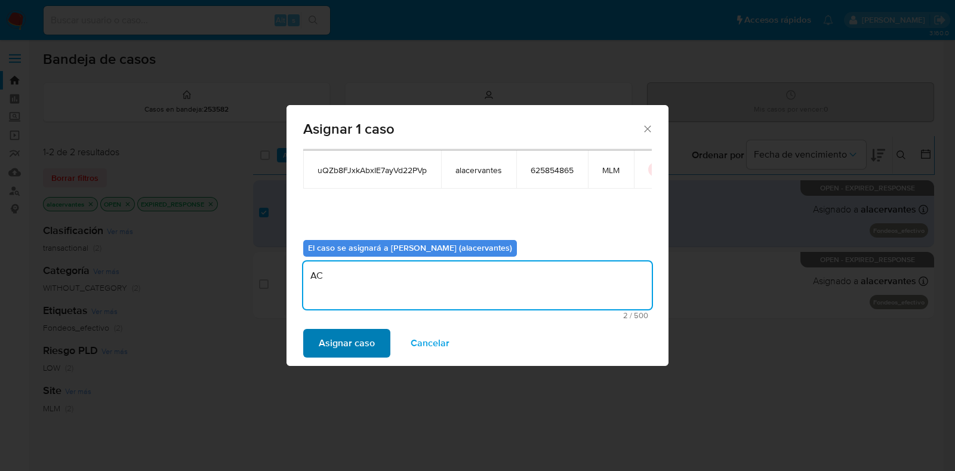
type textarea "AC"
click at [344, 335] on span "Asignar caso" at bounding box center [347, 343] width 56 height 26
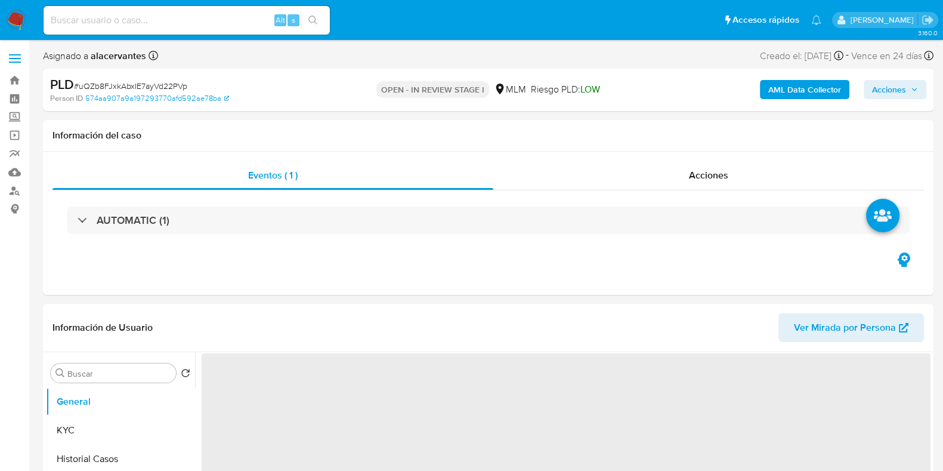
select select "10"
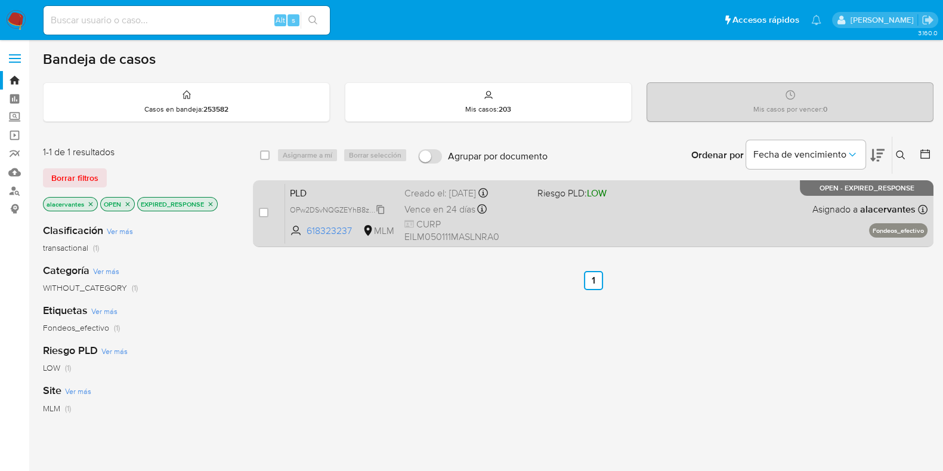
click at [379, 205] on span "OPw2DSvNQGZEYhB8zueDhfjj" at bounding box center [341, 208] width 103 height 13
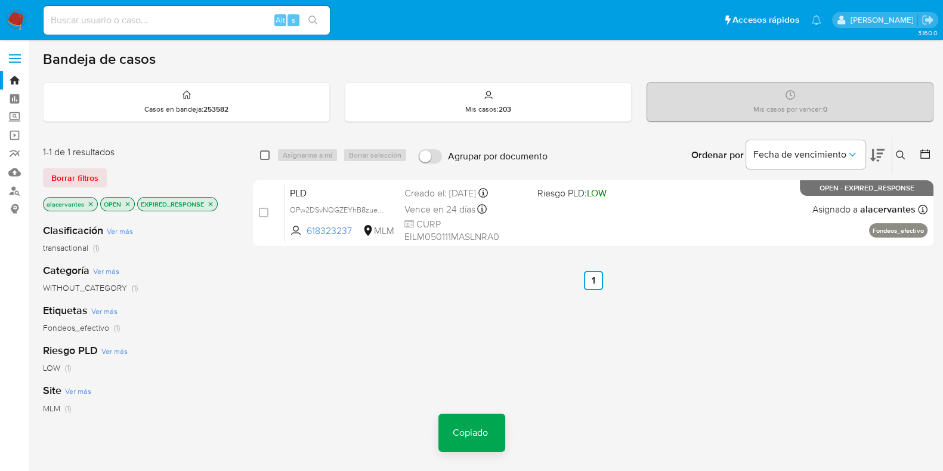
click at [264, 152] on input "checkbox" at bounding box center [265, 155] width 10 height 10
checkbox input "true"
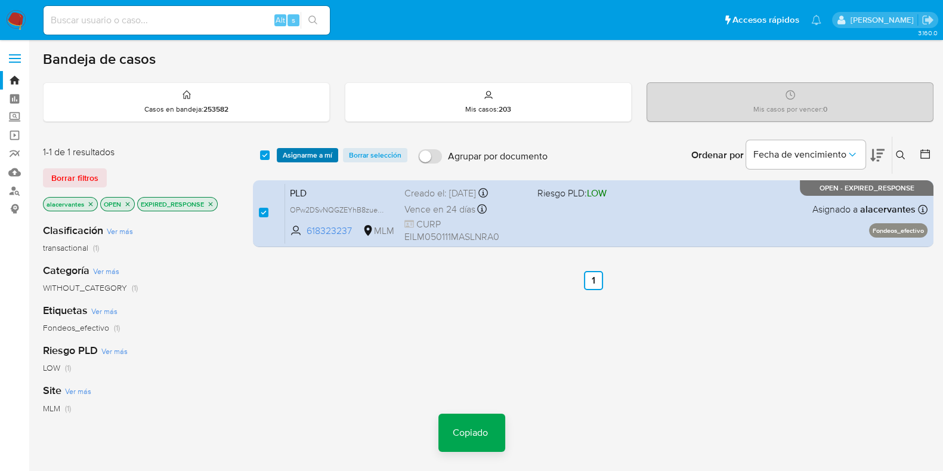
click at [289, 153] on span "Asignarme a mí" at bounding box center [308, 155] width 50 height 12
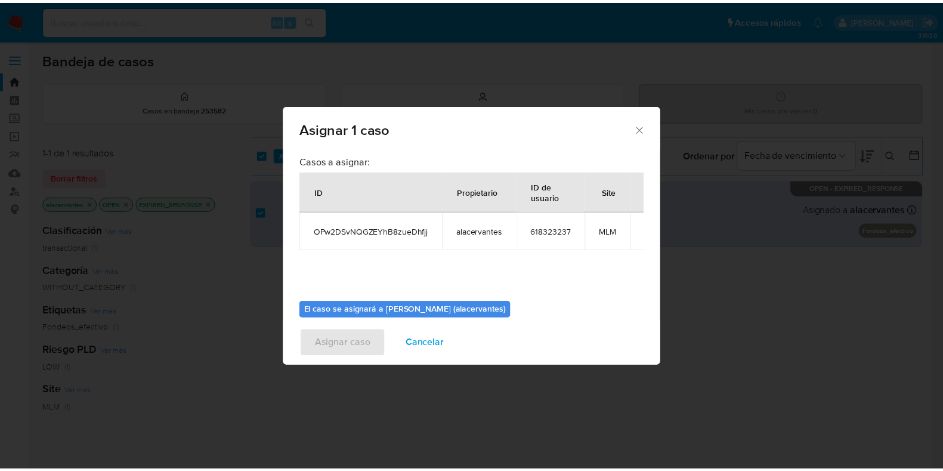
scroll to position [61, 0]
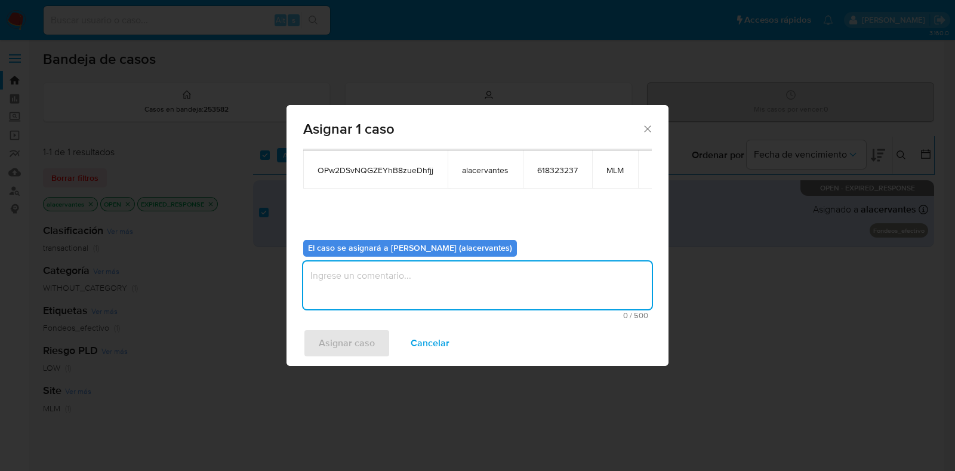
click at [522, 282] on textarea "assign-modal" at bounding box center [477, 285] width 348 height 48
type textarea "AC"
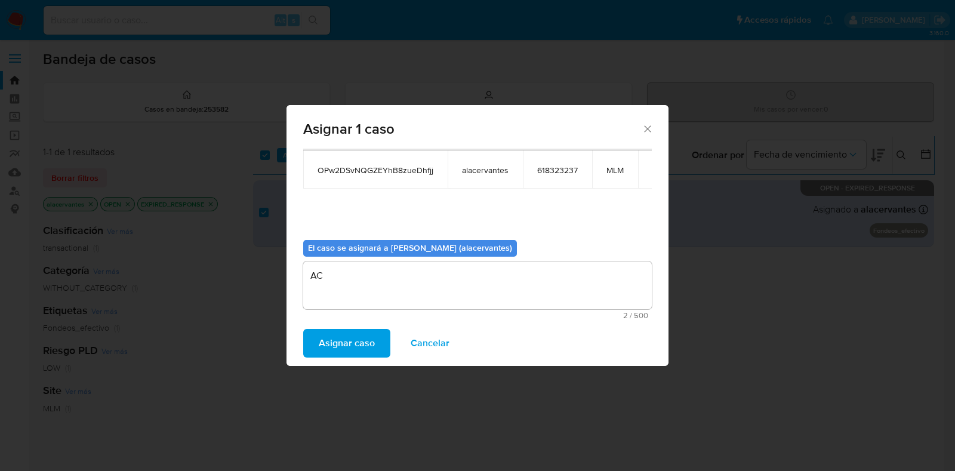
click at [375, 341] on button "Asignar caso" at bounding box center [346, 343] width 87 height 29
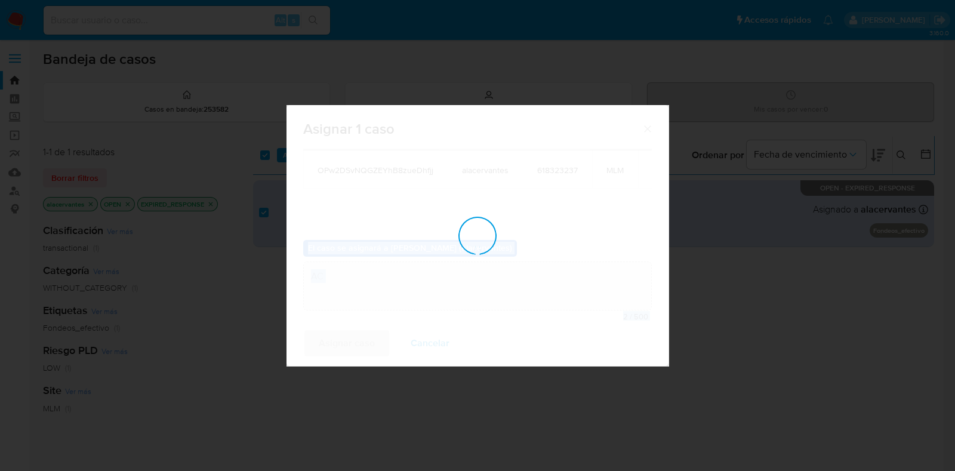
click at [375, 341] on div "assign-modal" at bounding box center [477, 235] width 382 height 261
checkbox input "false"
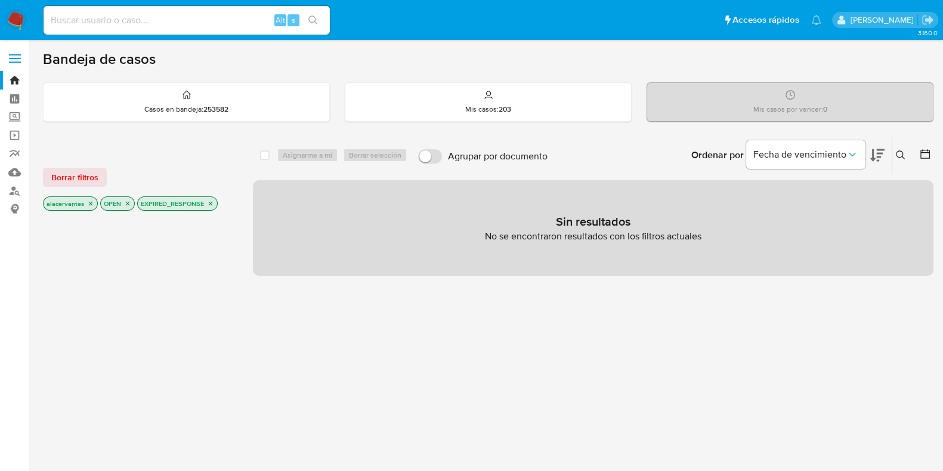
click at [170, 23] on input at bounding box center [187, 21] width 286 height 16
paste input "OPw2DSvNQGZEYhB8zueDhfjj"
type input "OPw2DSvNQGZEYhB8zueDhfjj"
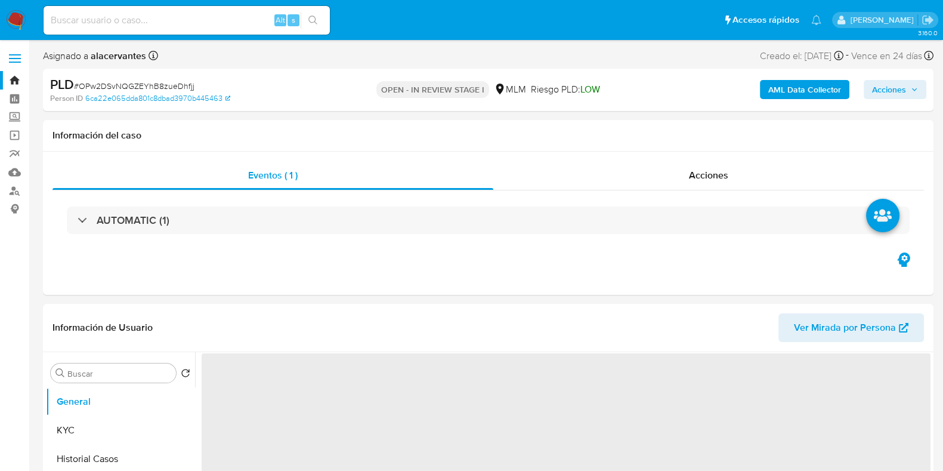
select select "10"
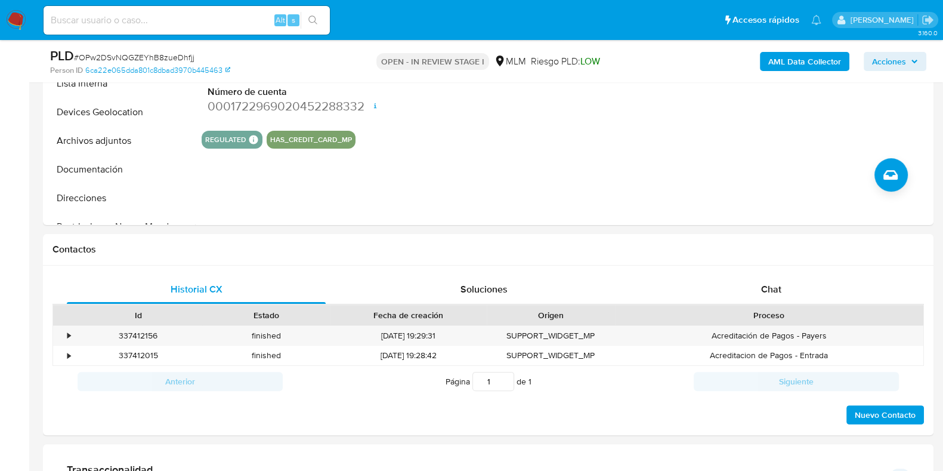
scroll to position [392, 0]
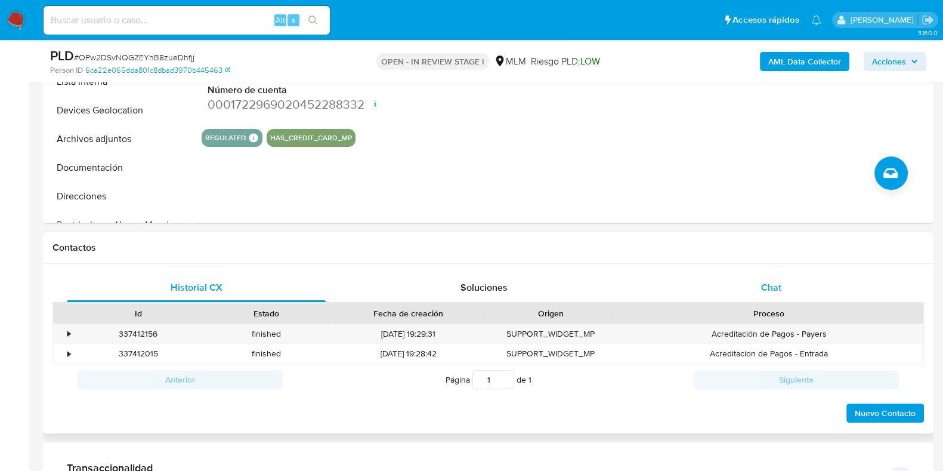
click at [785, 284] on div "Chat" at bounding box center [771, 287] width 259 height 29
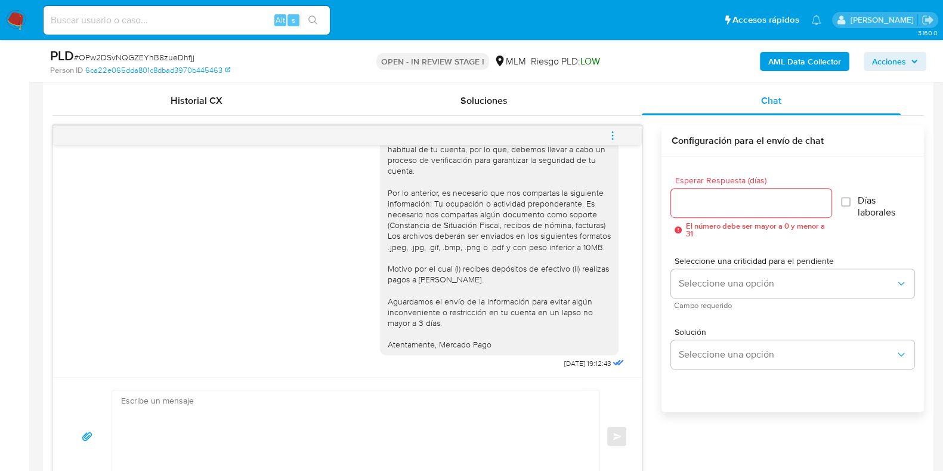
scroll to position [587, 0]
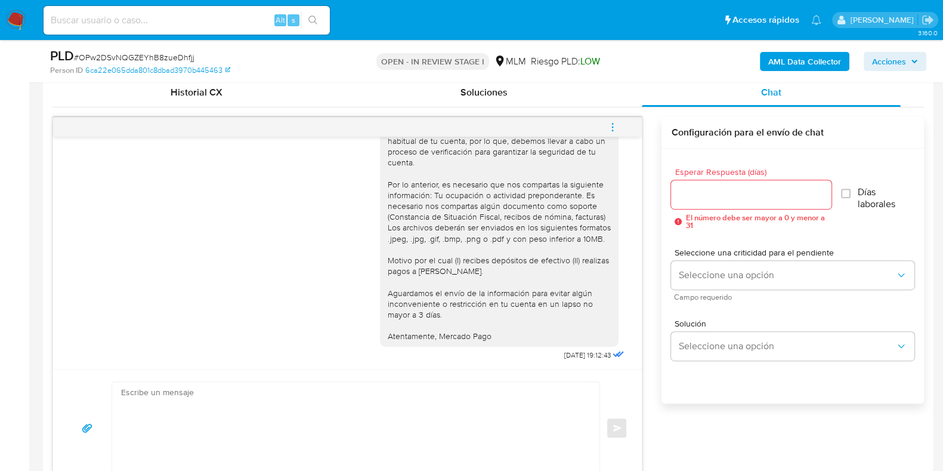
click at [615, 129] on icon "menu-action" at bounding box center [612, 127] width 11 height 11
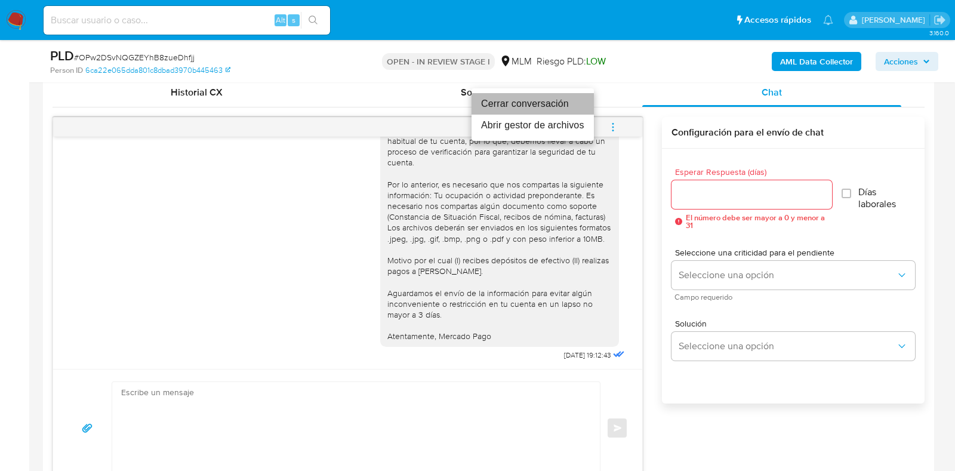
click at [560, 109] on li "Cerrar conversación" at bounding box center [532, 103] width 122 height 21
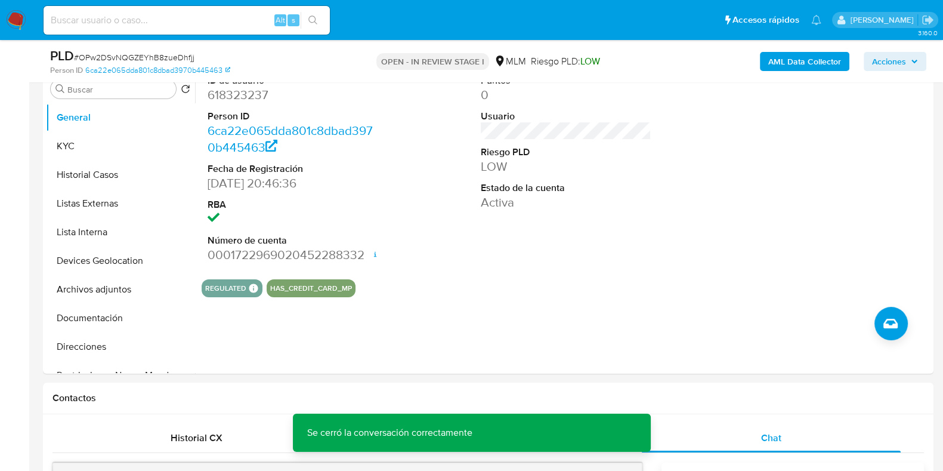
scroll to position [239, 0]
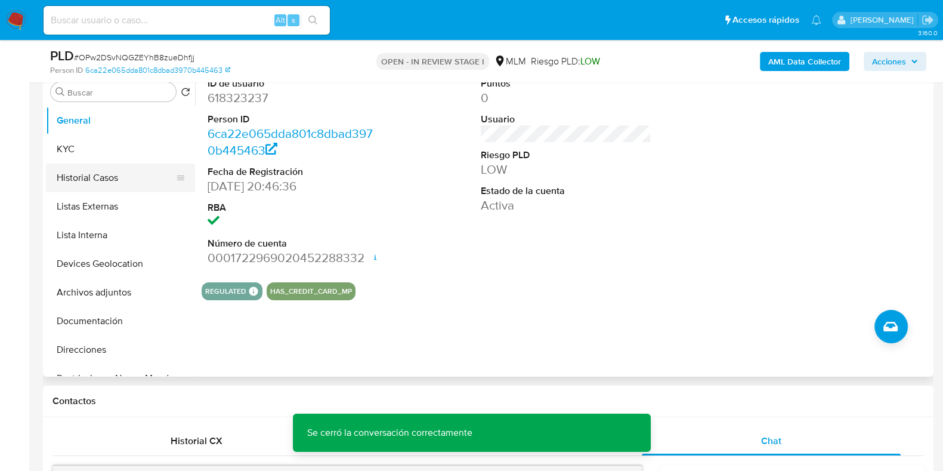
click at [72, 171] on button "Historial Casos" at bounding box center [116, 177] width 140 height 29
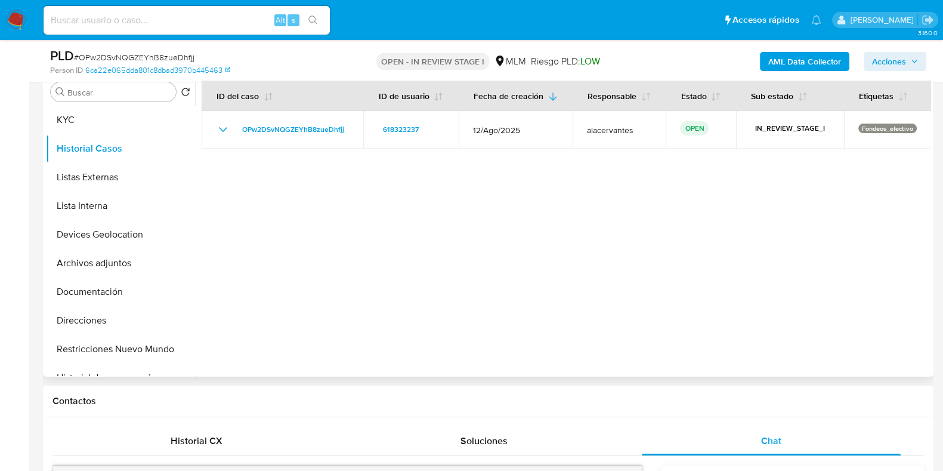
scroll to position [39, 0]
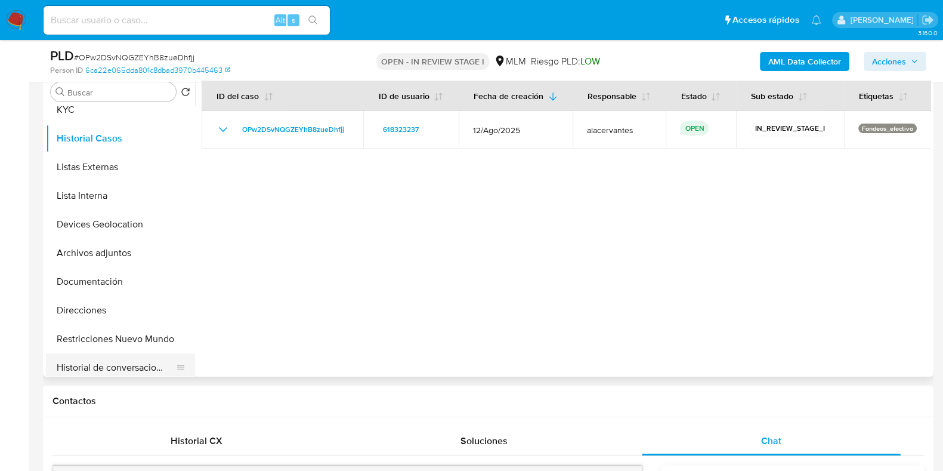
click at [137, 357] on button "Historial de conversaciones" at bounding box center [116, 367] width 140 height 29
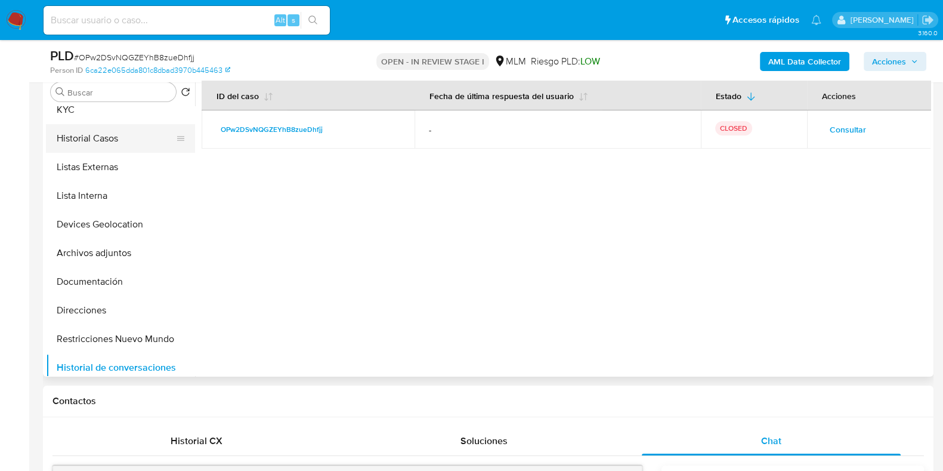
click at [112, 131] on button "Historial Casos" at bounding box center [116, 138] width 140 height 29
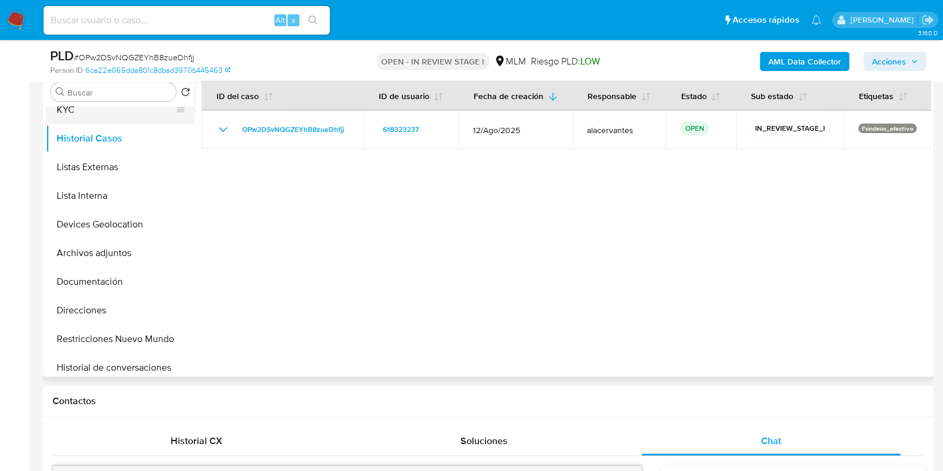
click at [103, 119] on button "KYC" at bounding box center [116, 109] width 140 height 29
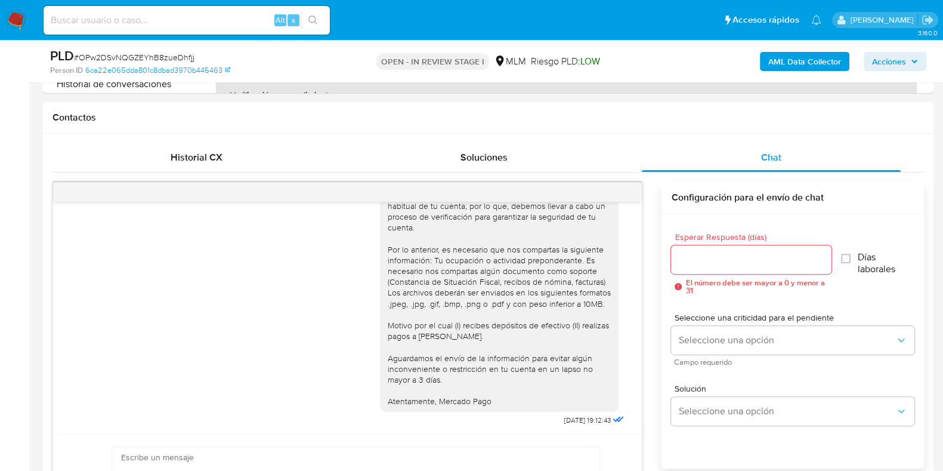
scroll to position [504, 0]
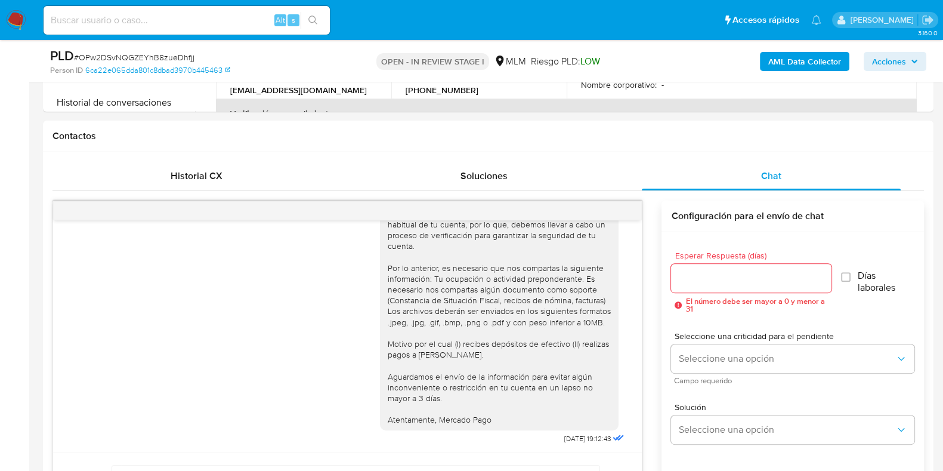
drag, startPoint x: 940, startPoint y: 179, endPoint x: 945, endPoint y: 156, distance: 23.8
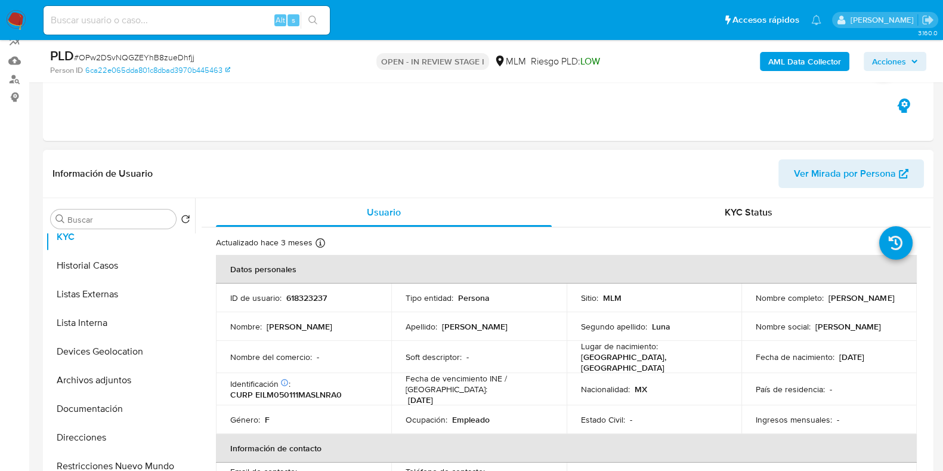
scroll to position [0, 0]
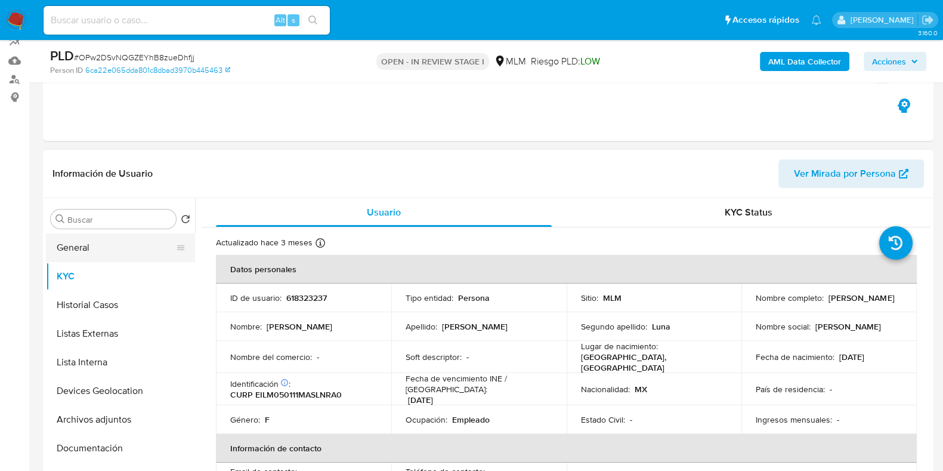
click at [131, 254] on button "General" at bounding box center [116, 247] width 140 height 29
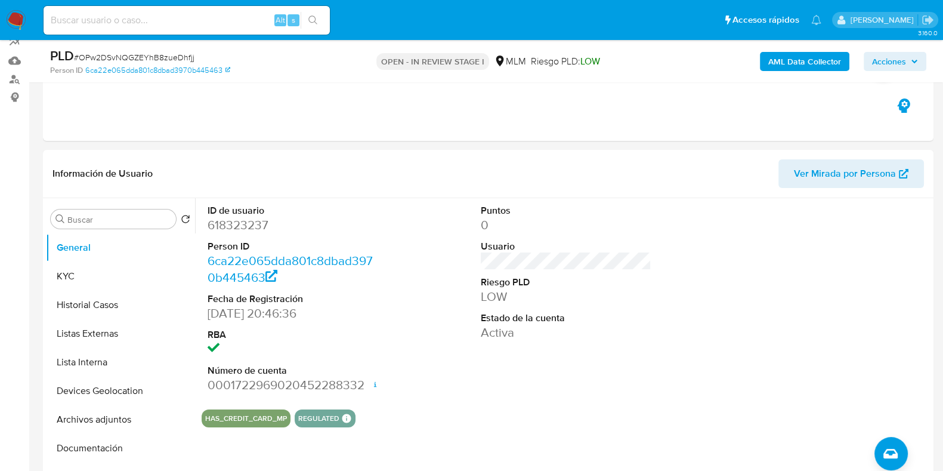
scroll to position [304, 0]
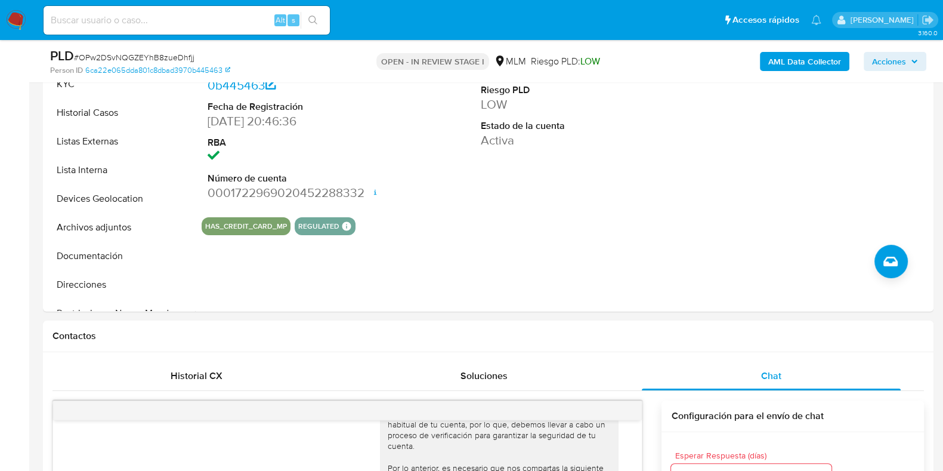
click at [104, 79] on div "PLD # OPw2DSvNQGZEYhB8zueDhfjj Person ID 6ca22e065dda801c8dbad3970b445463 OPEN …" at bounding box center [488, 61] width 891 height 42
click at [101, 88] on button "KYC" at bounding box center [116, 84] width 140 height 29
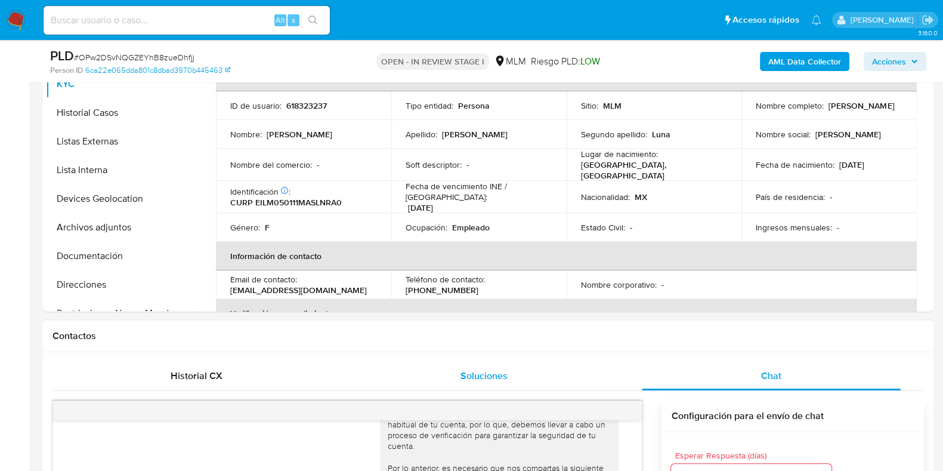
click at [534, 383] on div "Soluciones" at bounding box center [483, 376] width 259 height 29
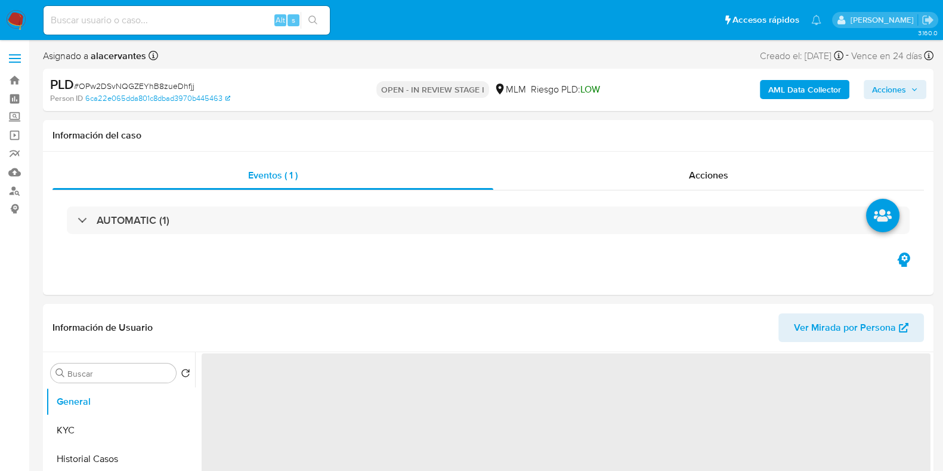
select select "10"
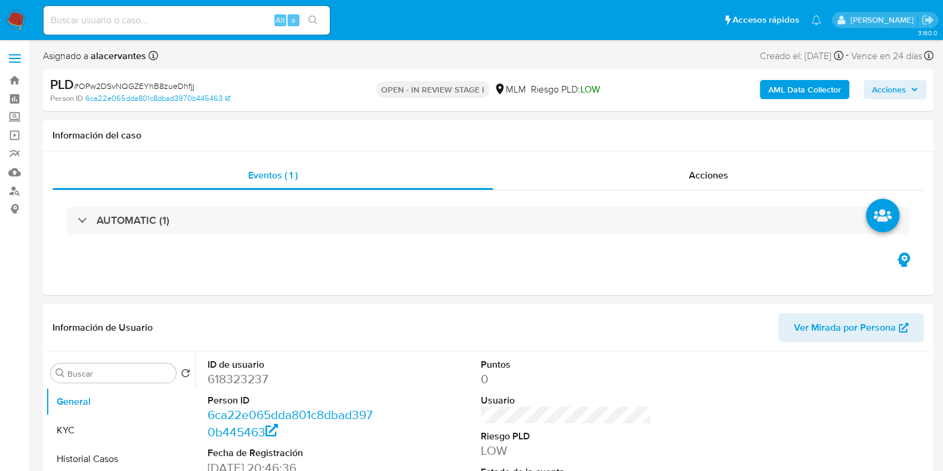
click at [177, 23] on input at bounding box center [187, 21] width 286 height 16
paste input "1184598375"
type input "1184598375"
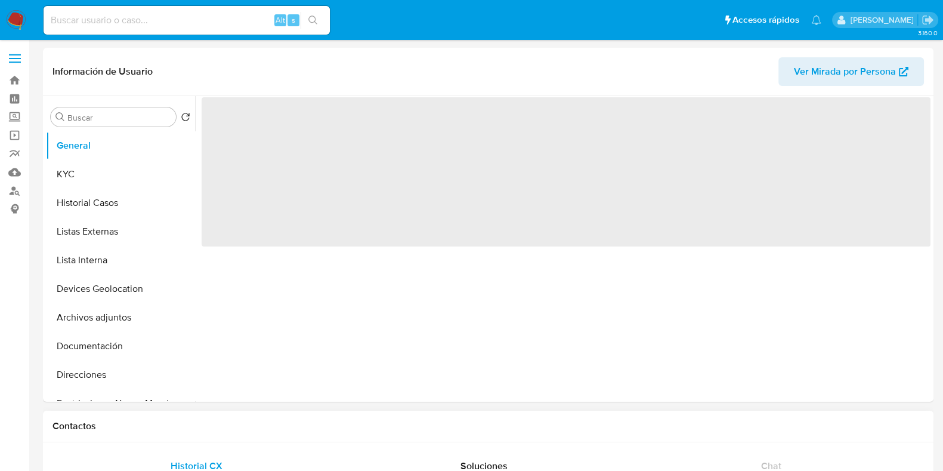
select select "10"
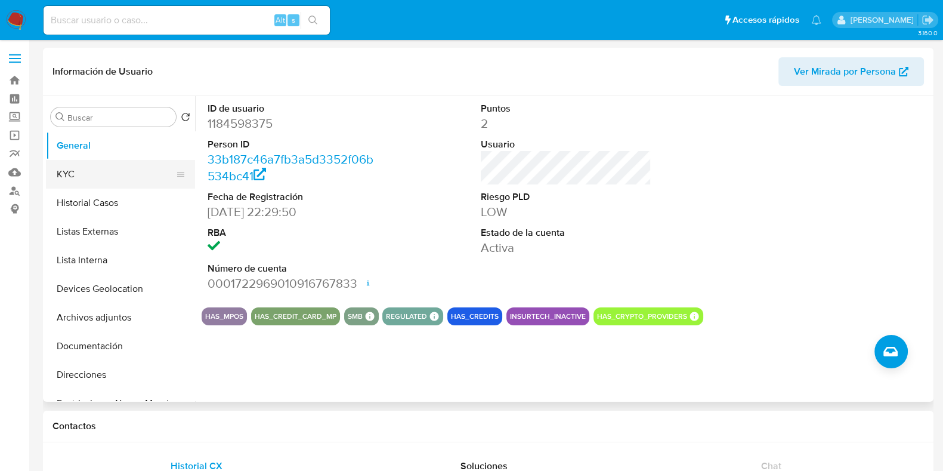
click at [118, 160] on button "KYC" at bounding box center [116, 174] width 140 height 29
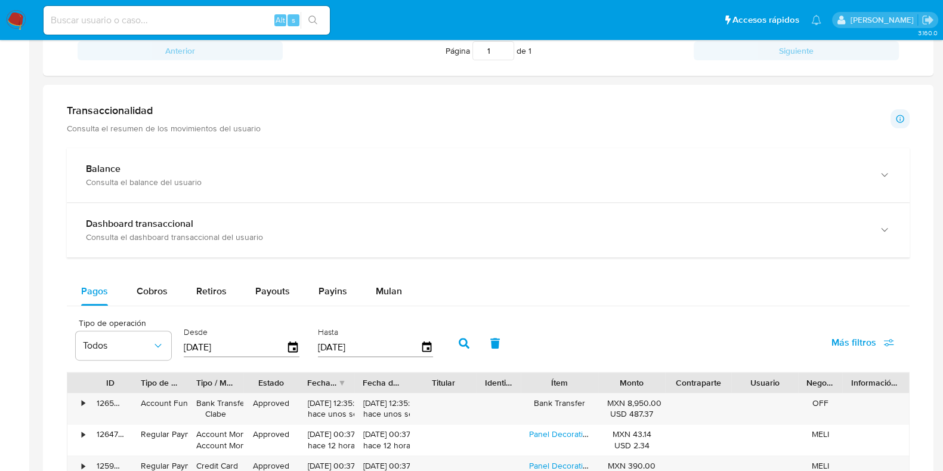
scroll to position [594, 0]
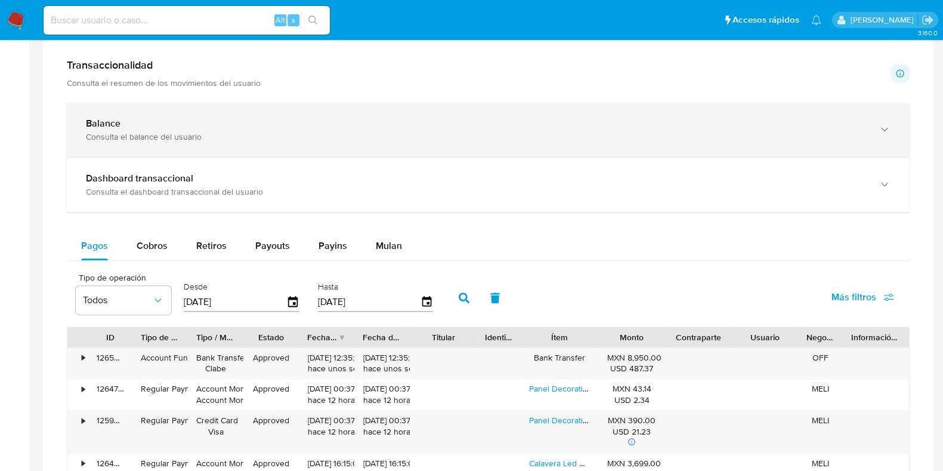
click at [499, 137] on div "Consulta el balance del usuario" at bounding box center [476, 136] width 781 height 11
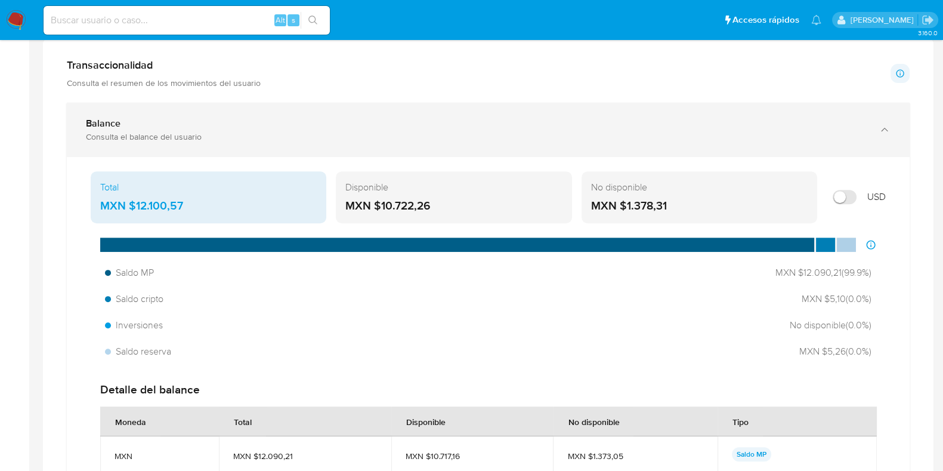
click at [516, 134] on div "Consulta el balance del usuario" at bounding box center [476, 136] width 781 height 11
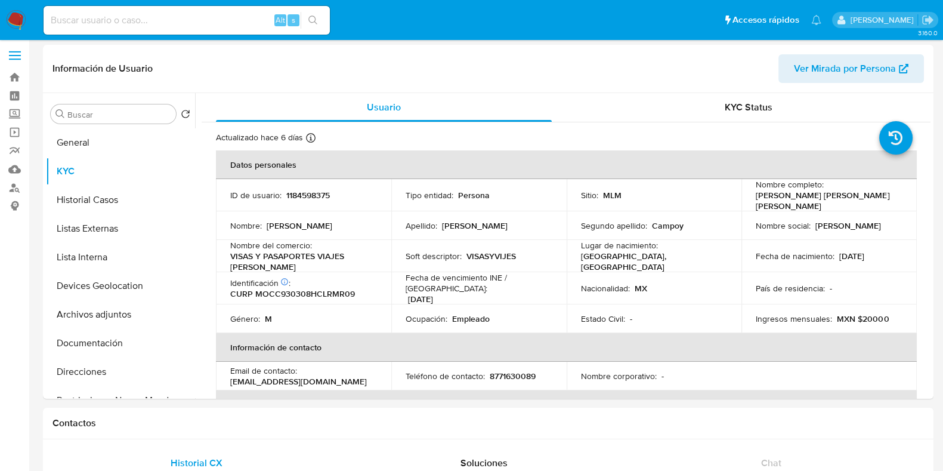
scroll to position [0, 0]
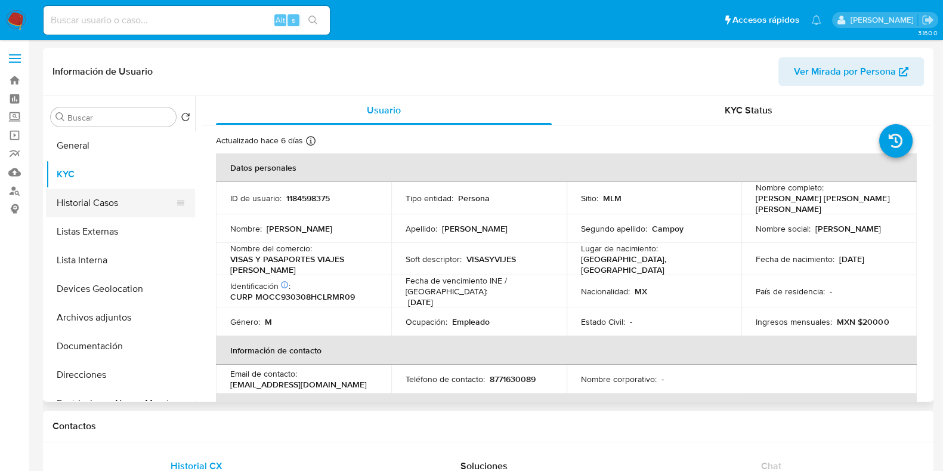
click at [82, 205] on button "Historial Casos" at bounding box center [116, 203] width 140 height 29
